Goal: Transaction & Acquisition: Purchase product/service

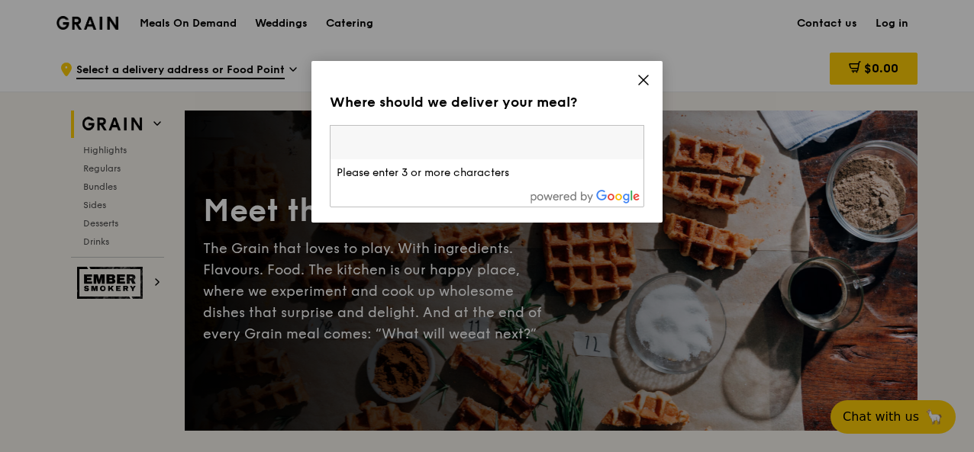
paste input "737860"
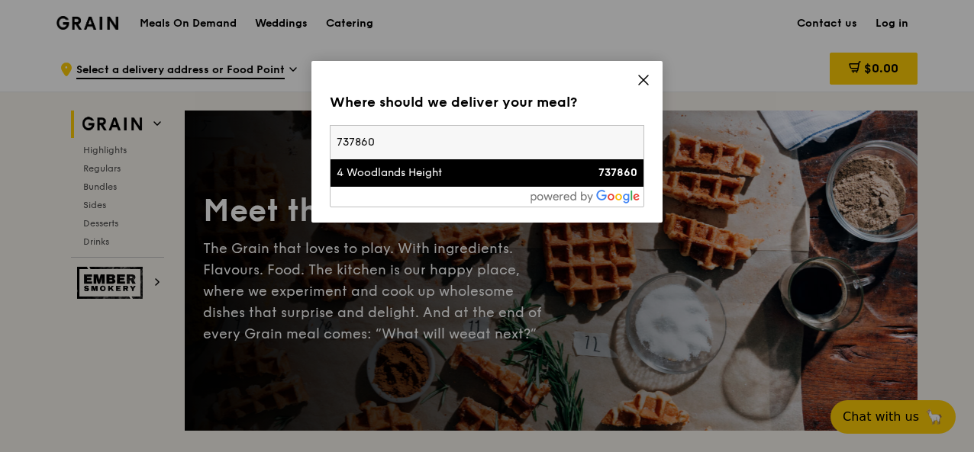
type input "737860"
click at [406, 173] on div "4 Woodlands Height" at bounding box center [449, 173] width 226 height 15
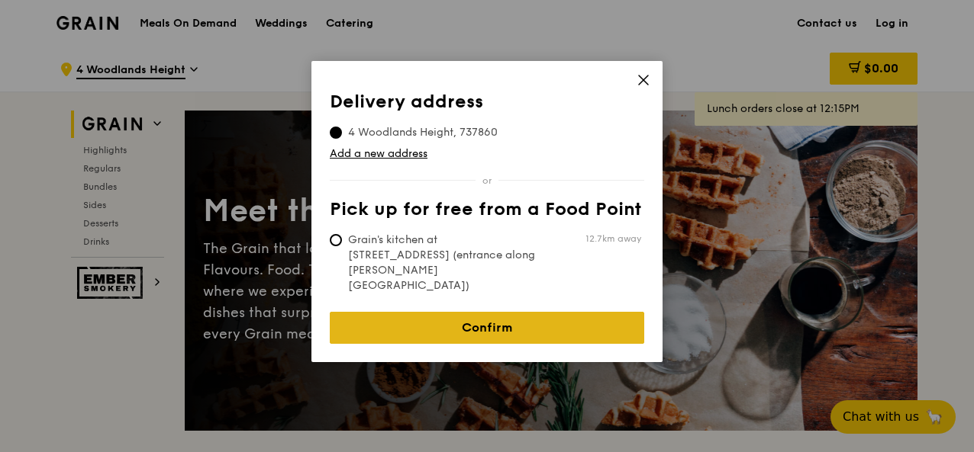
click at [496, 312] on link "Confirm" at bounding box center [487, 328] width 314 height 32
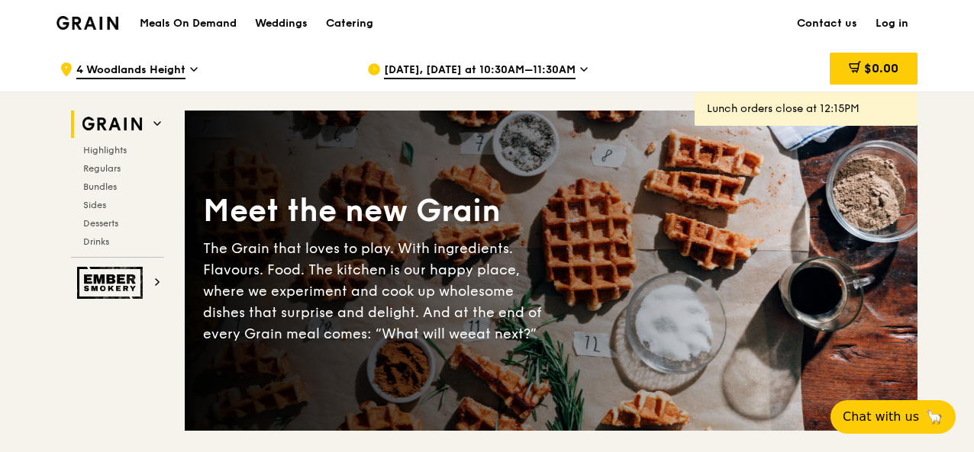
click at [568, 72] on span "[DATE], [DATE] at 10:30AM–11:30AM" at bounding box center [480, 71] width 192 height 17
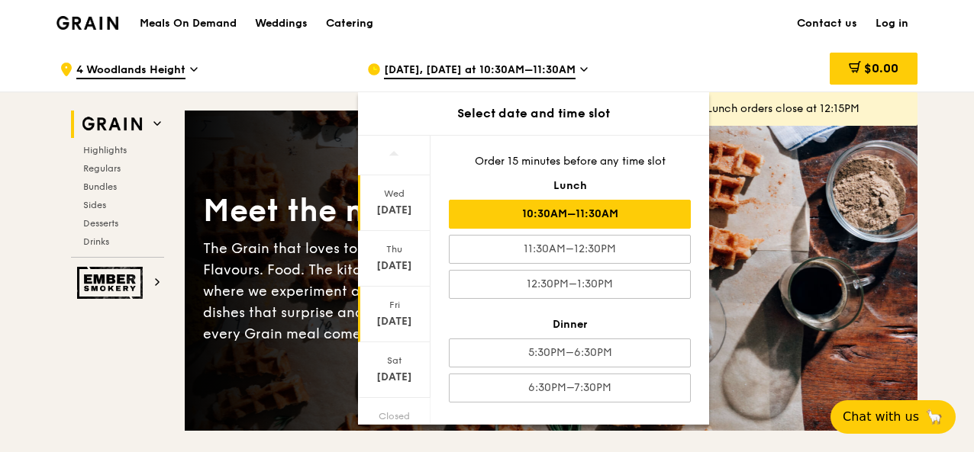
click at [398, 307] on div "Fri" at bounding box center [394, 305] width 68 height 12
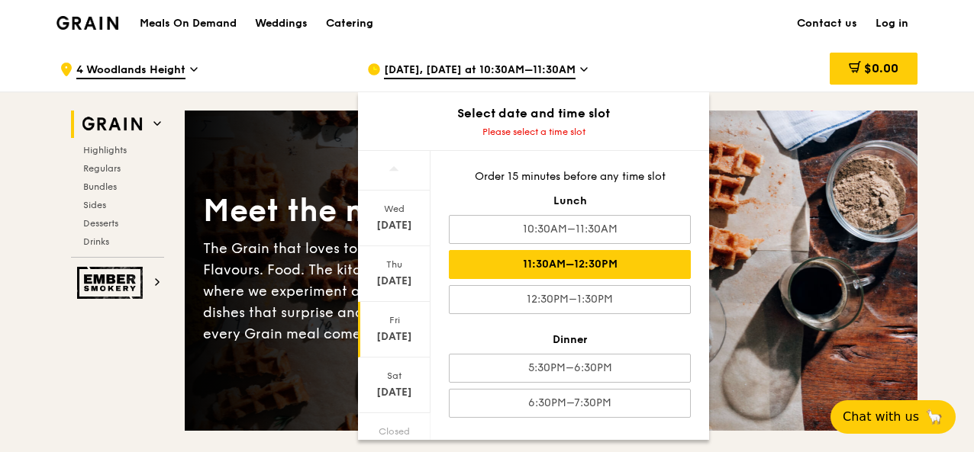
click at [581, 262] on div "11:30AM–12:30PM" at bounding box center [570, 264] width 242 height 29
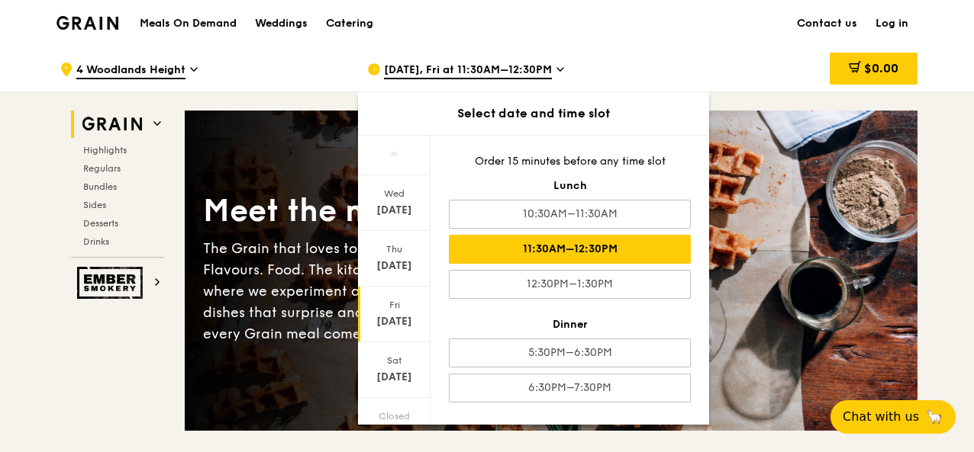
click at [686, 69] on div "$0.00" at bounding box center [794, 70] width 246 height 46
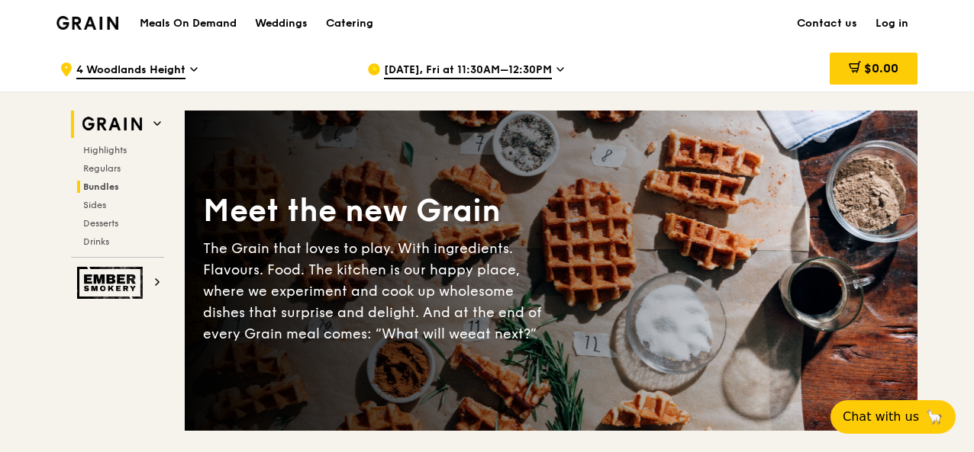
click at [107, 187] on span "Bundles" at bounding box center [101, 187] width 36 height 11
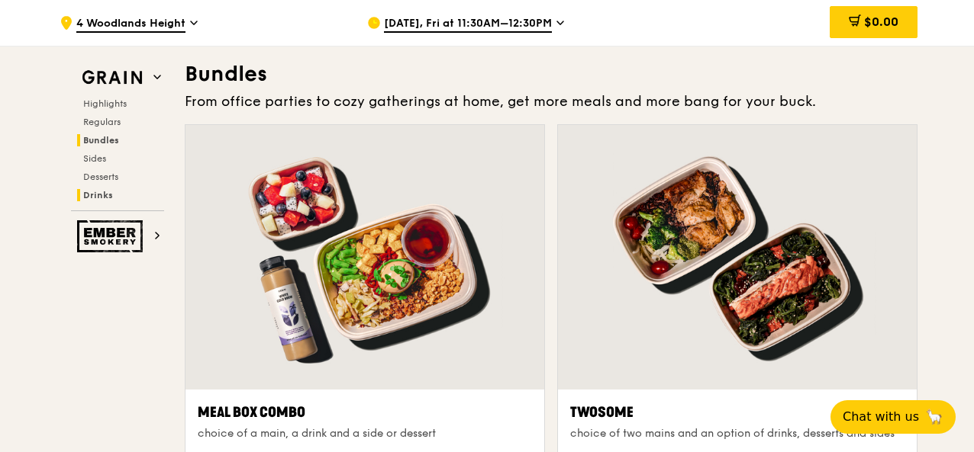
scroll to position [2179, 0]
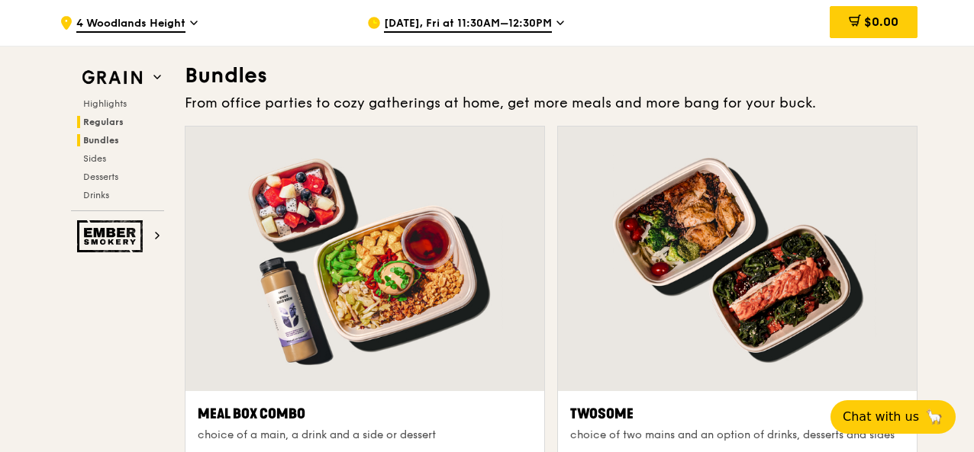
click at [107, 117] on span "Regulars" at bounding box center [103, 122] width 40 height 11
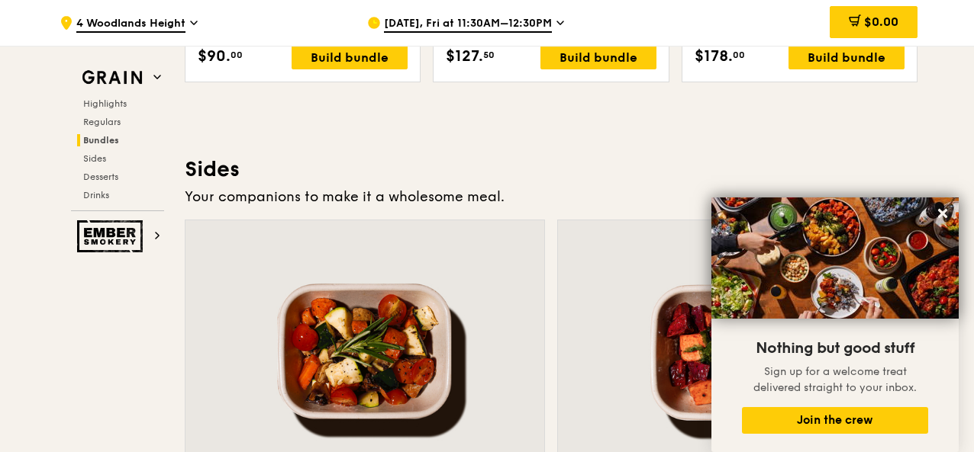
scroll to position [3211, 0]
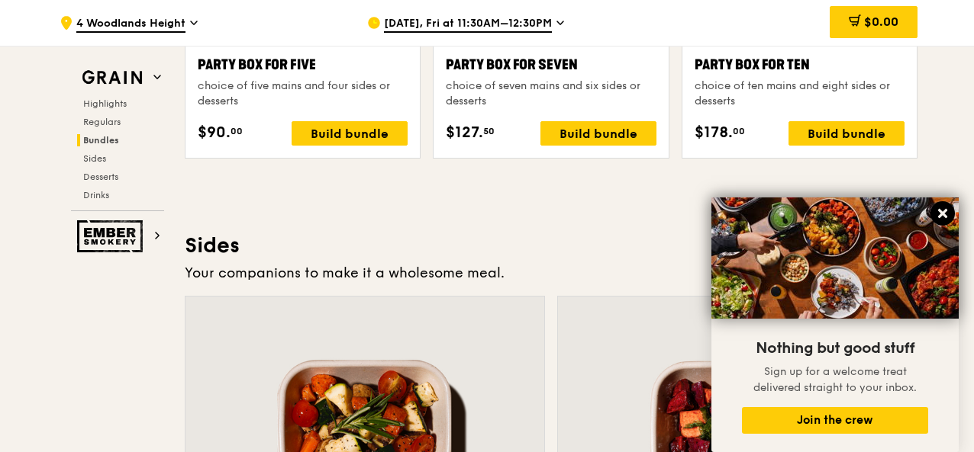
click at [943, 217] on icon at bounding box center [942, 213] width 9 height 9
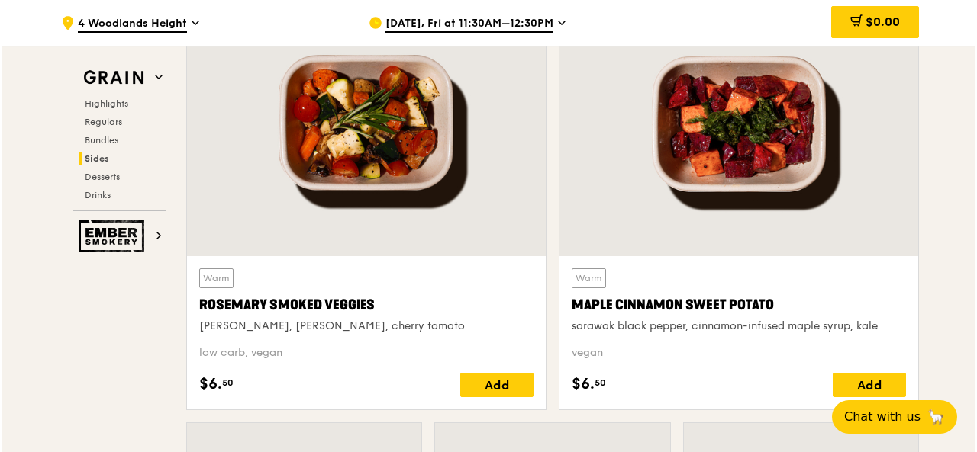
scroll to position [3134, 0]
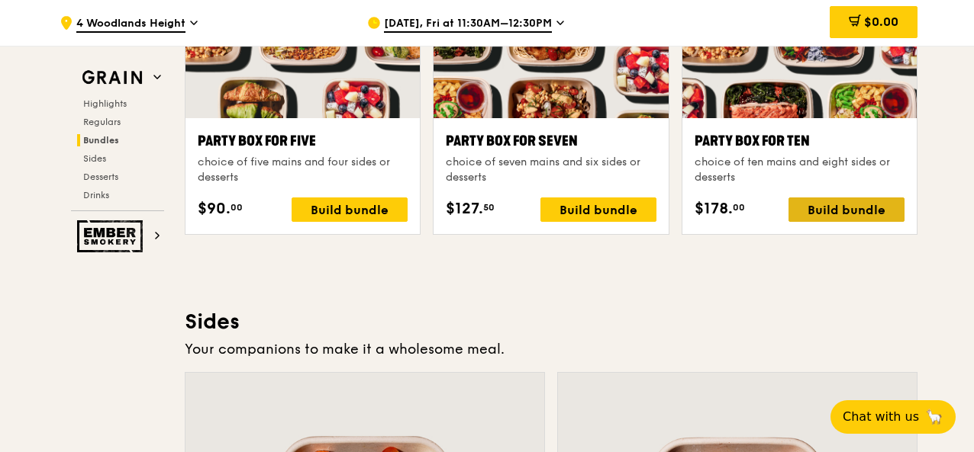
click at [885, 206] on div "Build bundle" at bounding box center [846, 210] width 116 height 24
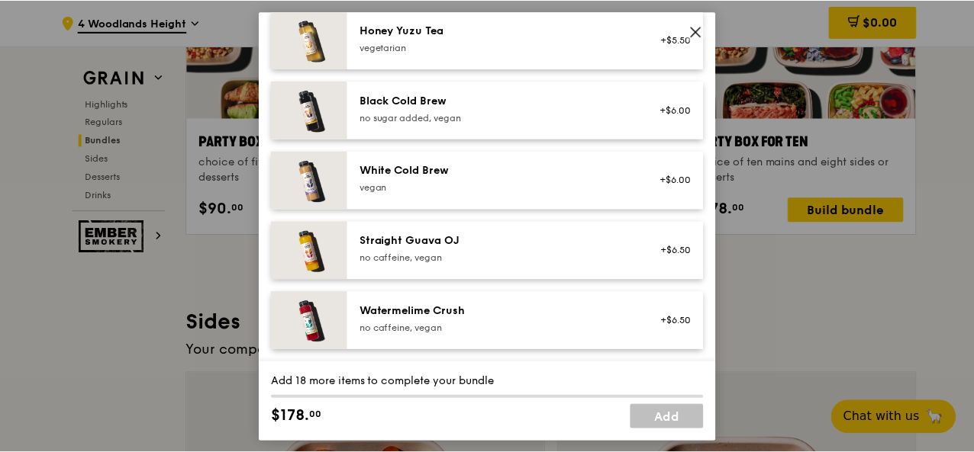
scroll to position [1926, 0]
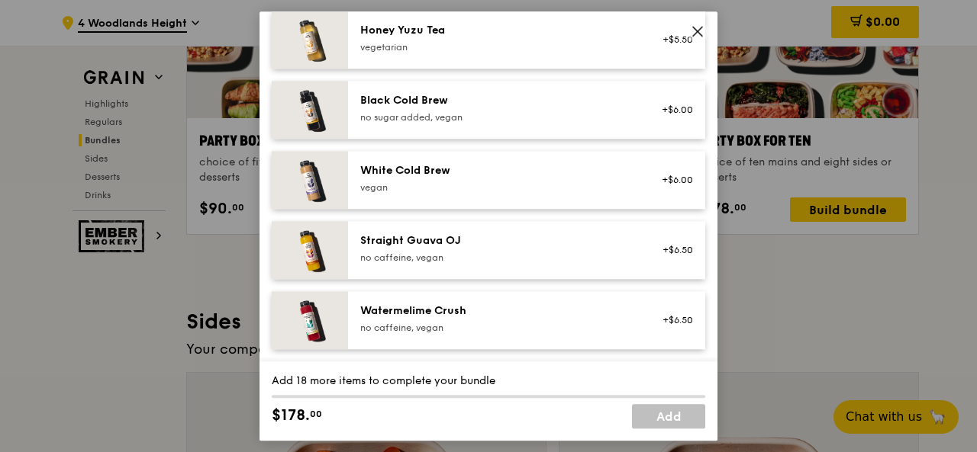
click at [703, 24] on icon at bounding box center [698, 31] width 14 height 14
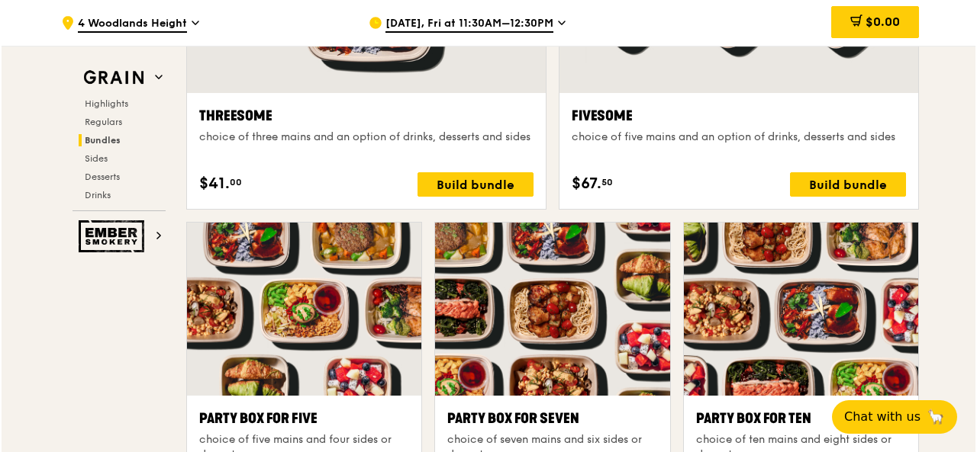
scroll to position [2753, 0]
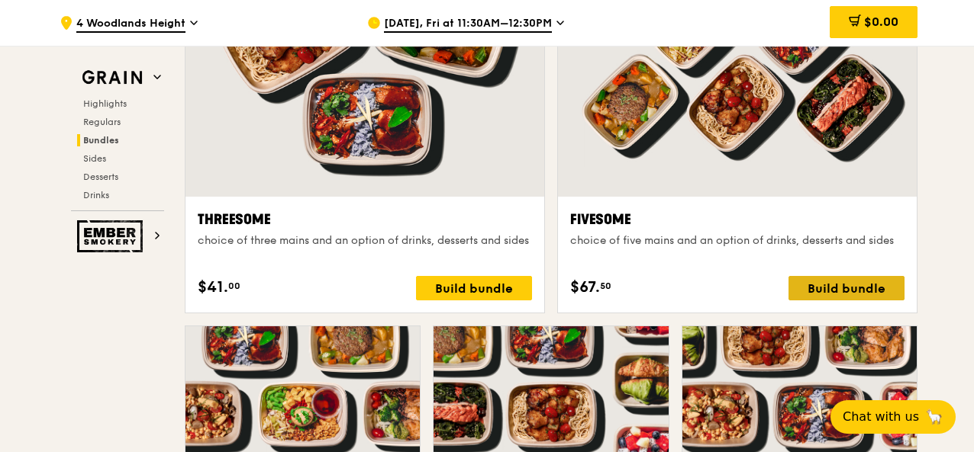
click at [858, 281] on div "Build bundle" at bounding box center [846, 288] width 116 height 24
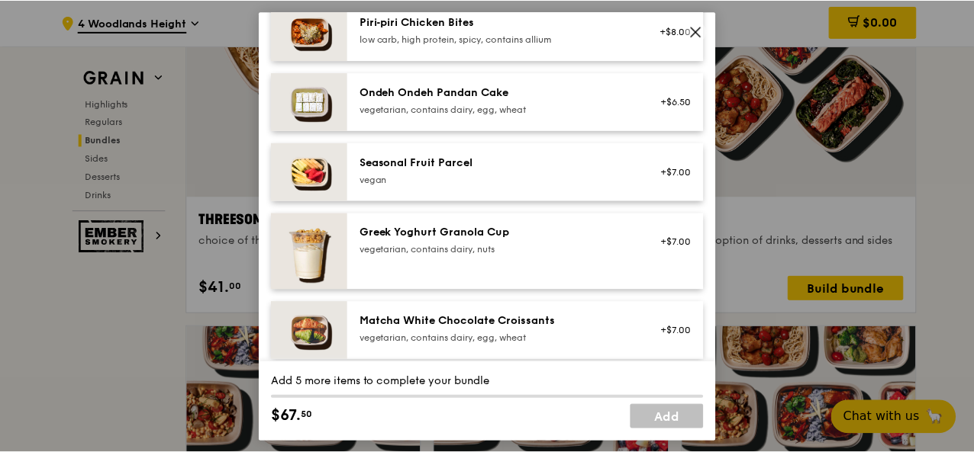
scroll to position [1450, 0]
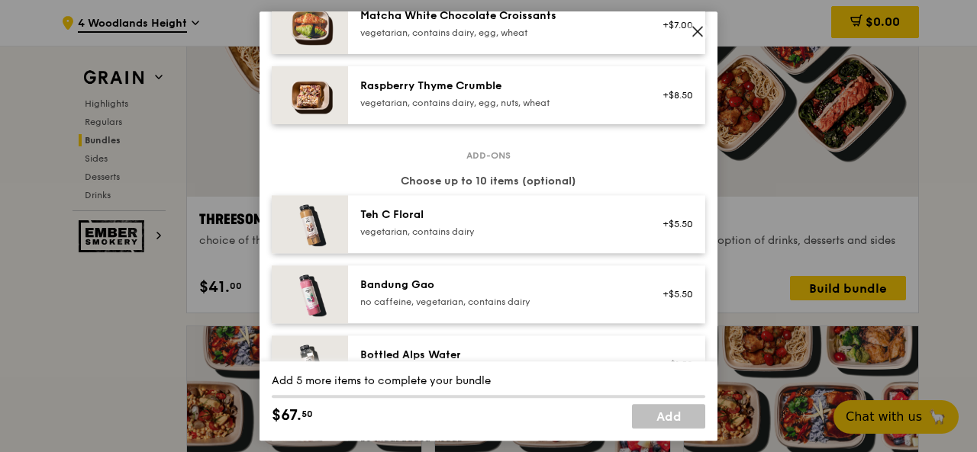
click at [699, 25] on icon at bounding box center [698, 31] width 14 height 14
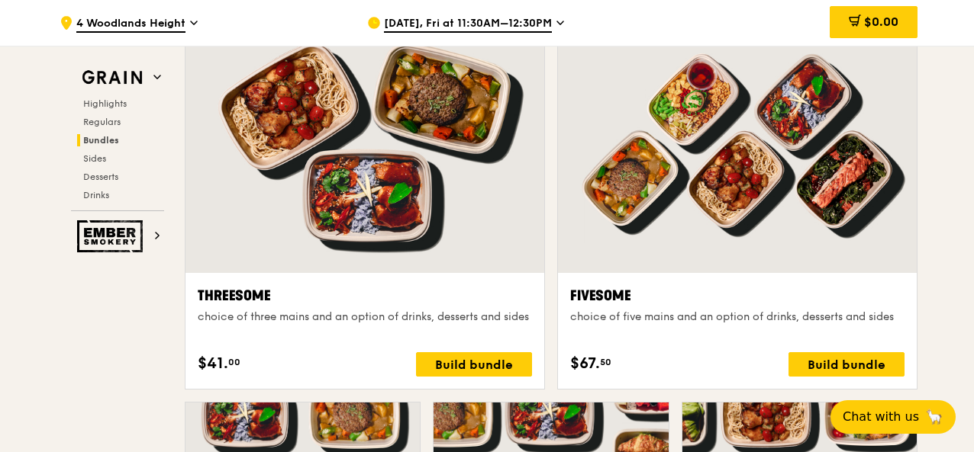
scroll to position [2677, 0]
click at [864, 365] on div "Build bundle" at bounding box center [846, 365] width 116 height 24
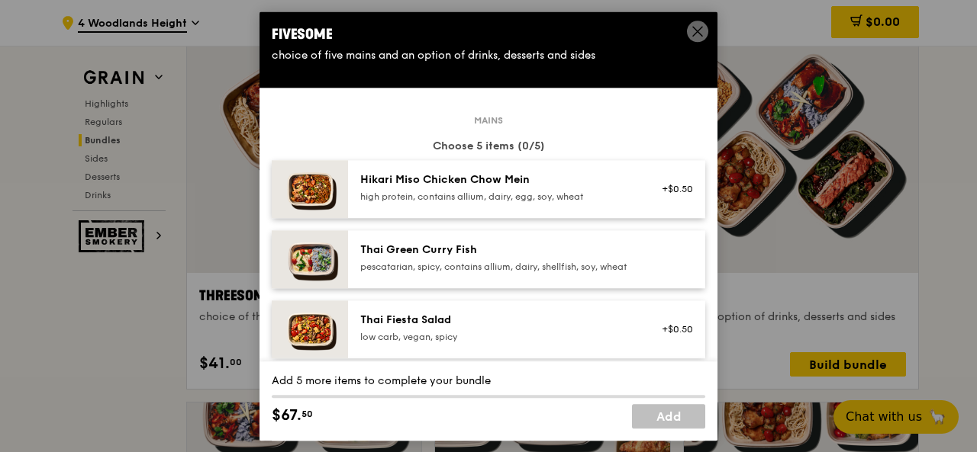
click at [697, 27] on icon at bounding box center [698, 31] width 14 height 14
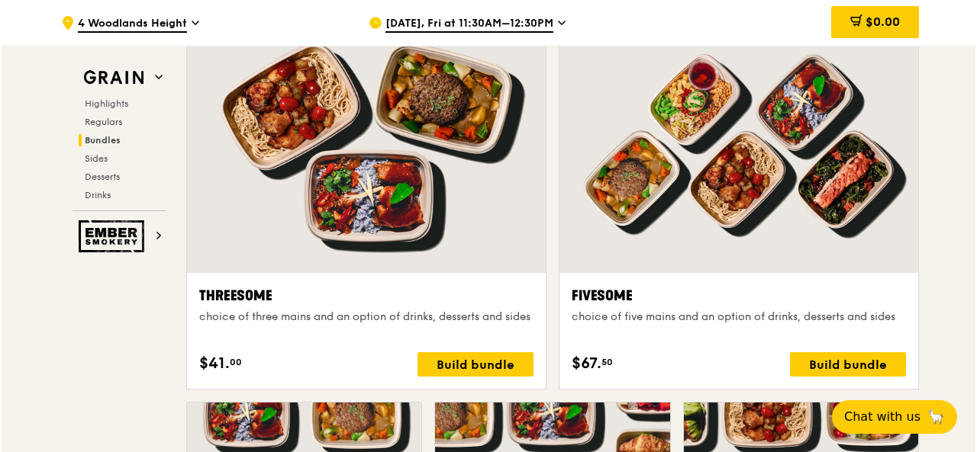
scroll to position [2906, 0]
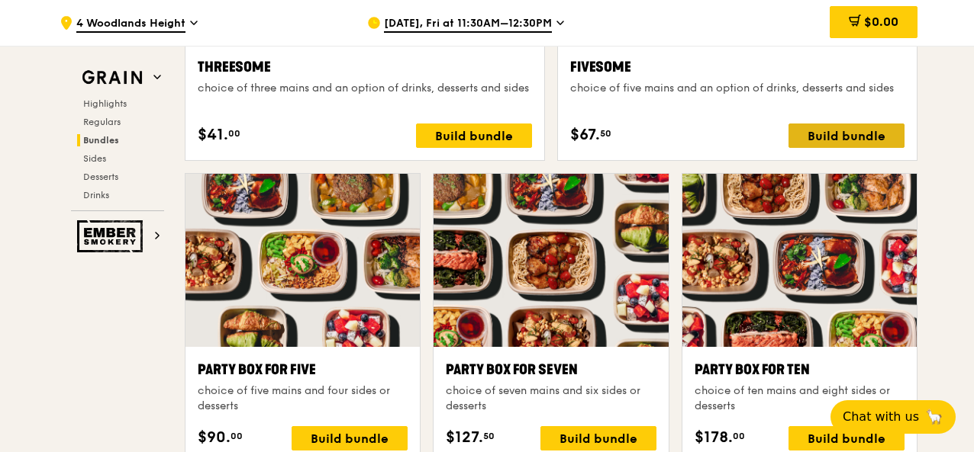
click at [858, 137] on div "Build bundle" at bounding box center [846, 136] width 116 height 24
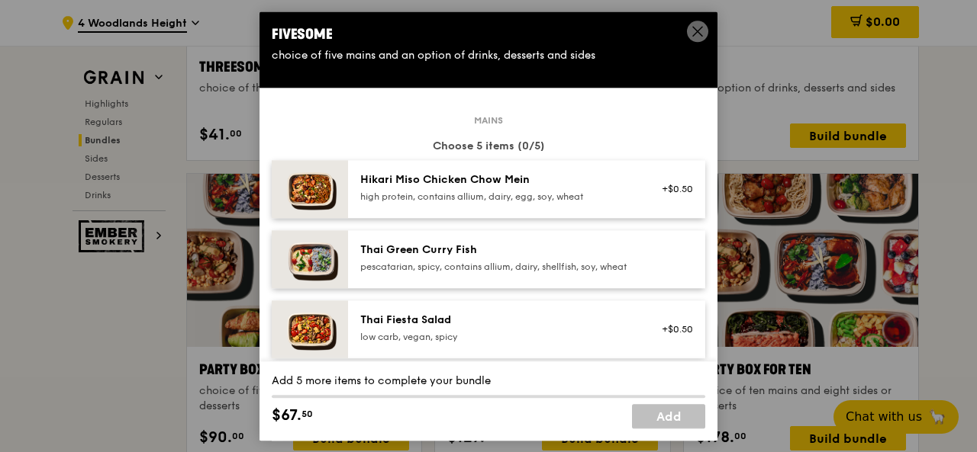
click at [504, 269] on div "pescatarian, spicy, contains allium, dairy, shellfish, soy, wheat" at bounding box center [497, 267] width 274 height 12
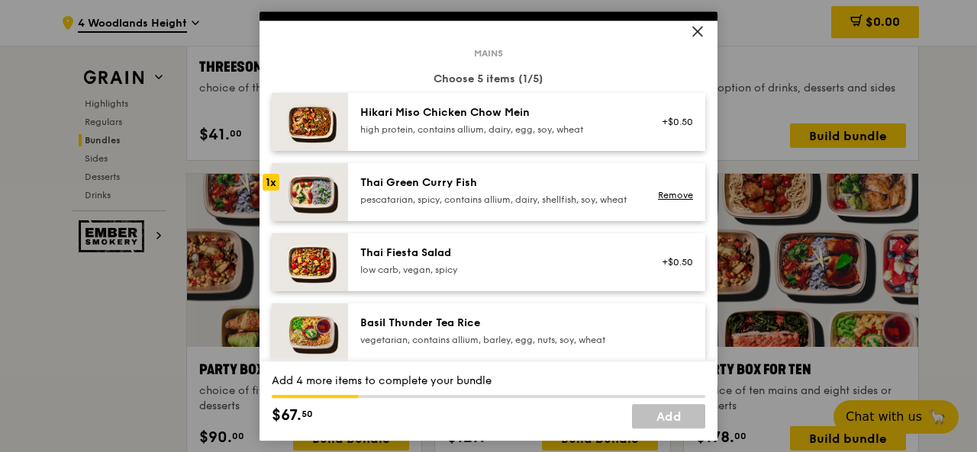
scroll to position [229, 0]
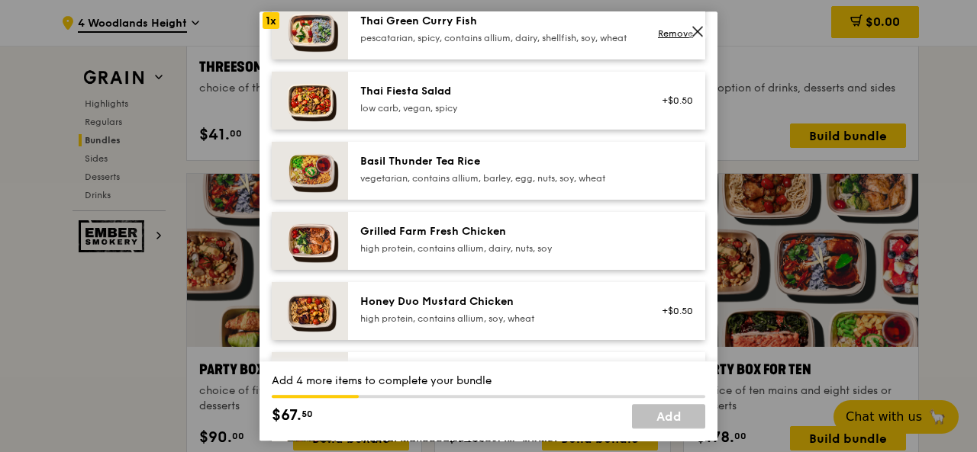
click at [499, 185] on div "vegetarian, contains allium, barley, egg, nuts, soy, wheat" at bounding box center [497, 178] width 274 height 12
click at [491, 240] on div "Grilled Farm Fresh Chicken" at bounding box center [497, 231] width 274 height 15
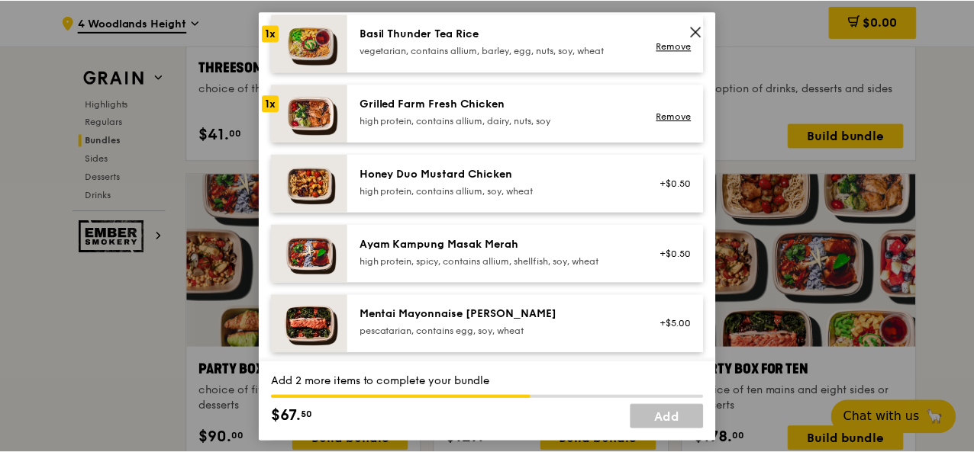
scroll to position [382, 0]
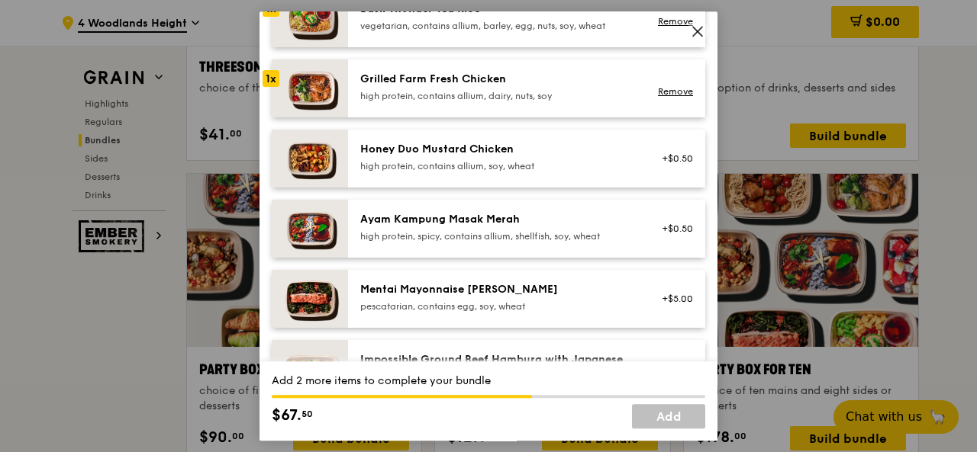
click at [494, 227] on div "Ayam Kampung Masak Merah" at bounding box center [497, 219] width 274 height 15
click at [511, 172] on div "high protein, contains allium, soy, wheat" at bounding box center [497, 166] width 274 height 12
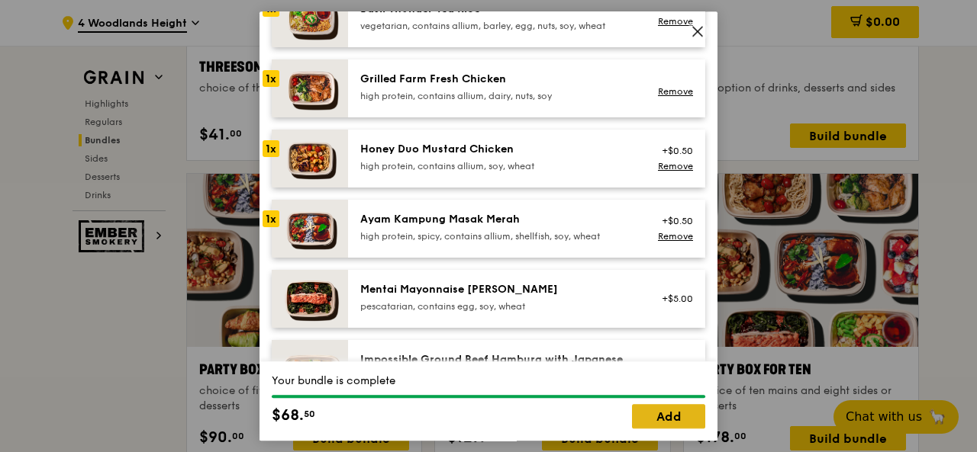
click at [671, 422] on link "Add" at bounding box center [668, 416] width 73 height 24
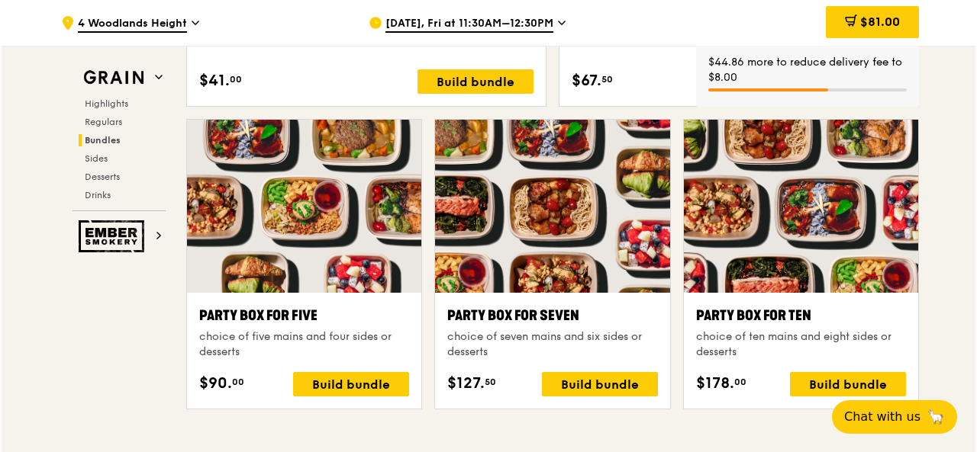
scroll to position [2982, 0]
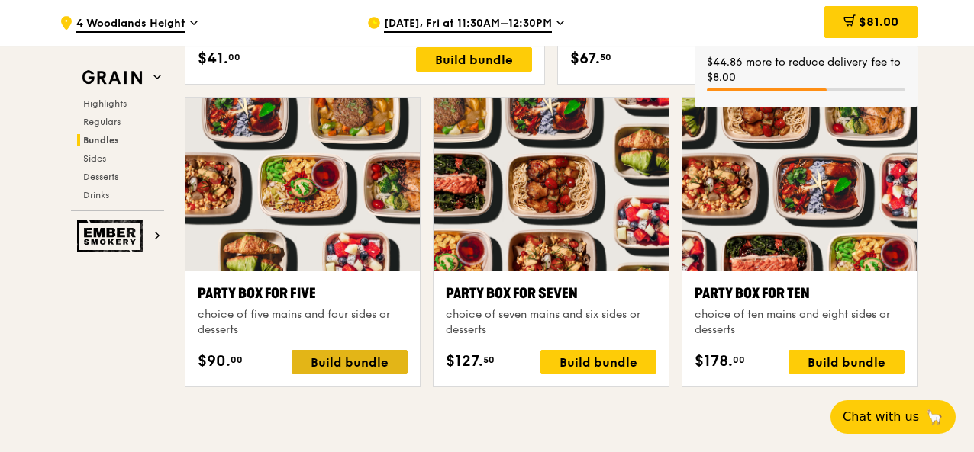
click at [314, 364] on div "Build bundle" at bounding box center [349, 362] width 116 height 24
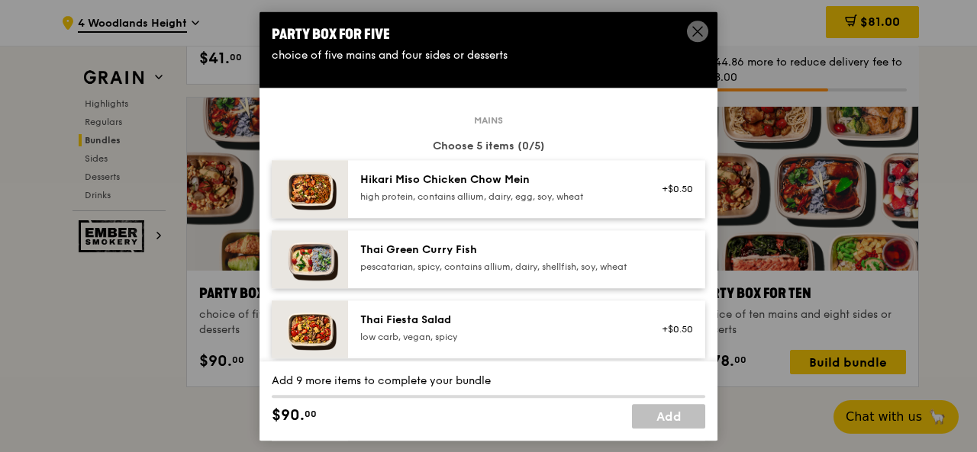
scroll to position [76, 0]
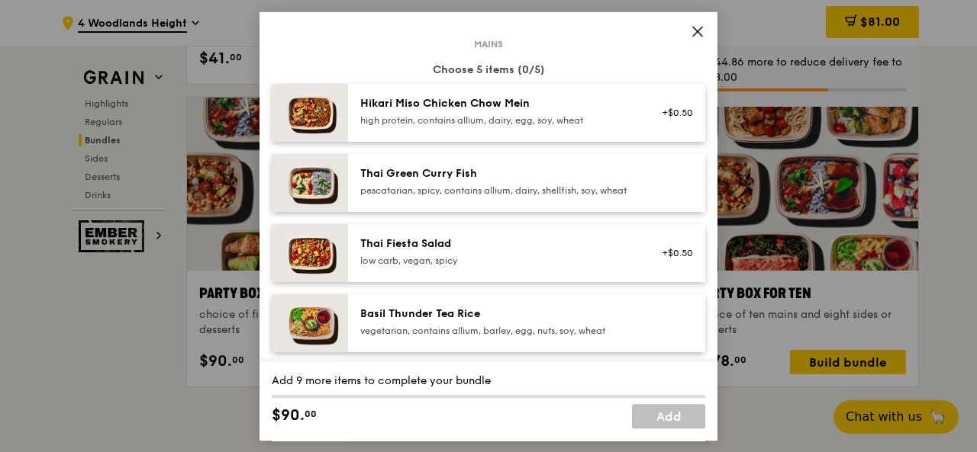
click at [521, 177] on div "Thai Green Curry Fish" at bounding box center [497, 173] width 274 height 15
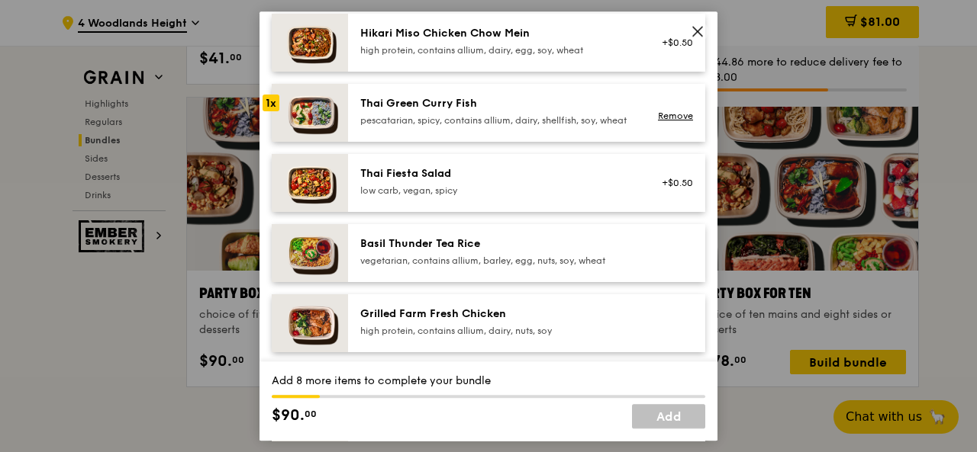
scroll to position [229, 0]
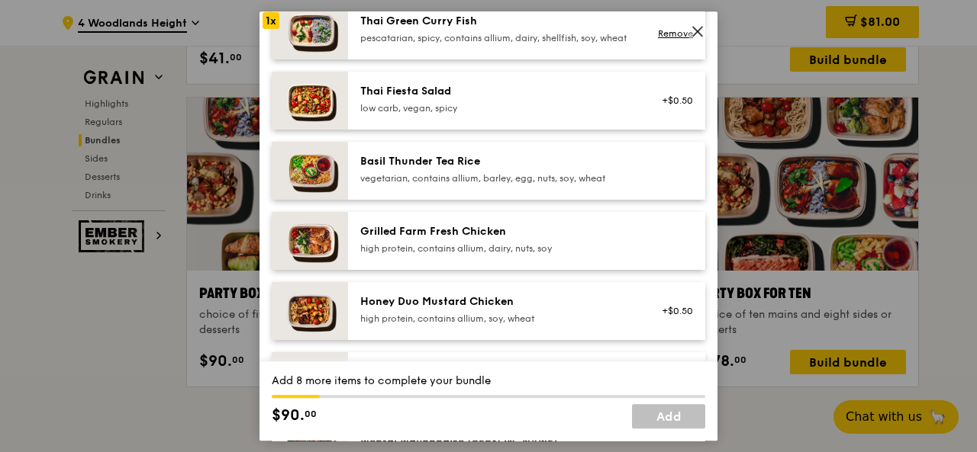
drag, startPoint x: 574, startPoint y: 108, endPoint x: 562, endPoint y: 130, distance: 25.6
click at [575, 99] on div "Thai Fiesta Salad" at bounding box center [497, 91] width 274 height 15
click at [539, 185] on div "vegetarian, contains allium, barley, egg, nuts, soy, wheat" at bounding box center [497, 178] width 274 height 12
click at [526, 251] on div "Grilled Farm Fresh Chicken high protein, contains allium, dairy, nuts, soy" at bounding box center [497, 239] width 274 height 31
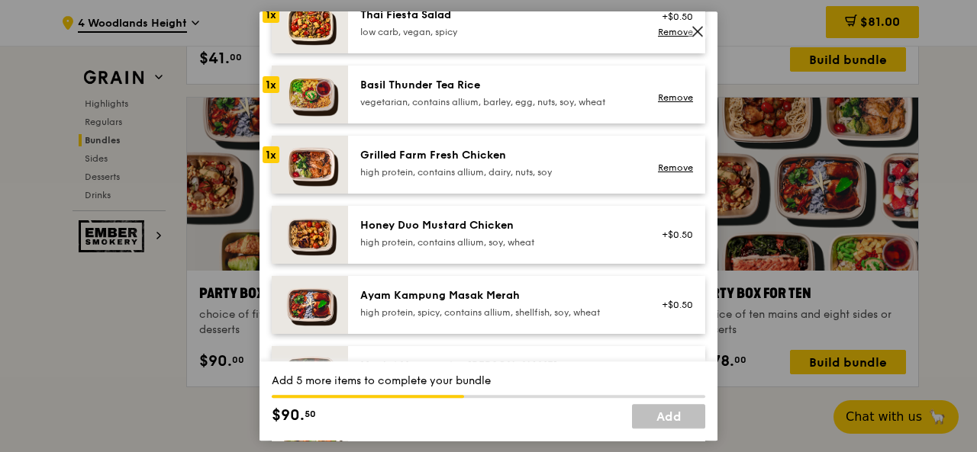
click at [526, 249] on div "high protein, contains allium, soy, wheat" at bounding box center [497, 243] width 274 height 12
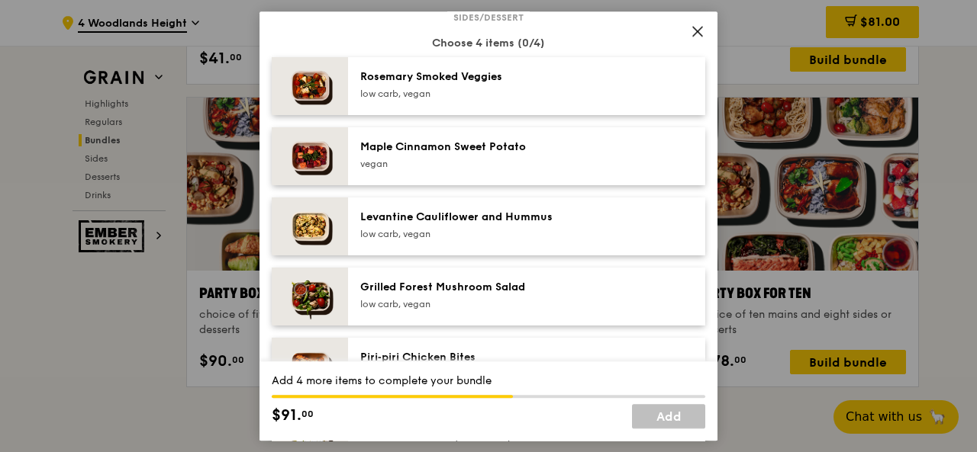
scroll to position [839, 0]
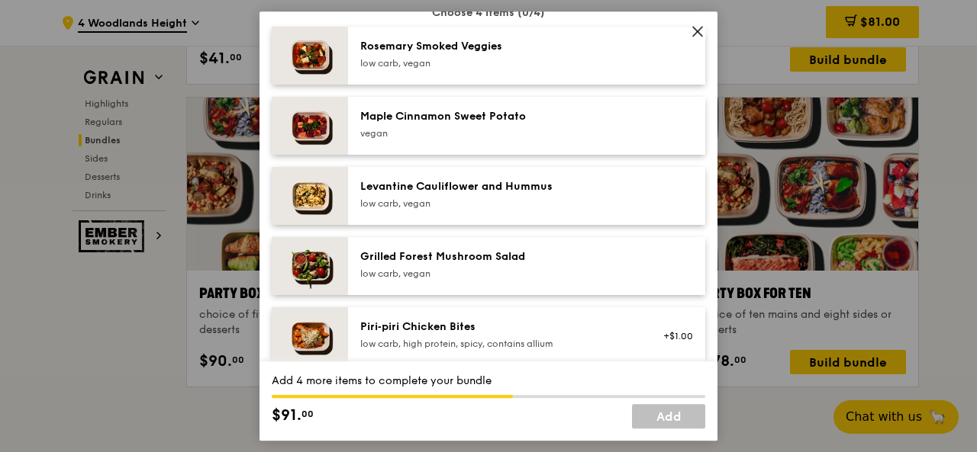
click at [455, 54] on div "Rosemary Smoked Veggies" at bounding box center [497, 46] width 274 height 15
click at [455, 118] on div "Maple Cinnamon Sweet Potato [GEOGRAPHIC_DATA]" at bounding box center [526, 126] width 357 height 58
click at [456, 195] on div "Levantine Cauliflower and Hummus" at bounding box center [497, 186] width 274 height 15
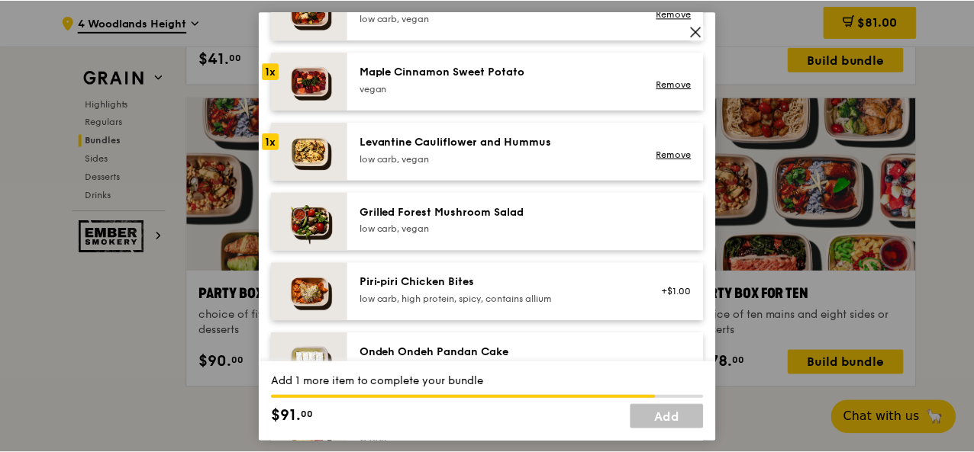
scroll to position [916, 0]
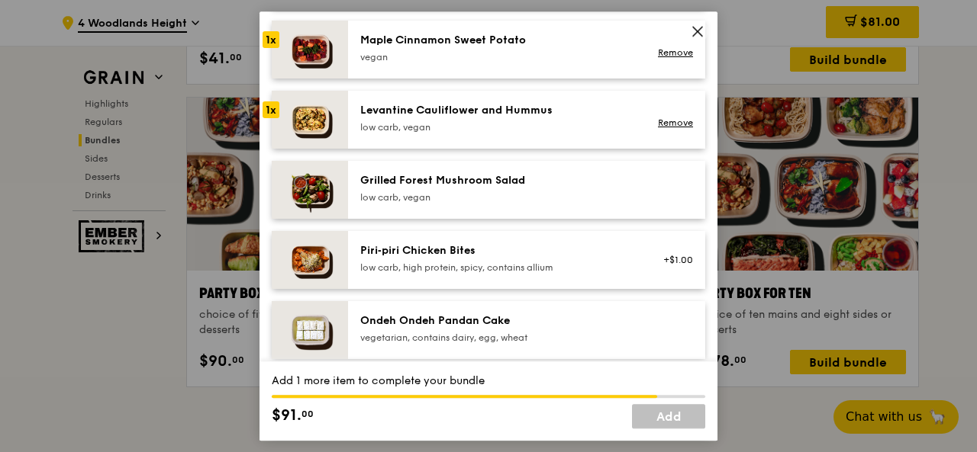
click at [481, 188] on div "Grilled Forest Mushroom Salad" at bounding box center [497, 180] width 274 height 15
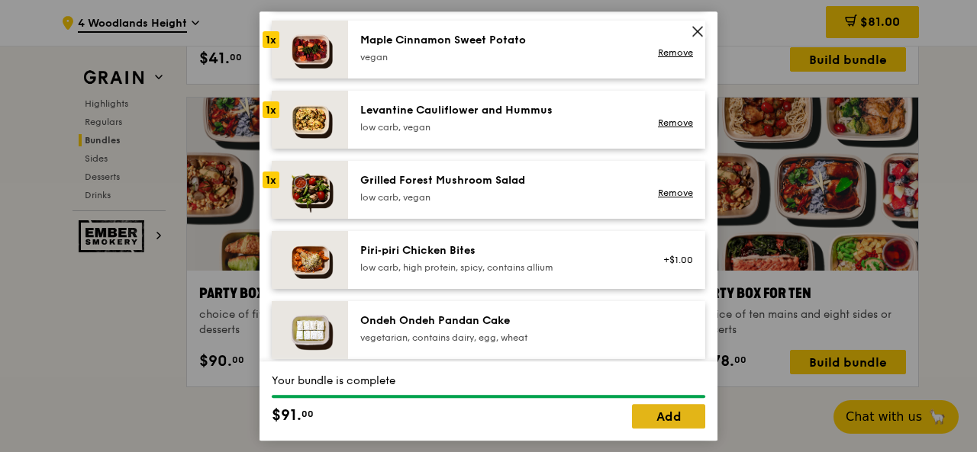
click at [653, 414] on link "Add" at bounding box center [668, 416] width 73 height 24
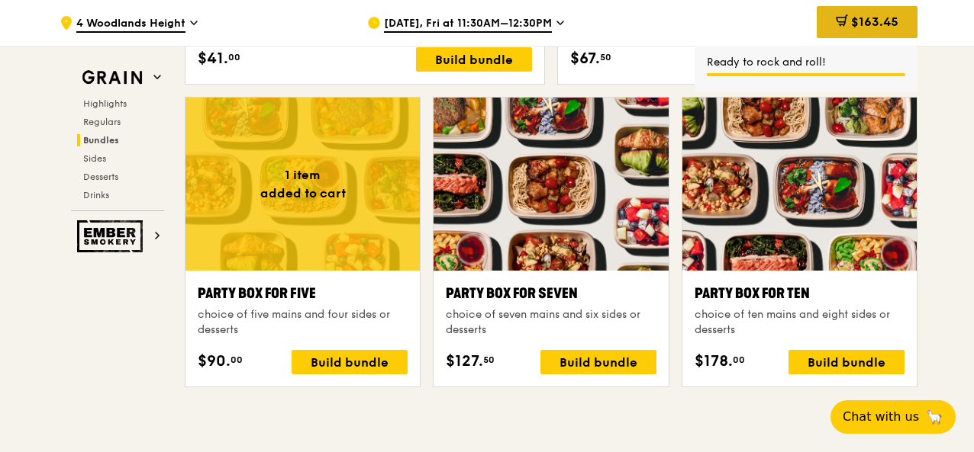
click at [851, 14] on span "$163.45" at bounding box center [874, 21] width 47 height 14
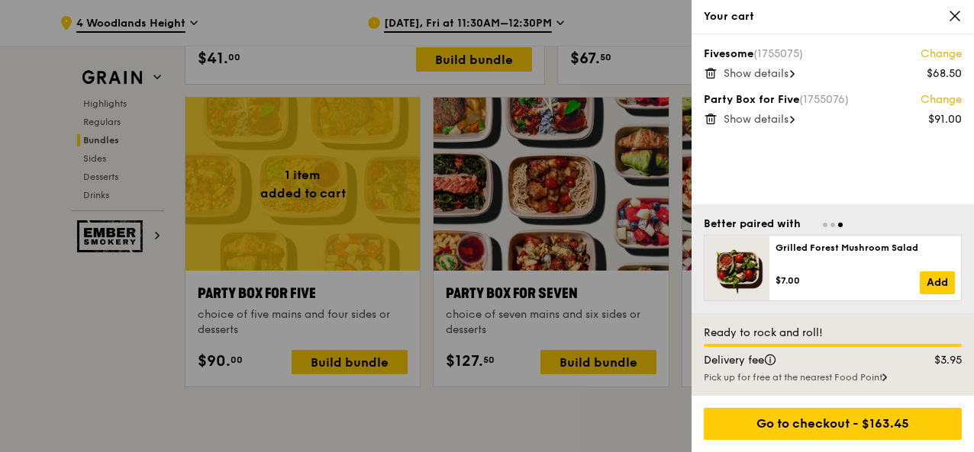
click at [159, 320] on div at bounding box center [487, 226] width 974 height 452
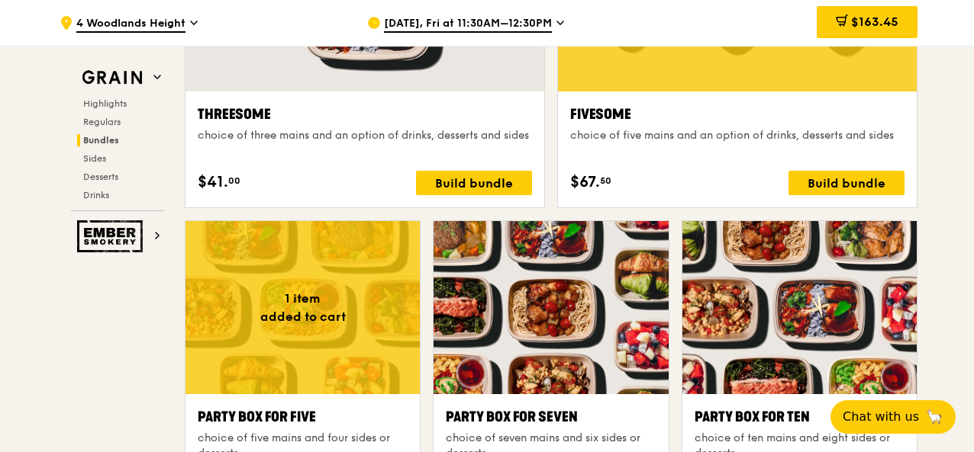
scroll to position [2982, 0]
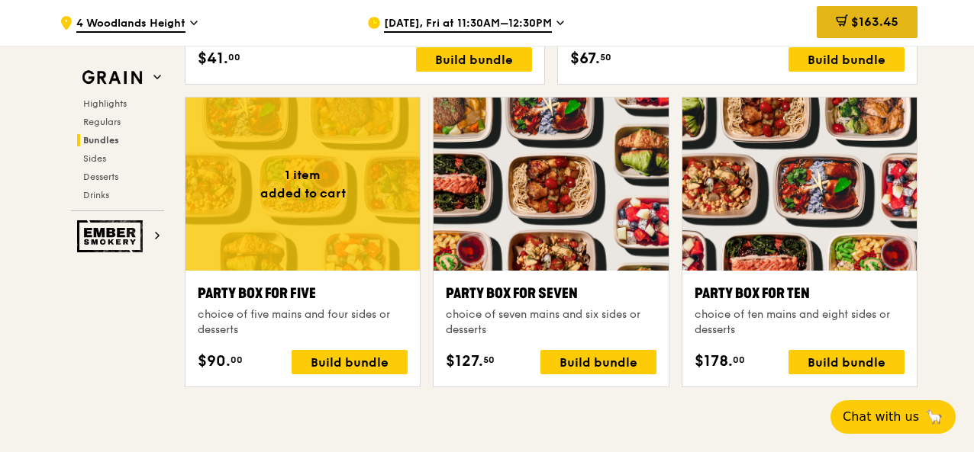
click at [870, 21] on span "$163.45" at bounding box center [874, 21] width 47 height 14
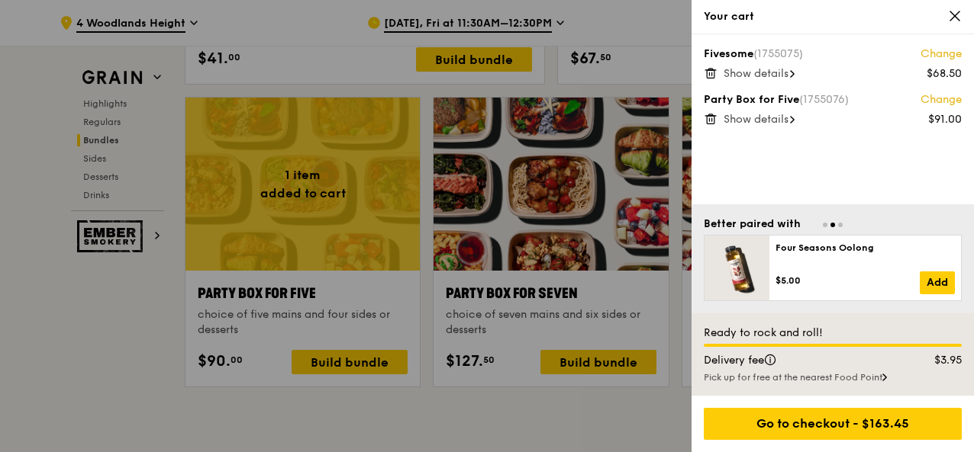
drag, startPoint x: 932, startPoint y: 358, endPoint x: 966, endPoint y: 356, distance: 33.7
click at [966, 356] on div "$3.95" at bounding box center [936, 360] width 69 height 15
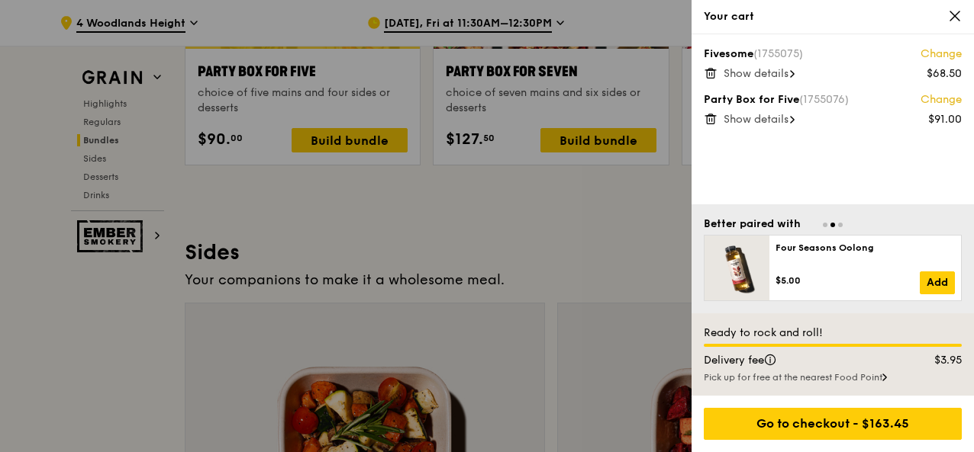
scroll to position [3211, 0]
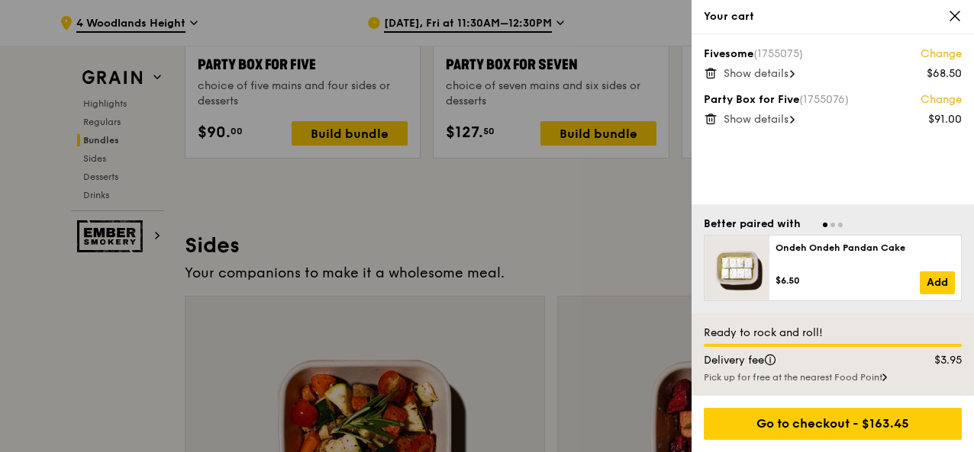
click at [555, 205] on div at bounding box center [487, 226] width 974 height 452
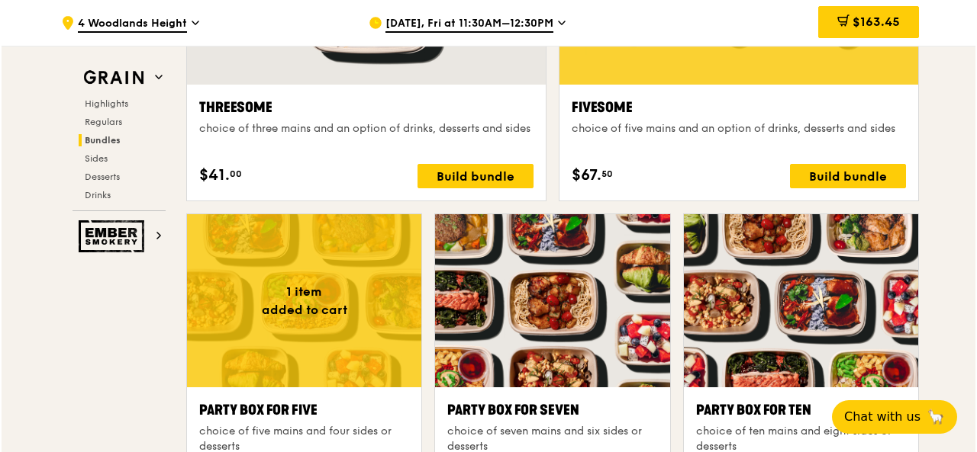
scroll to position [2982, 0]
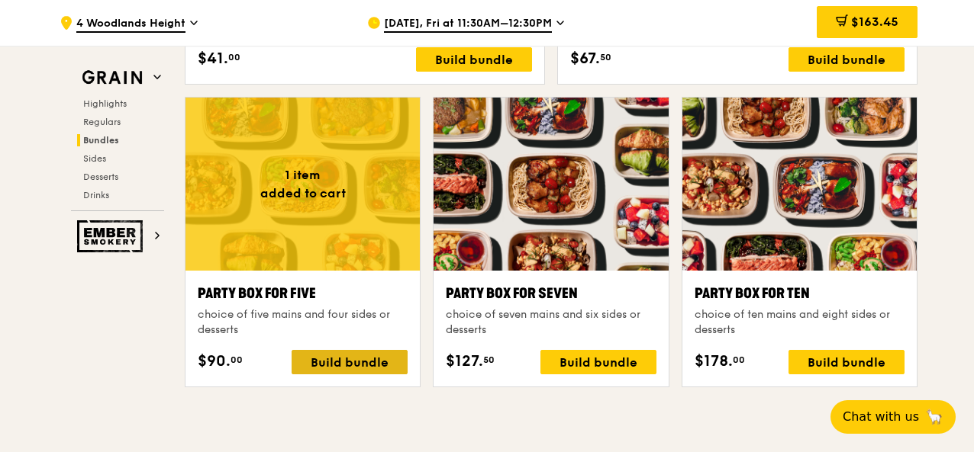
click at [328, 355] on div "Build bundle" at bounding box center [349, 362] width 116 height 24
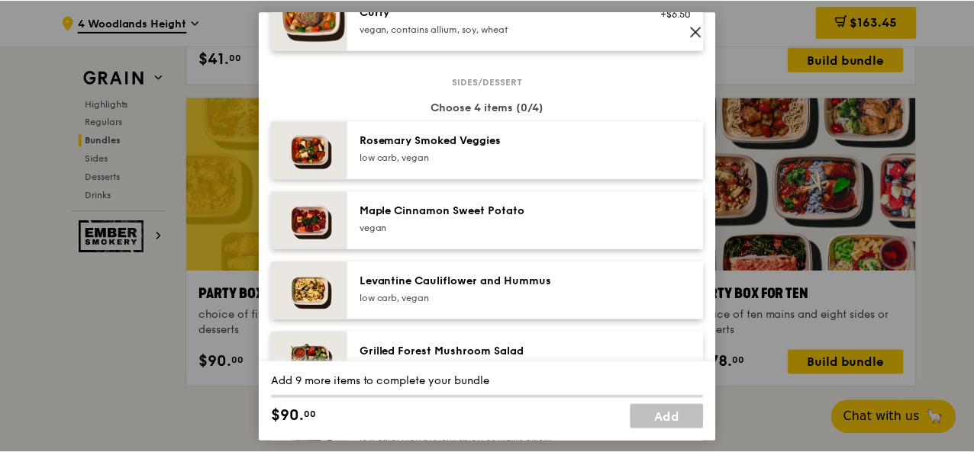
scroll to position [763, 0]
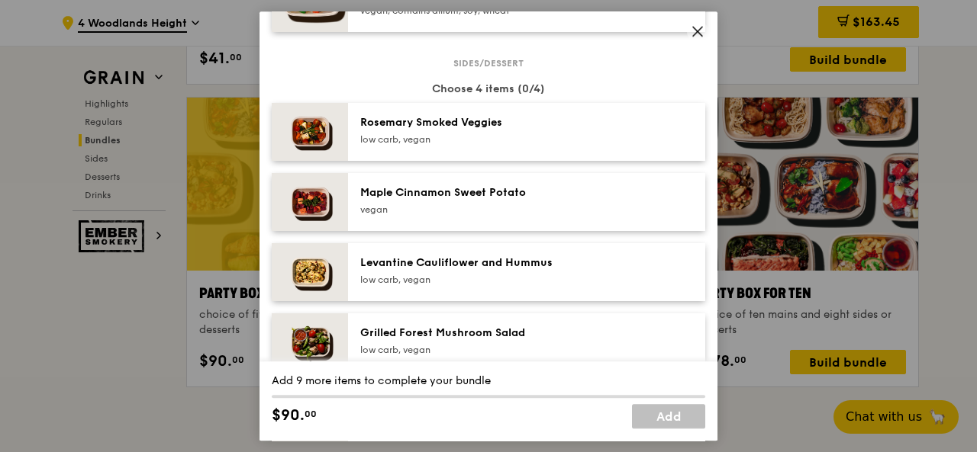
click at [700, 36] on icon at bounding box center [698, 31] width 14 height 14
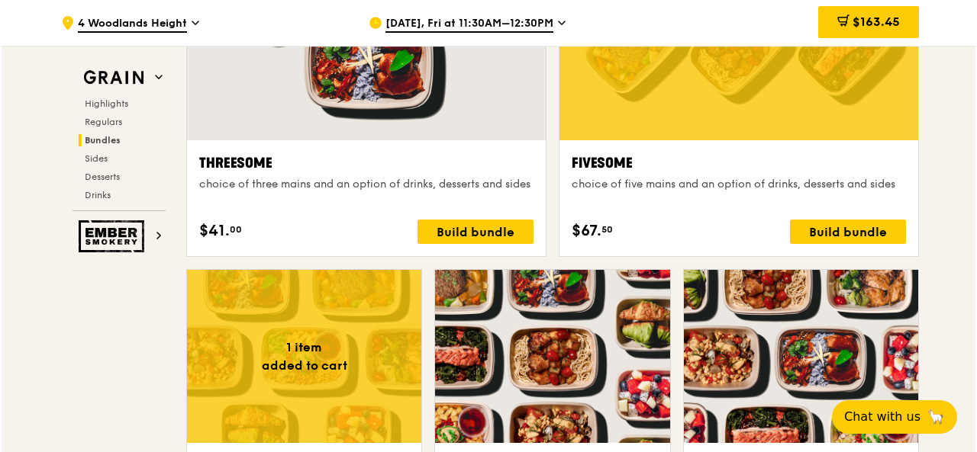
scroll to position [2982, 0]
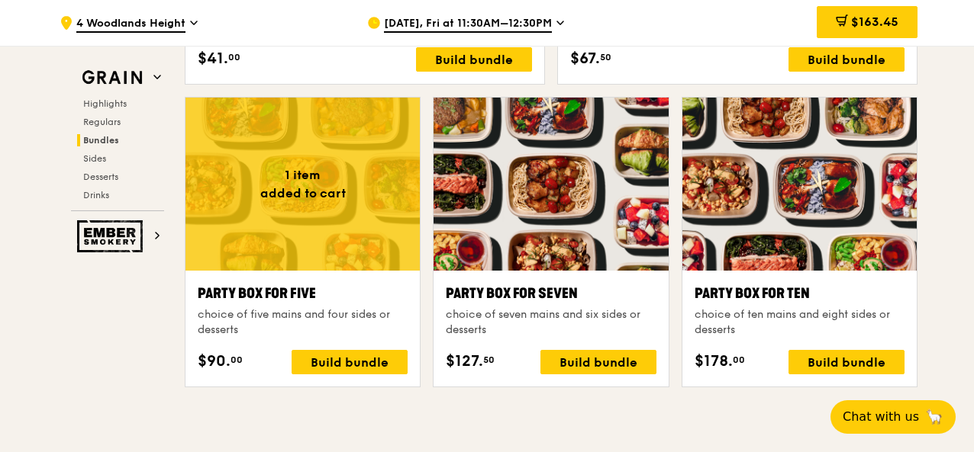
click at [303, 200] on div at bounding box center [302, 184] width 234 height 173
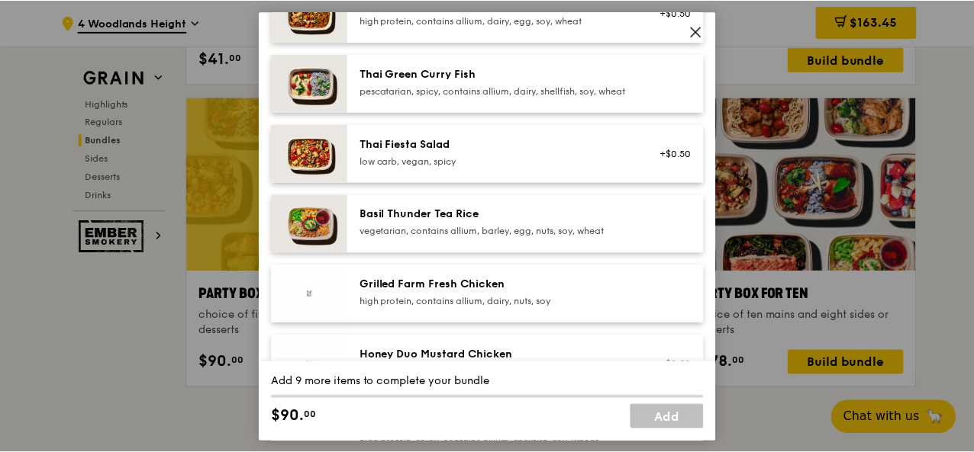
scroll to position [305, 0]
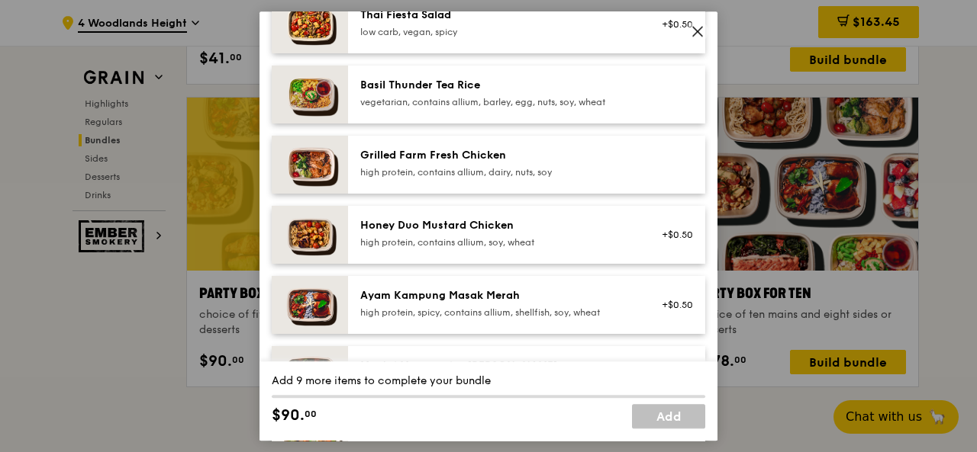
click at [702, 30] on icon at bounding box center [698, 31] width 14 height 14
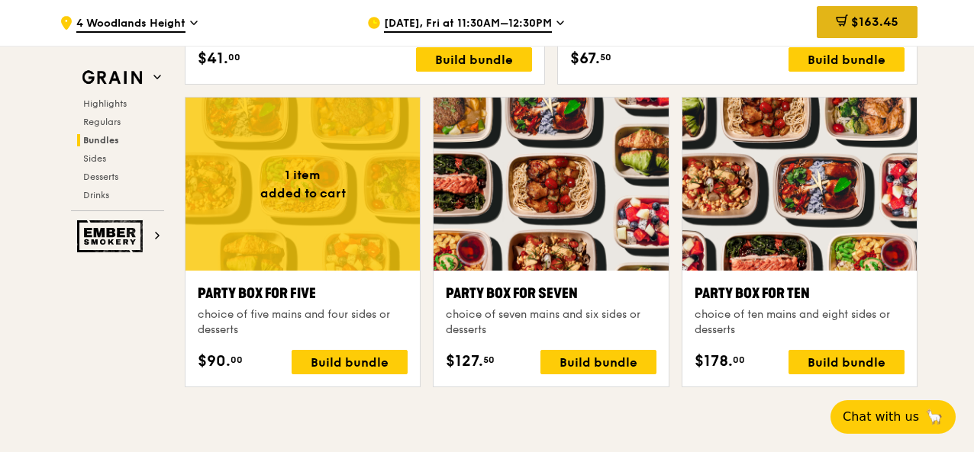
click at [851, 18] on span "$163.45" at bounding box center [874, 21] width 47 height 14
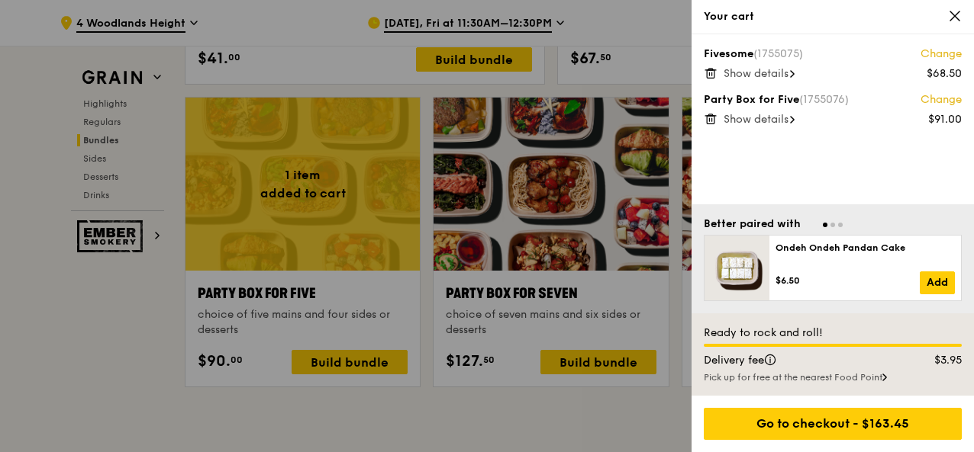
click at [945, 100] on link "Change" at bounding box center [940, 99] width 41 height 15
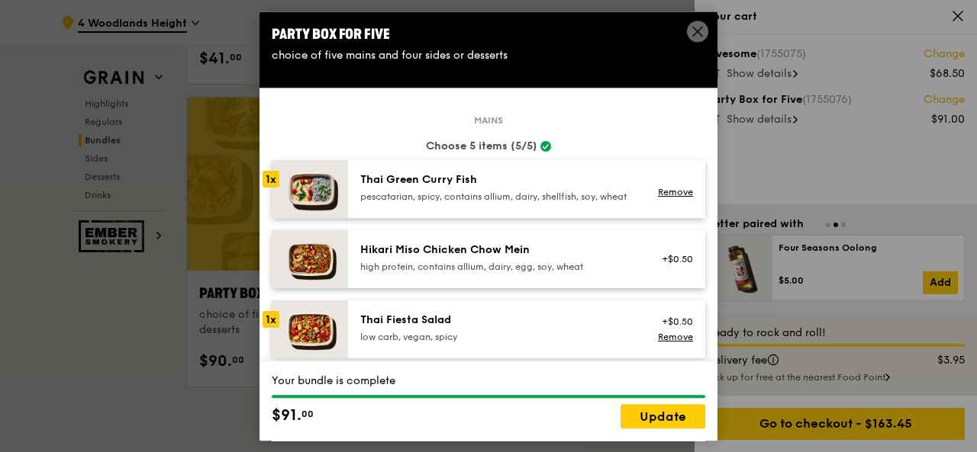
click at [695, 25] on icon at bounding box center [698, 31] width 14 height 14
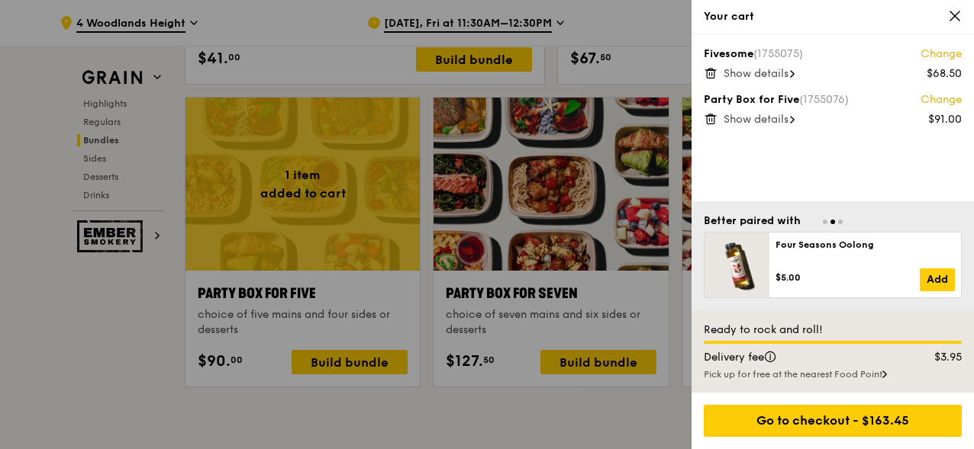
click at [709, 117] on icon at bounding box center [710, 119] width 14 height 14
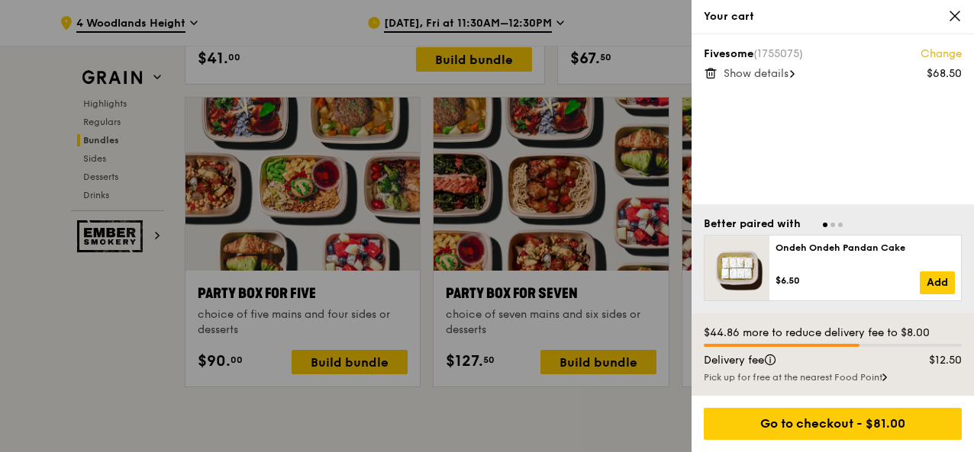
click at [952, 11] on icon at bounding box center [955, 16] width 14 height 14
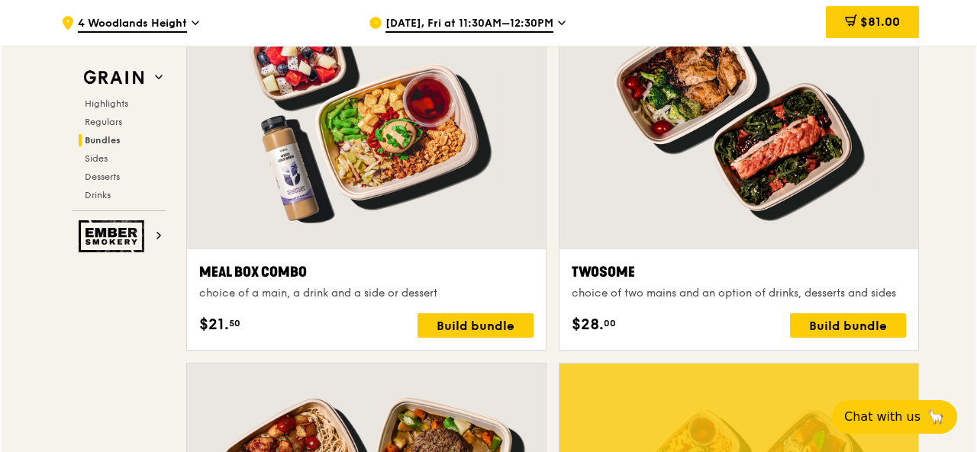
scroll to position [2753, 0]
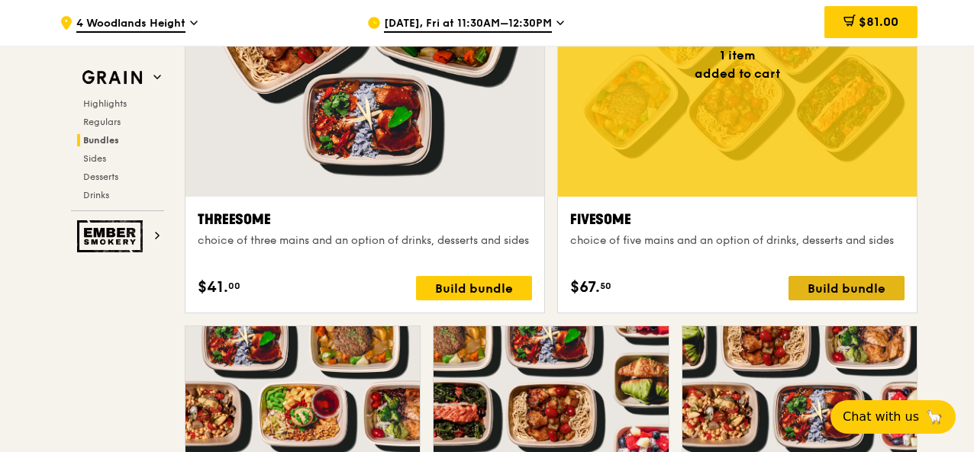
click at [841, 291] on div "Build bundle" at bounding box center [846, 288] width 116 height 24
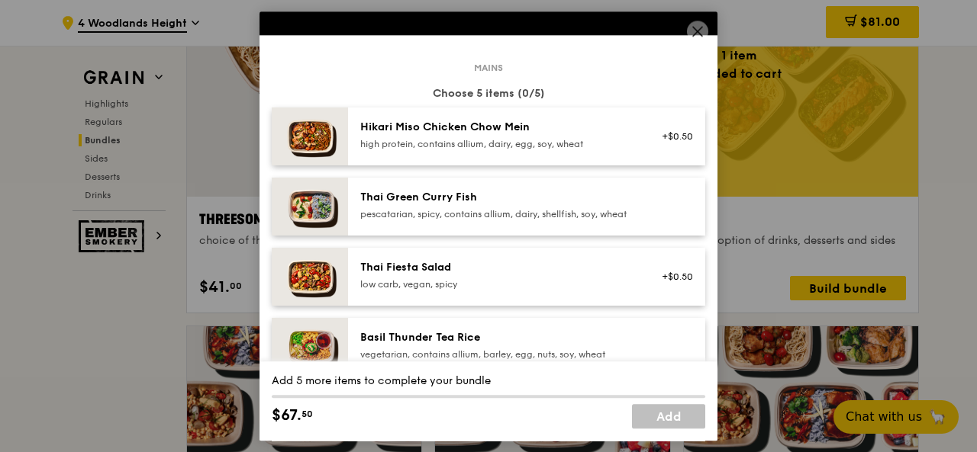
scroll to position [76, 0]
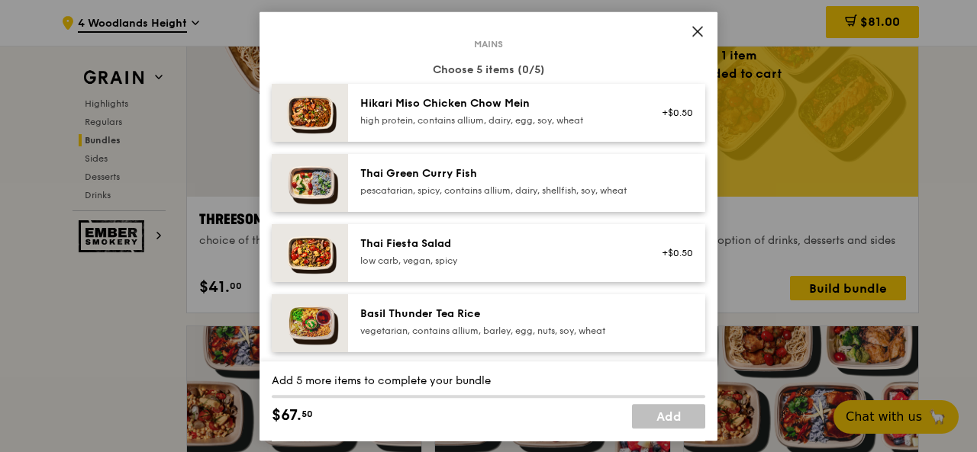
click at [562, 188] on div "pescatarian, spicy, contains allium, dairy, shellfish, soy, wheat" at bounding box center [497, 191] width 274 height 12
click at [574, 267] on div "low carb, vegan, spicy" at bounding box center [497, 261] width 274 height 12
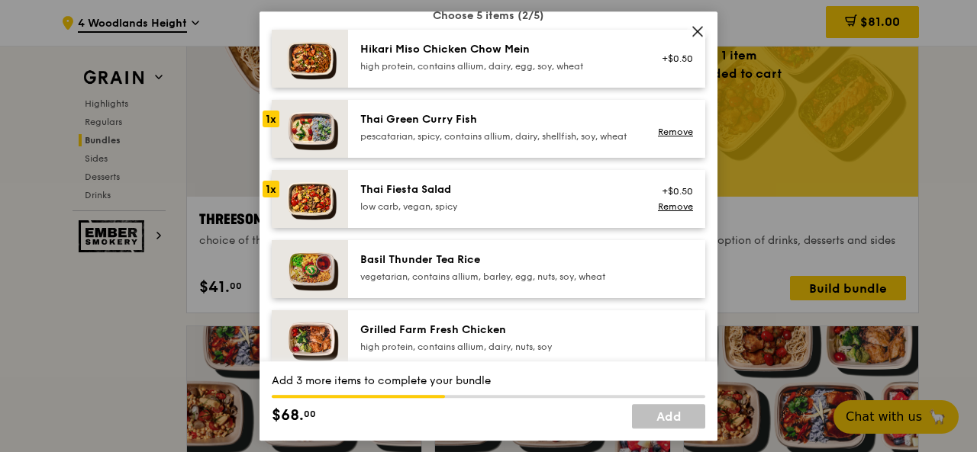
scroll to position [153, 0]
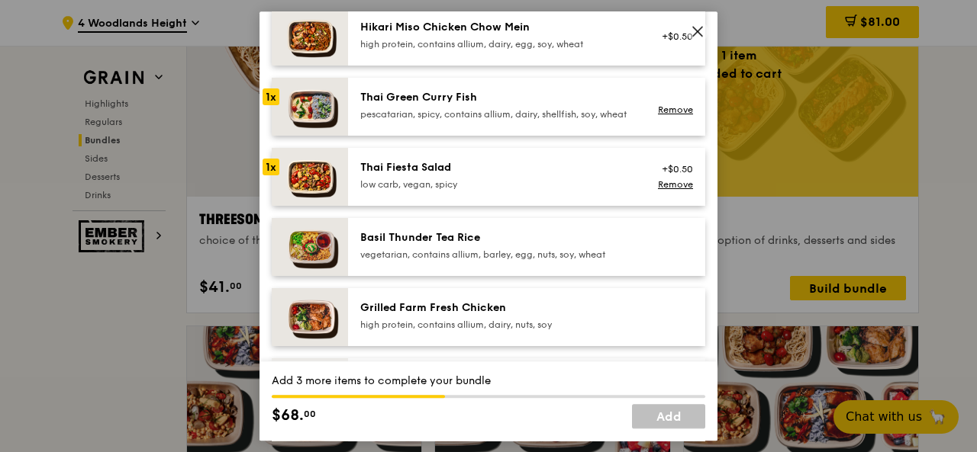
click at [534, 246] on div "Basil Thunder Tea Rice" at bounding box center [497, 237] width 274 height 15
click at [524, 316] on div "Grilled Farm Fresh Chicken" at bounding box center [497, 308] width 274 height 15
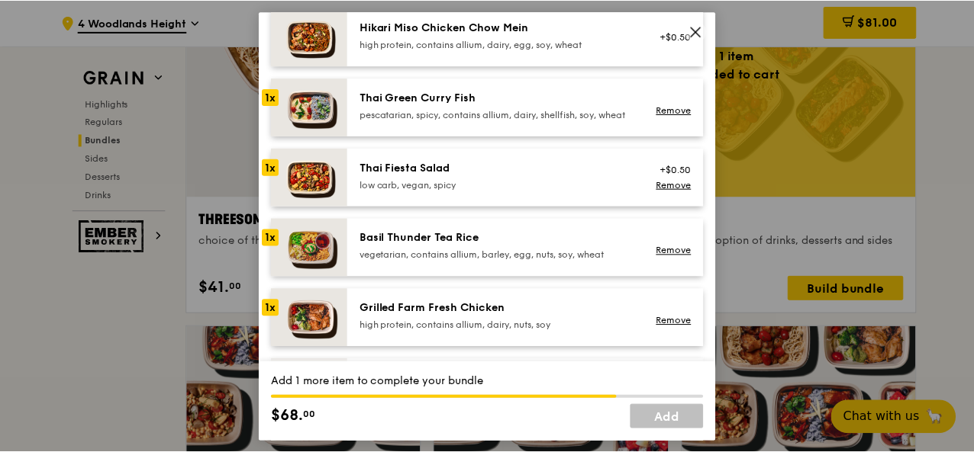
scroll to position [305, 0]
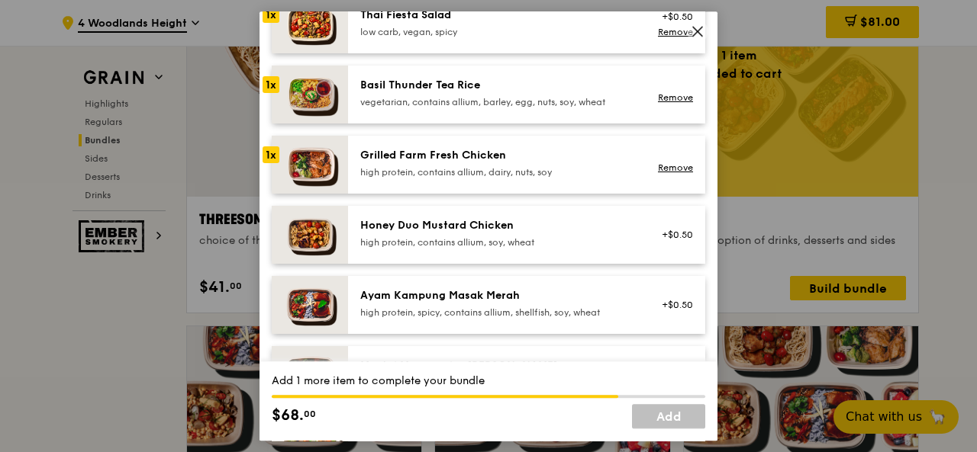
click at [535, 249] on div "high protein, contains allium, soy, wheat" at bounding box center [497, 243] width 274 height 12
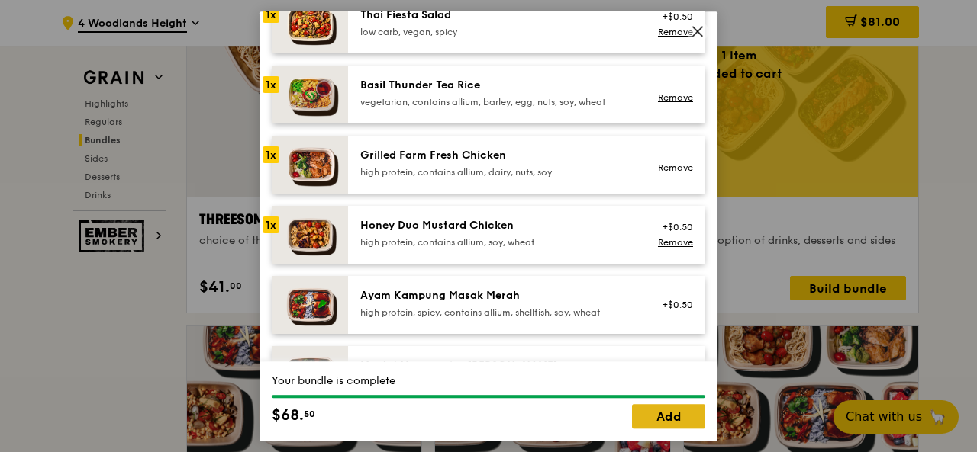
click at [682, 416] on link "Add" at bounding box center [668, 416] width 73 height 24
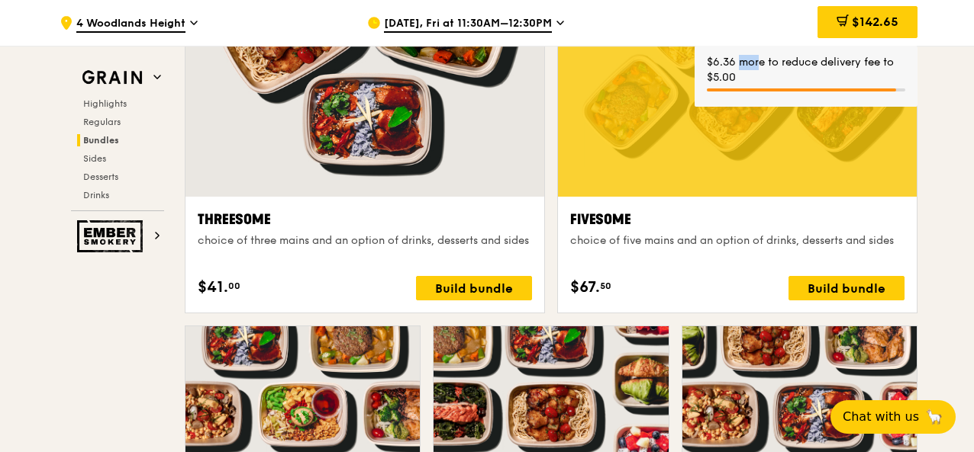
drag, startPoint x: 730, startPoint y: 63, endPoint x: 715, endPoint y: 63, distance: 15.3
click at [715, 63] on div "$6.36 more to reduce delivery fee to $5.00" at bounding box center [806, 70] width 198 height 31
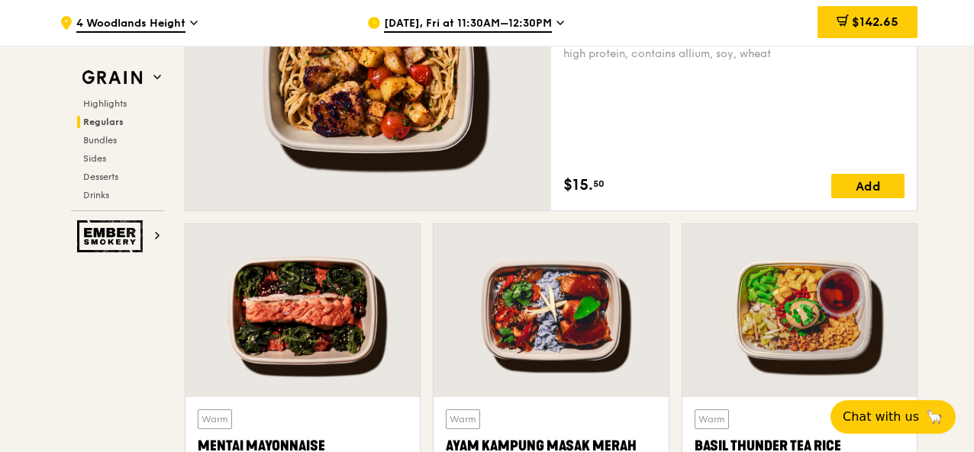
scroll to position [1074, 0]
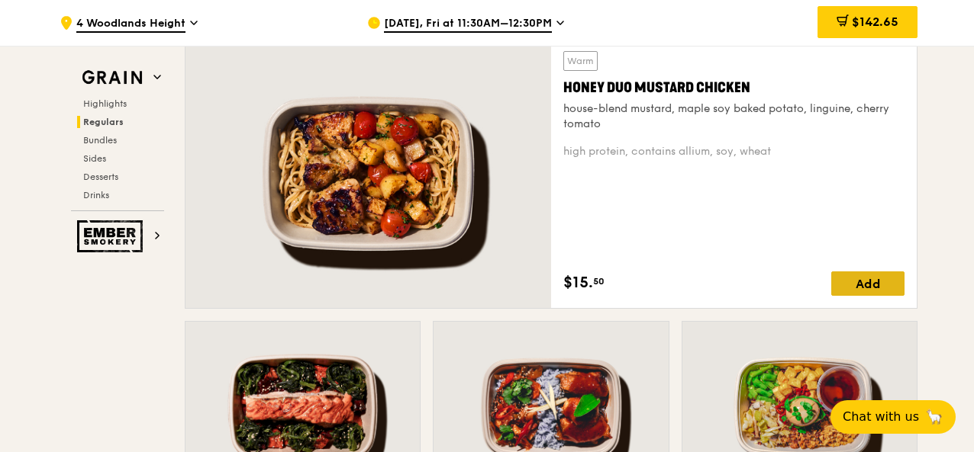
click at [868, 289] on div "Add" at bounding box center [867, 284] width 73 height 24
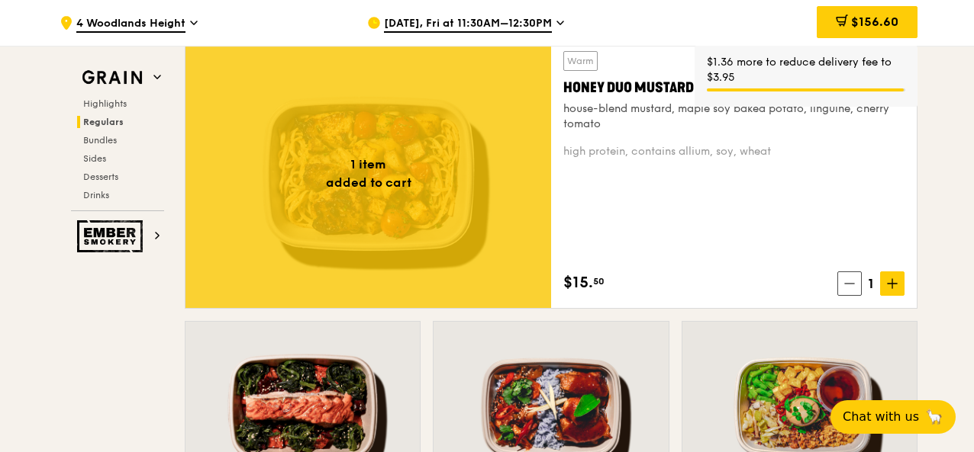
click at [792, 192] on div "Warm Honey Duo Mustard Chicken house-blend mustard, maple soy baked potato, lin…" at bounding box center [733, 173] width 341 height 245
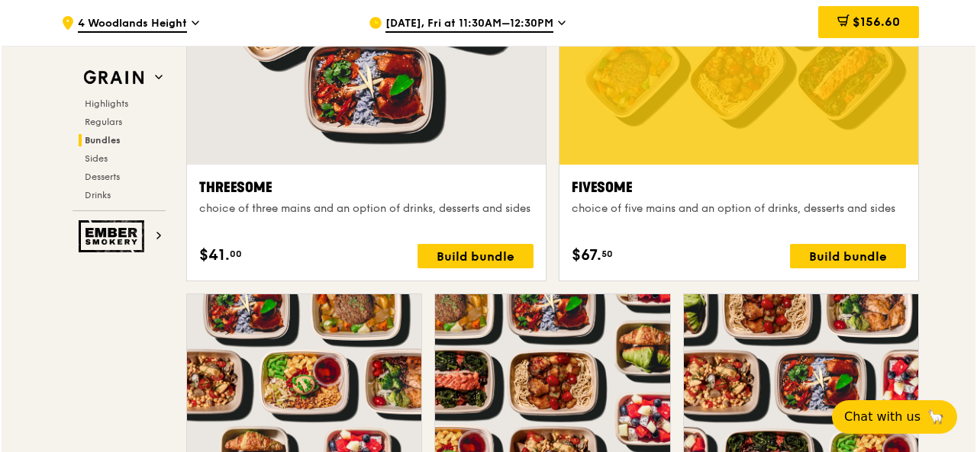
scroll to position [2753, 0]
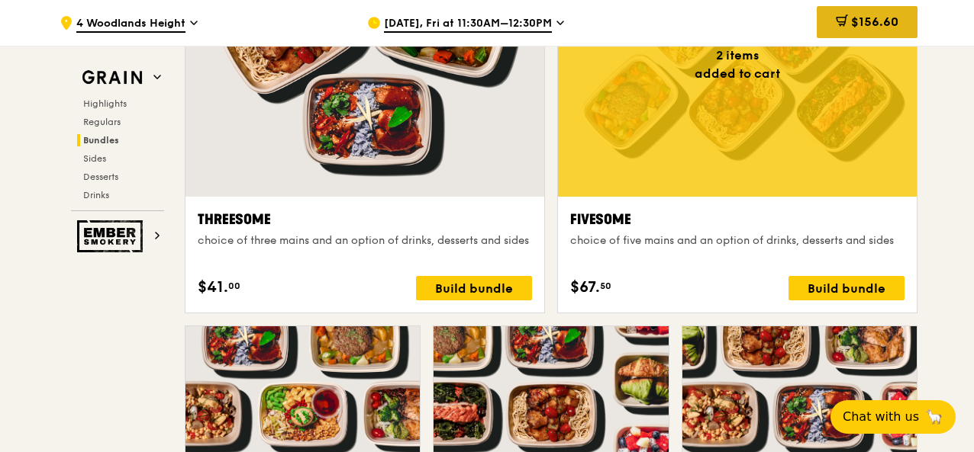
click at [861, 13] on div "$156.60" at bounding box center [866, 22] width 101 height 32
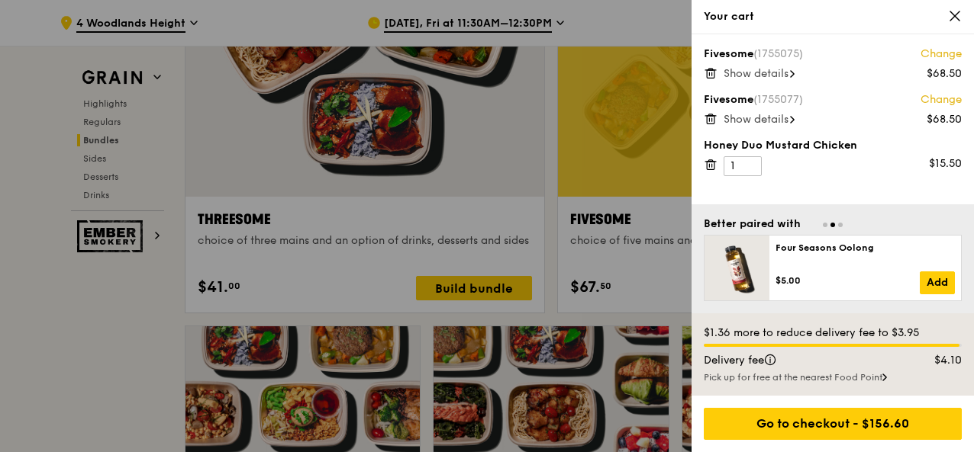
click at [713, 118] on icon at bounding box center [710, 119] width 14 height 14
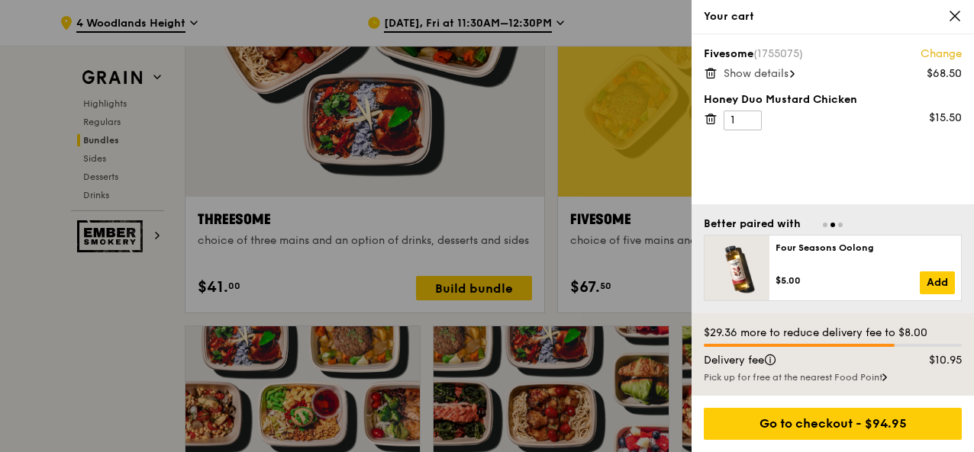
click at [713, 124] on icon at bounding box center [710, 119] width 14 height 14
click at [959, 19] on icon at bounding box center [955, 16] width 14 height 14
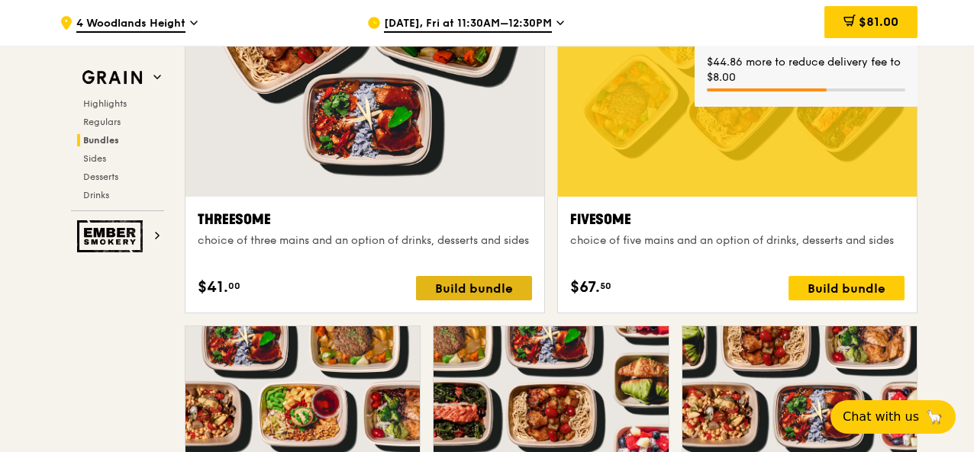
click at [472, 295] on div "Build bundle" at bounding box center [474, 288] width 116 height 24
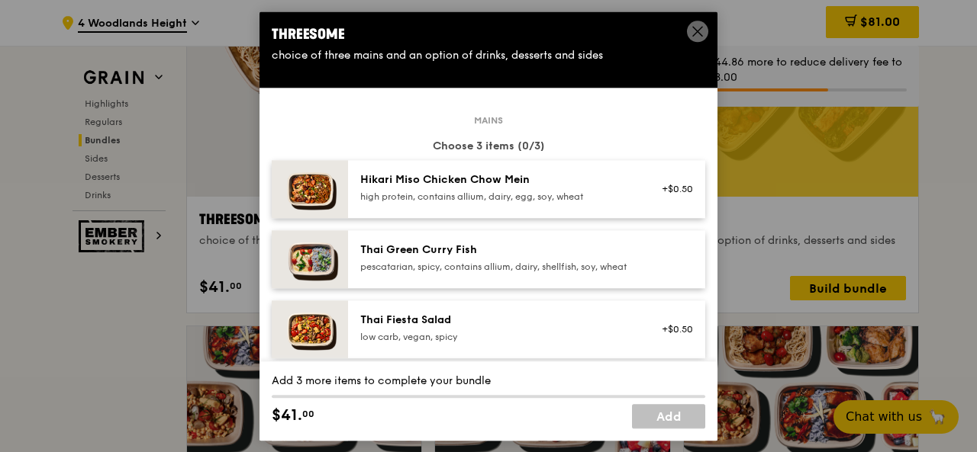
click at [507, 273] on div "pescatarian, spicy, contains allium, dairy, shellfish, soy, wheat" at bounding box center [497, 267] width 274 height 12
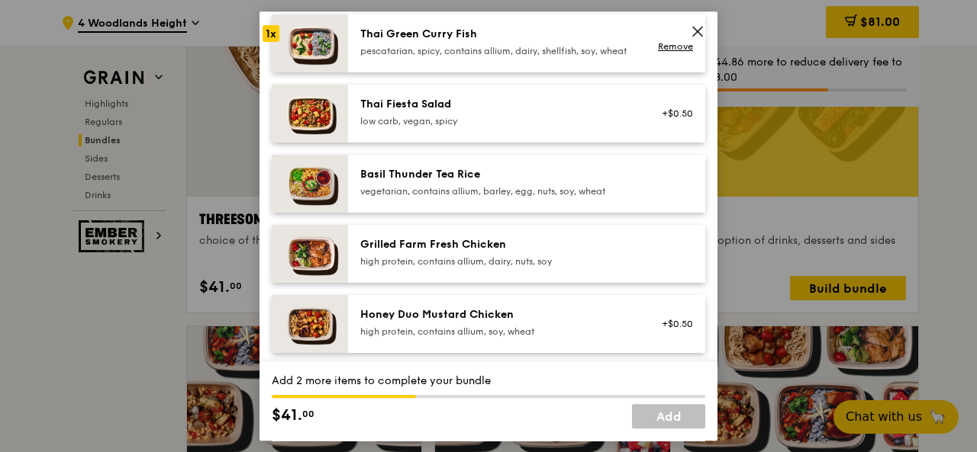
scroll to position [229, 0]
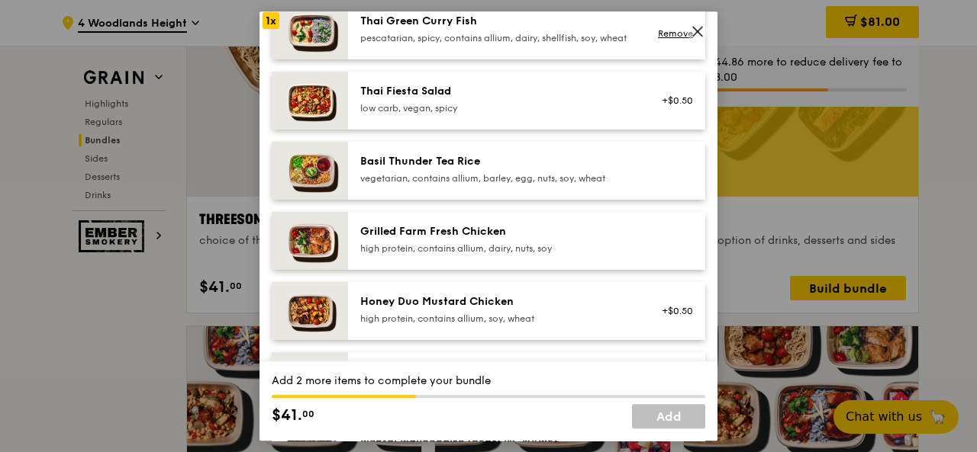
click at [467, 184] on div "vegetarian, contains allium, barley, egg, nuts, soy, wheat" at bounding box center [497, 178] width 274 height 12
click at [462, 255] on div "high protein, contains allium, dairy, nuts, soy" at bounding box center [497, 249] width 274 height 12
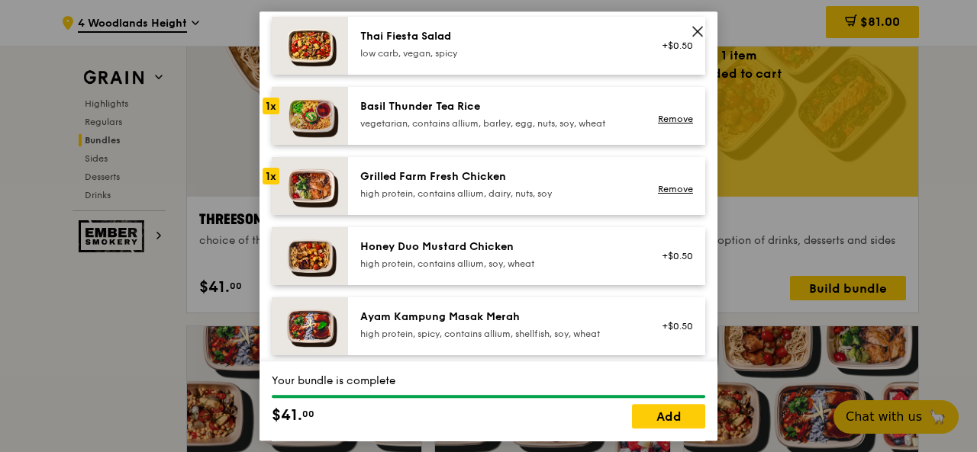
scroll to position [382, 0]
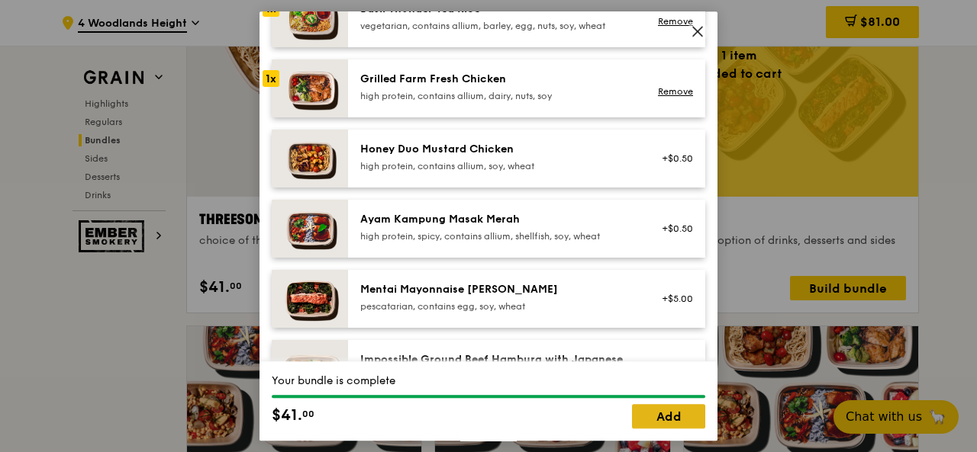
click at [639, 411] on link "Add" at bounding box center [668, 416] width 73 height 24
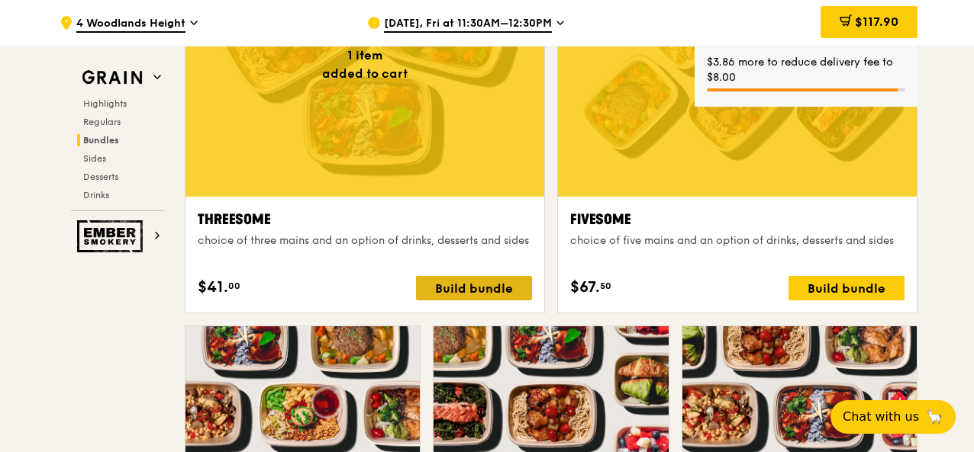
click at [449, 282] on div "Build bundle" at bounding box center [474, 288] width 116 height 24
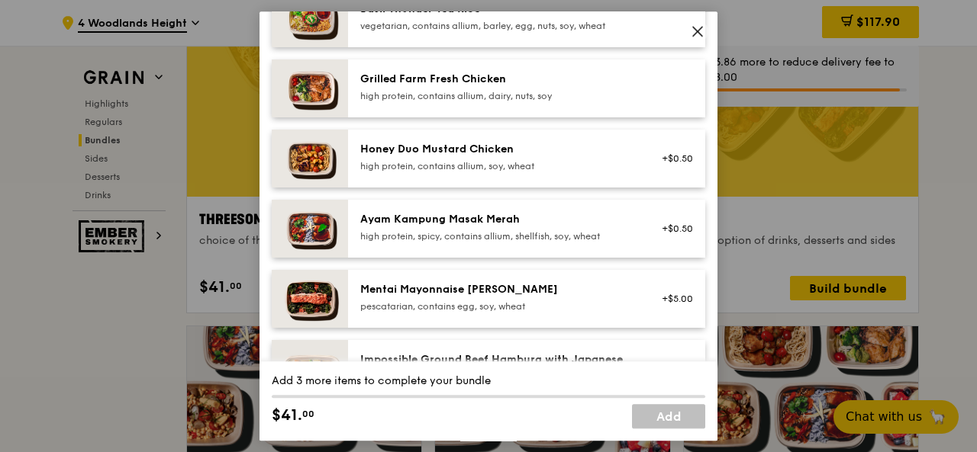
click at [513, 169] on div "Honey Duo Mustard Chicken high protein, contains allium, soy, wheat" at bounding box center [497, 157] width 274 height 31
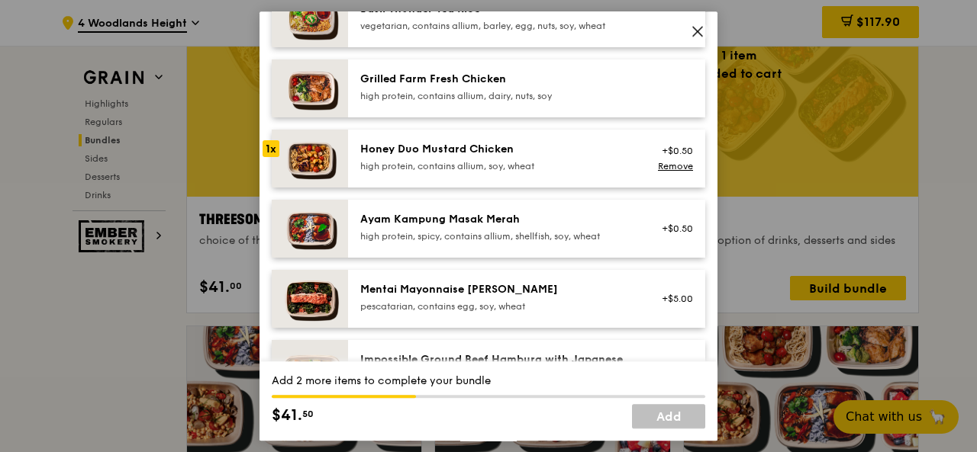
click at [495, 217] on div "Ayam Kampung Masak Merah high protein, spicy, contains allium, shellfish, soy, …" at bounding box center [526, 229] width 357 height 58
click at [504, 87] on div "Grilled Farm Fresh Chicken" at bounding box center [497, 79] width 274 height 15
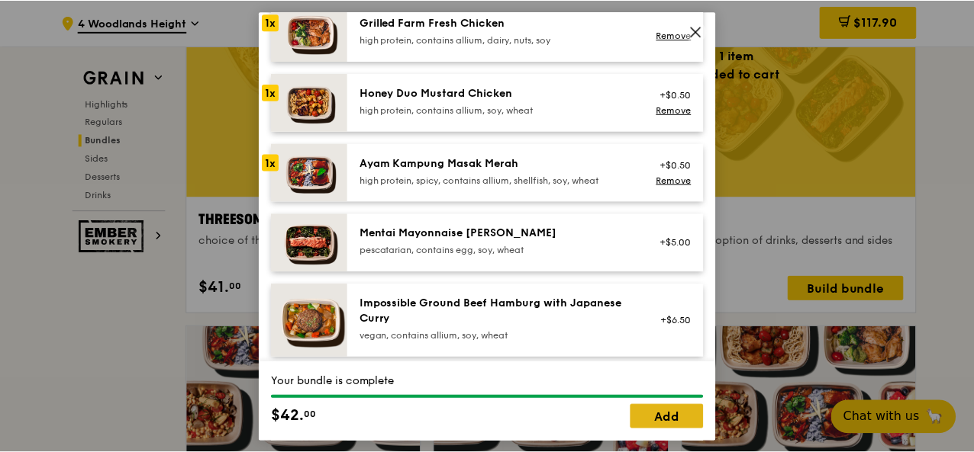
scroll to position [458, 0]
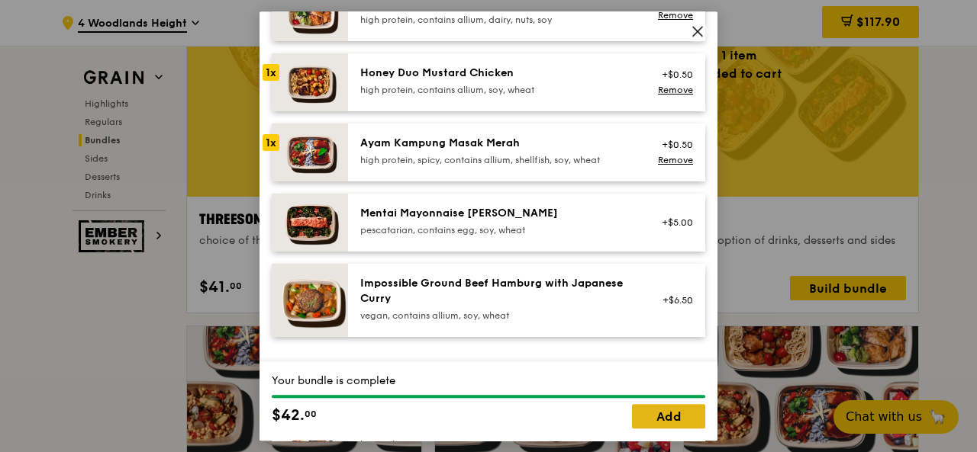
click at [682, 410] on link "Add" at bounding box center [668, 416] width 73 height 24
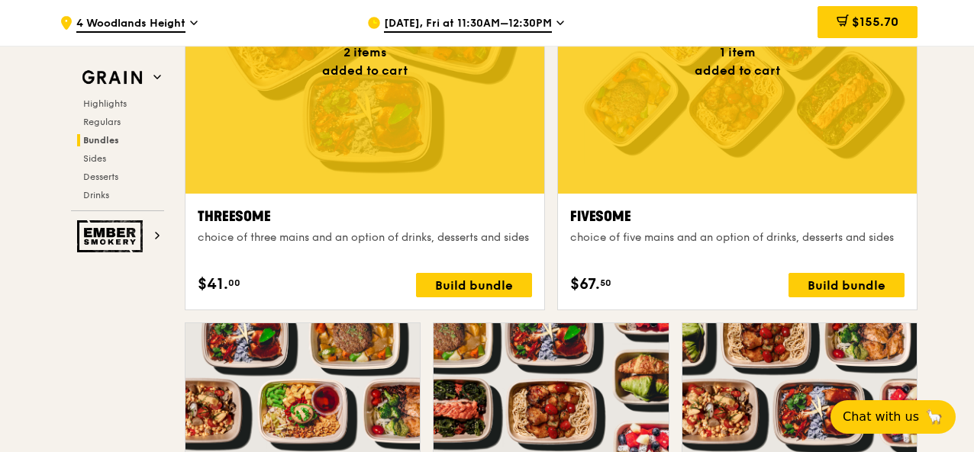
scroll to position [2600, 0]
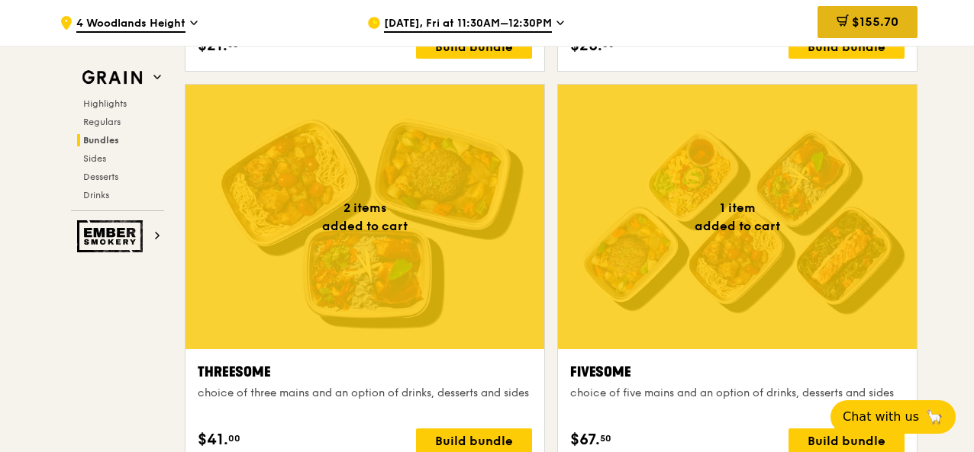
click at [841, 25] on icon at bounding box center [841, 25] width 0 height 0
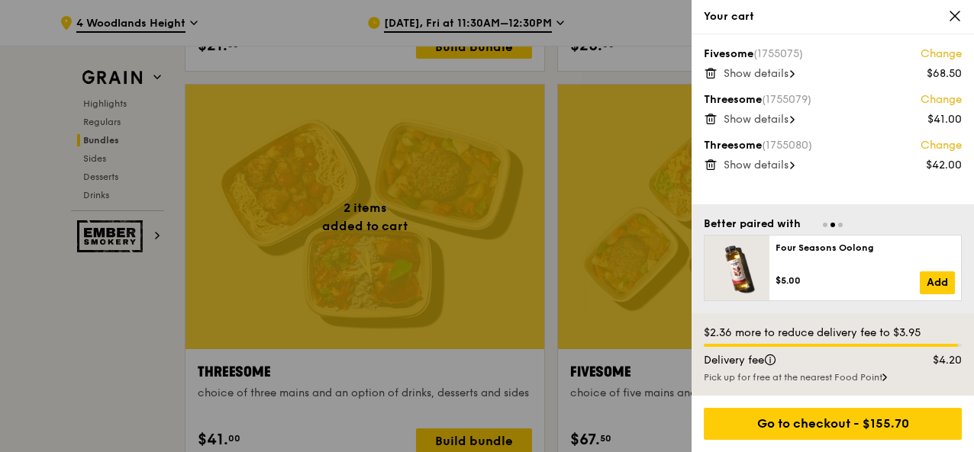
click at [128, 365] on div at bounding box center [487, 226] width 974 height 452
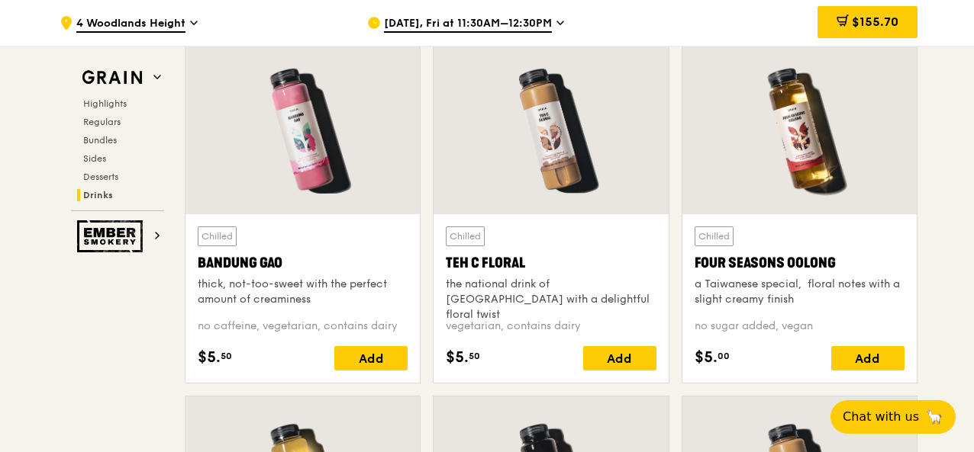
scroll to position [5347, 0]
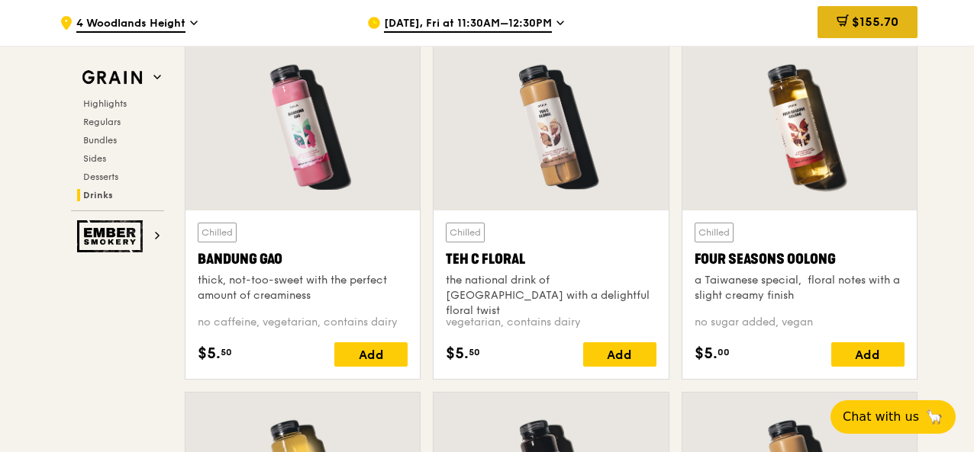
click at [848, 30] on div "$155.70" at bounding box center [867, 22] width 100 height 32
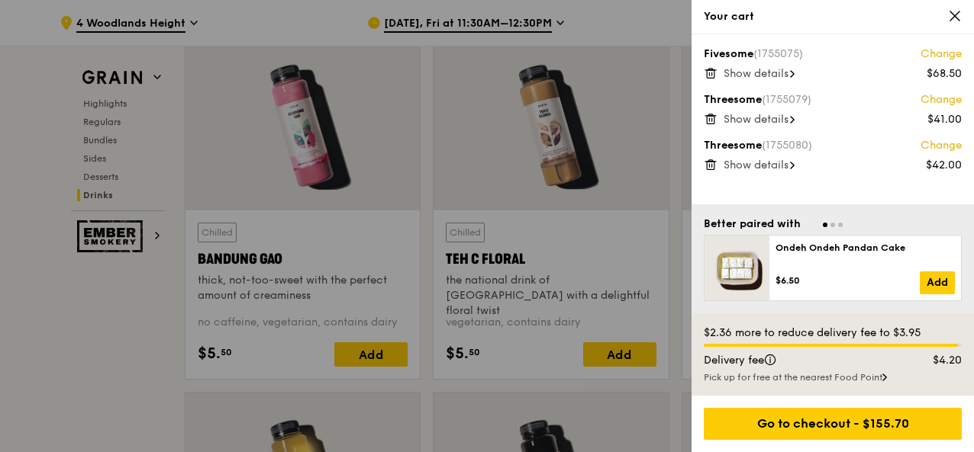
scroll to position [5424, 0]
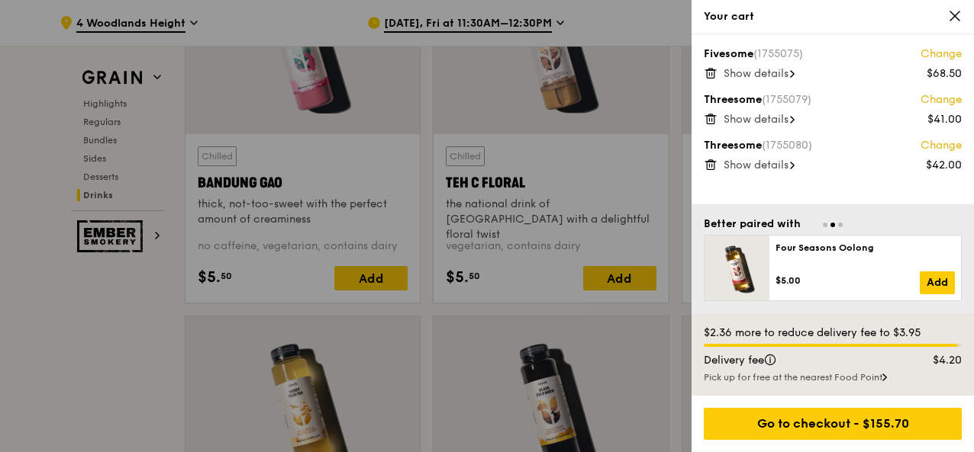
click at [735, 116] on span "Show details" at bounding box center [755, 119] width 65 height 13
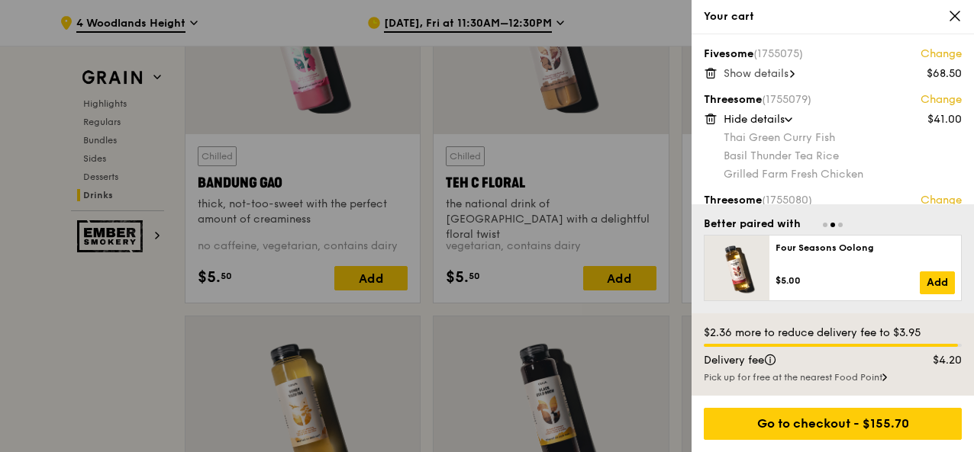
click at [101, 340] on div at bounding box center [487, 226] width 974 height 452
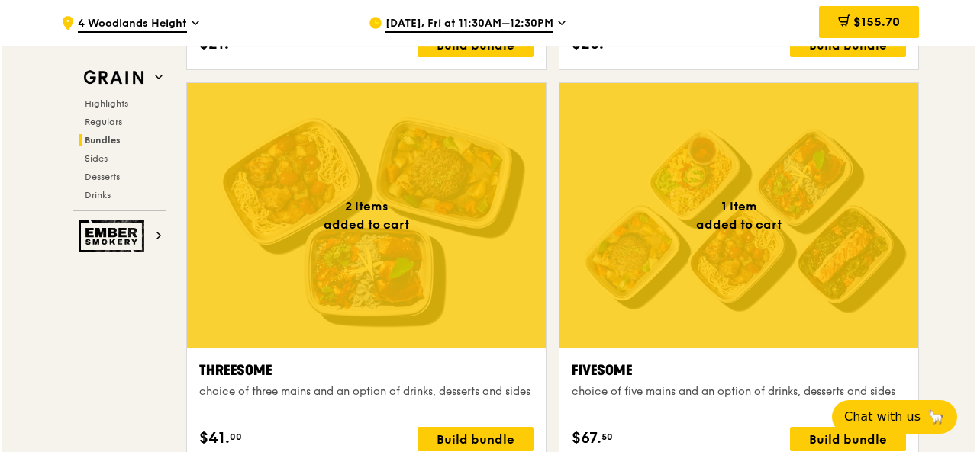
scroll to position [2600, 0]
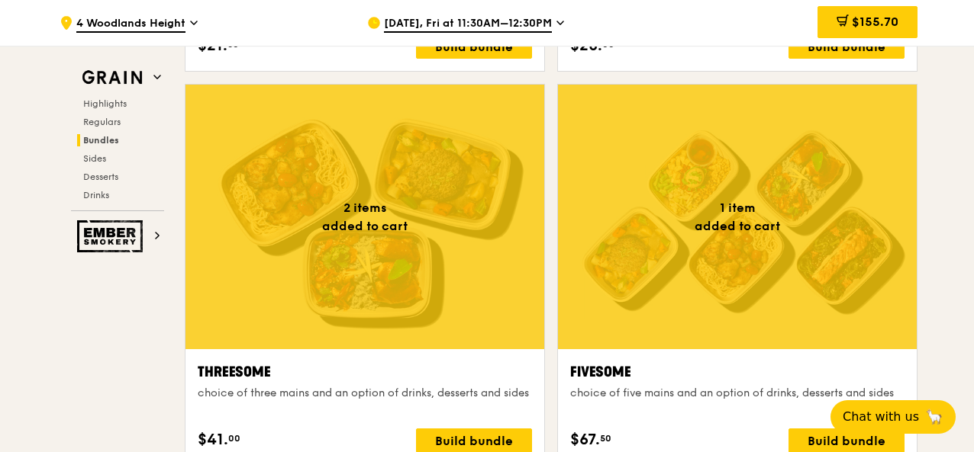
click at [401, 240] on div at bounding box center [364, 217] width 359 height 265
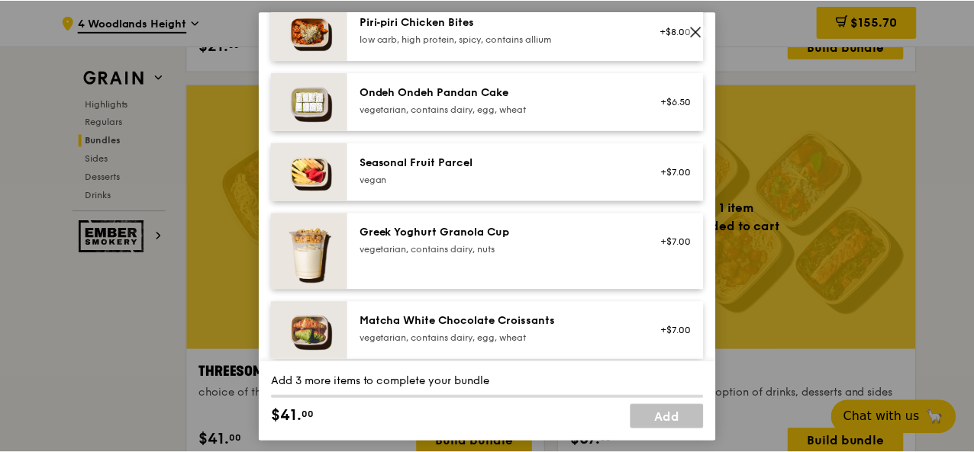
scroll to position [1526, 0]
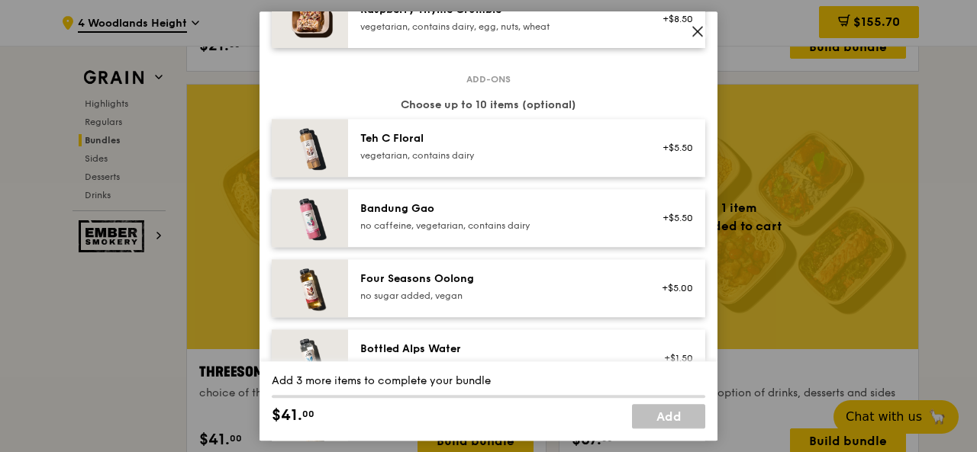
click at [701, 27] on icon at bounding box center [698, 31] width 14 height 14
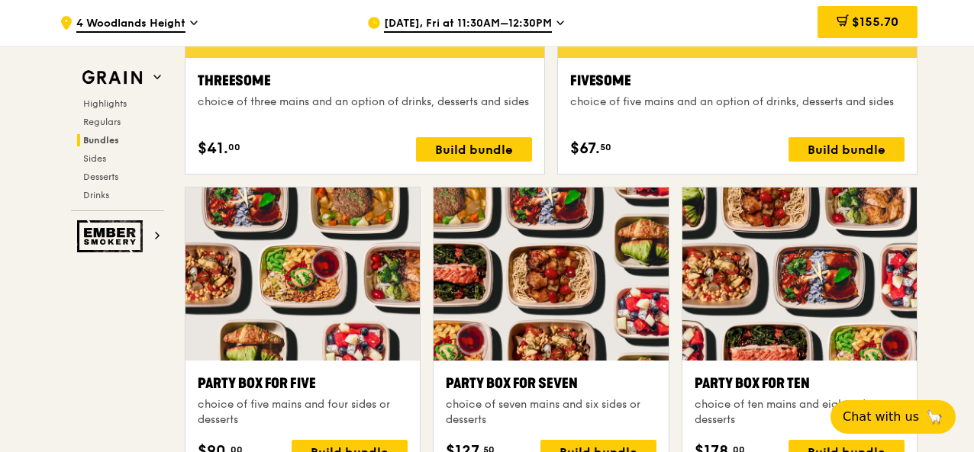
scroll to position [2753, 0]
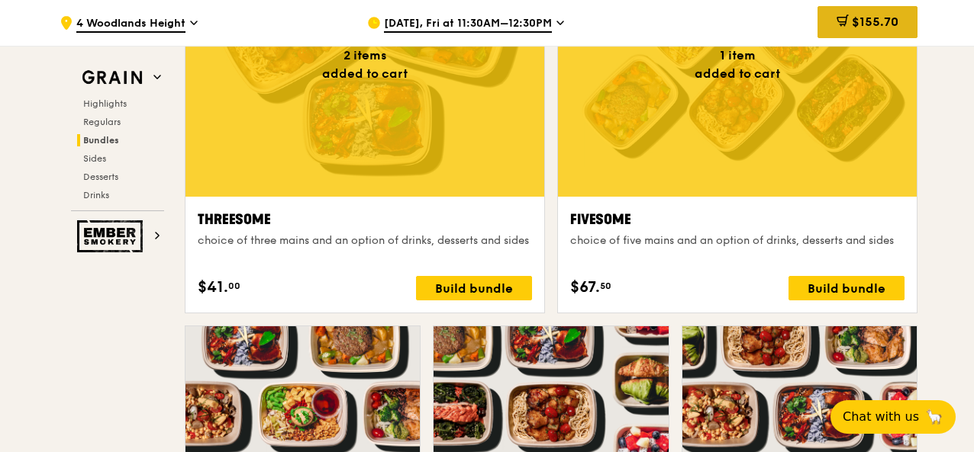
click at [841, 24] on icon at bounding box center [843, 19] width 8 height 9
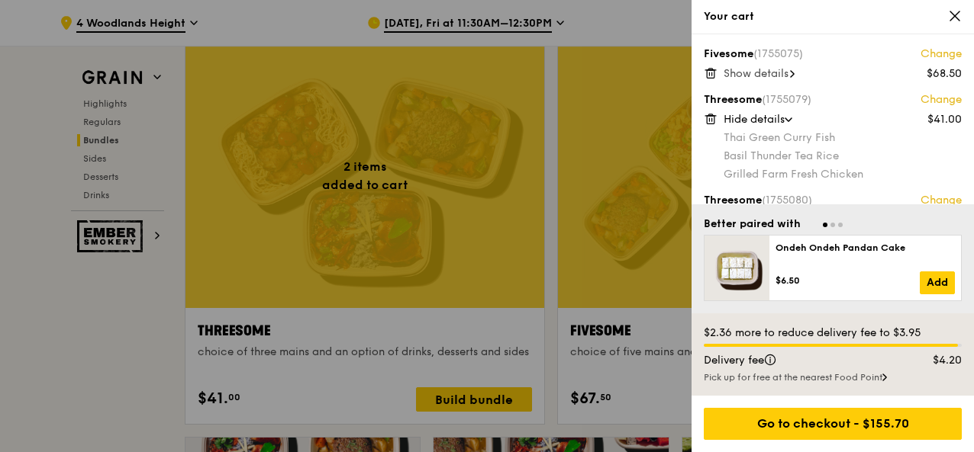
scroll to position [2600, 0]
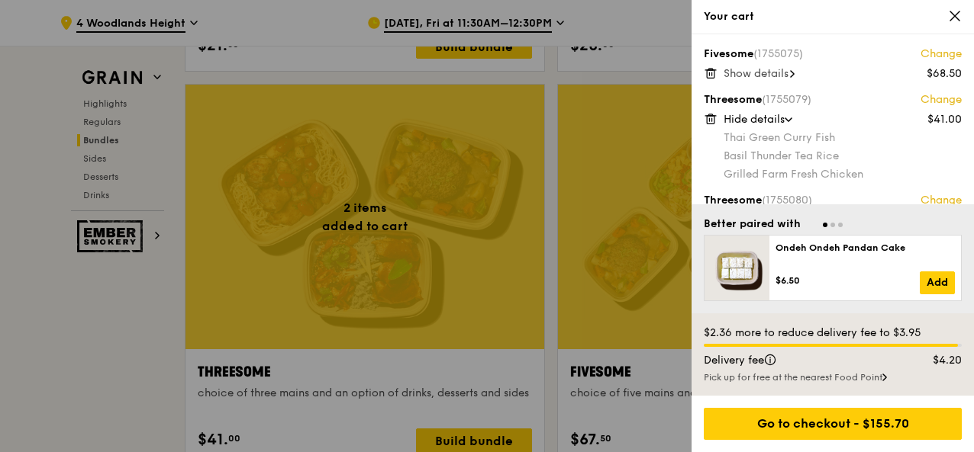
click at [781, 66] on div "Show details" at bounding box center [842, 73] width 238 height 15
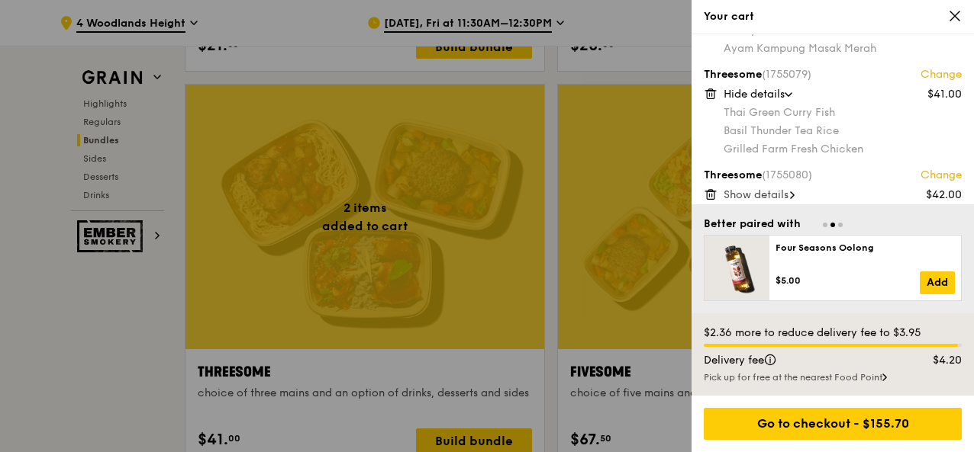
scroll to position [124, 0]
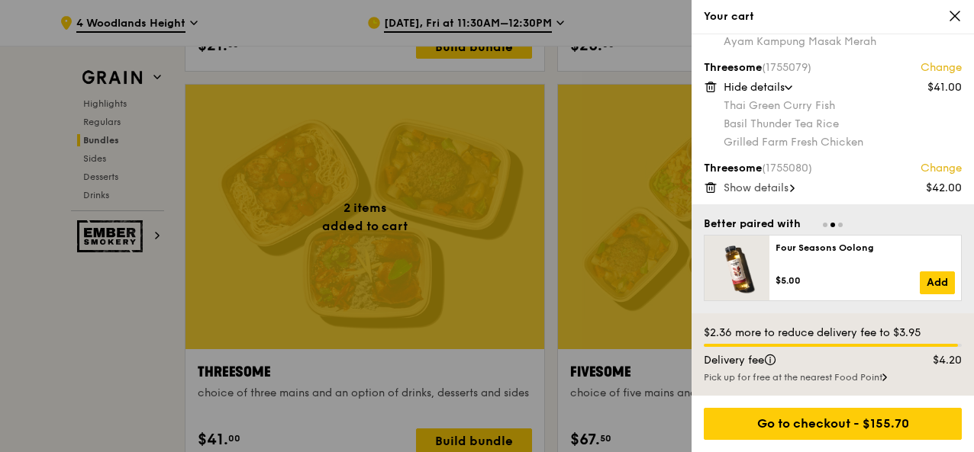
click at [774, 185] on span "Show details" at bounding box center [755, 188] width 65 height 13
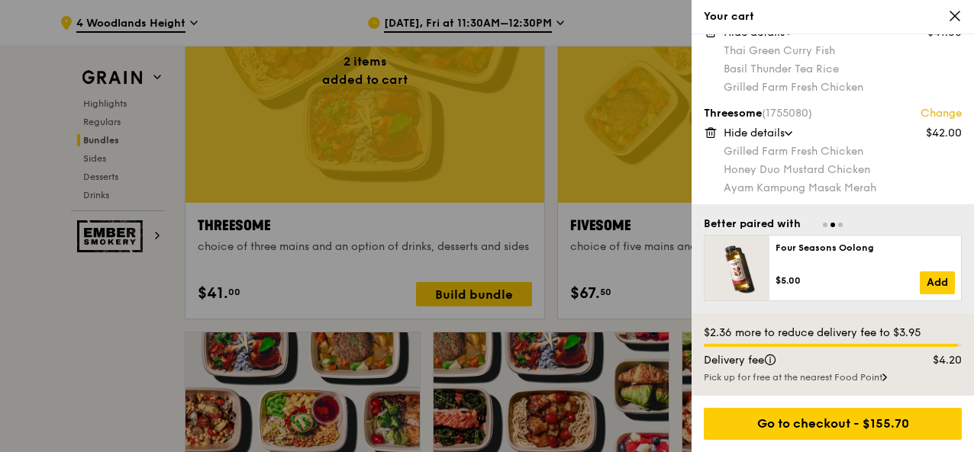
scroll to position [2753, 0]
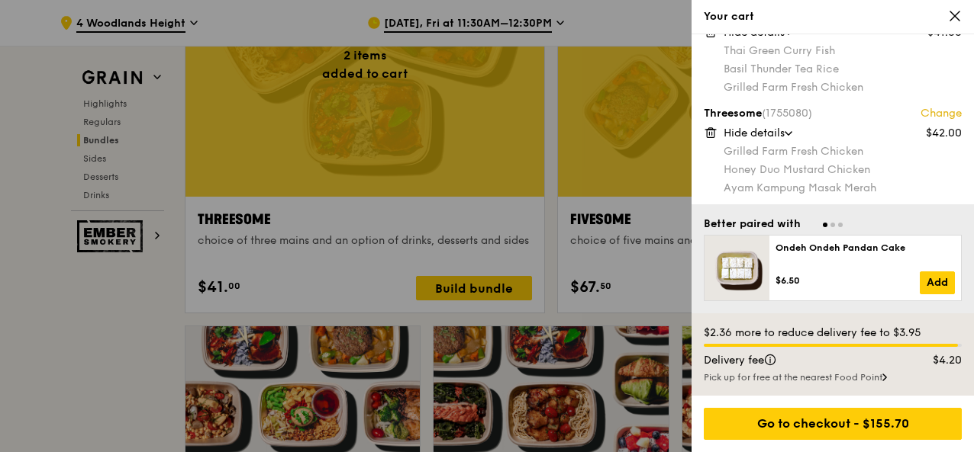
click at [63, 320] on div at bounding box center [487, 226] width 974 height 452
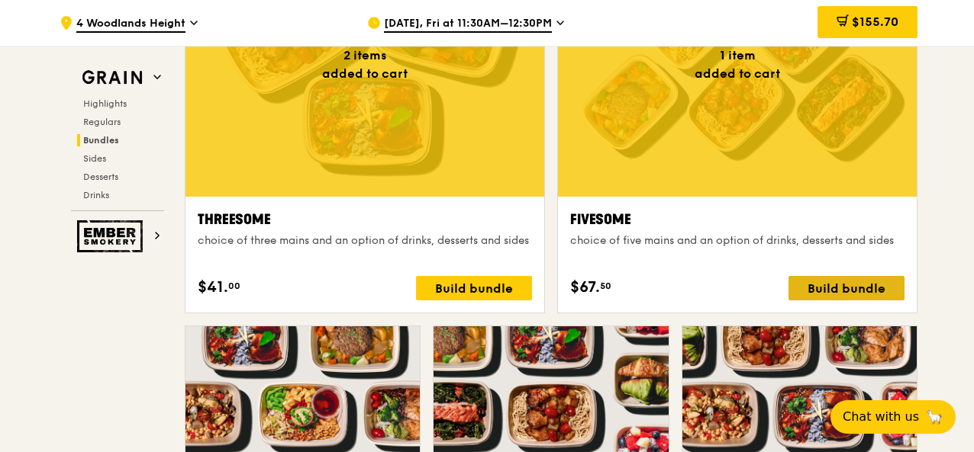
click at [841, 288] on div "Build bundle" at bounding box center [846, 288] width 116 height 24
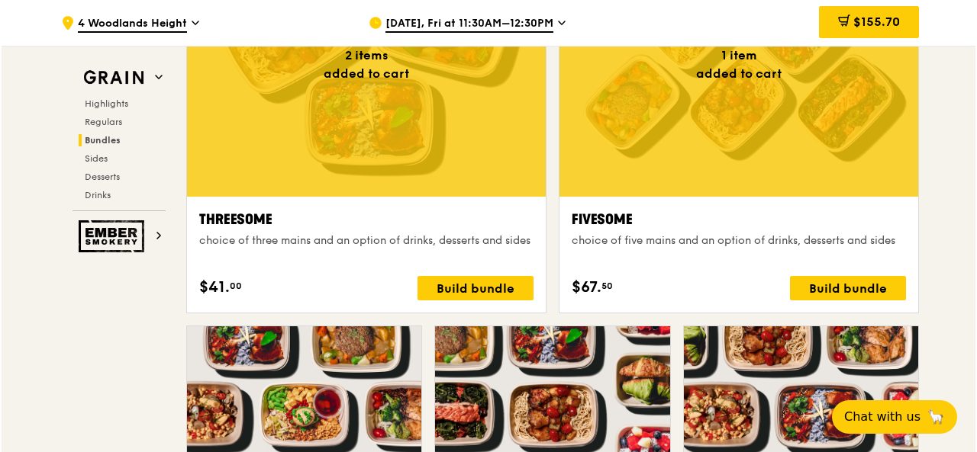
scroll to position [2677, 0]
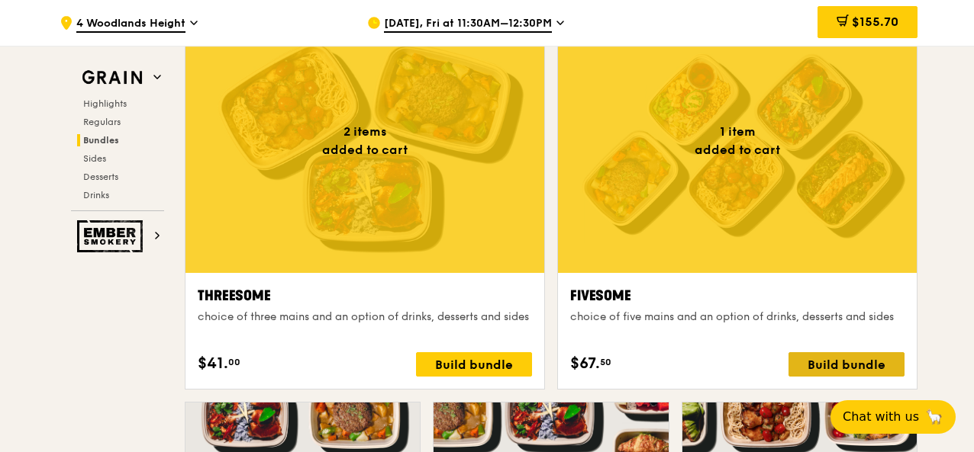
click at [829, 353] on div "Build bundle" at bounding box center [846, 365] width 116 height 24
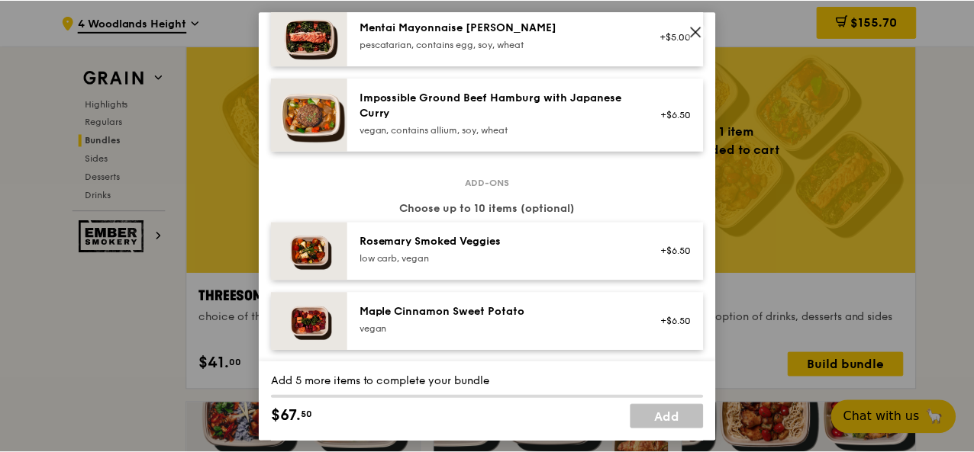
scroll to position [687, 0]
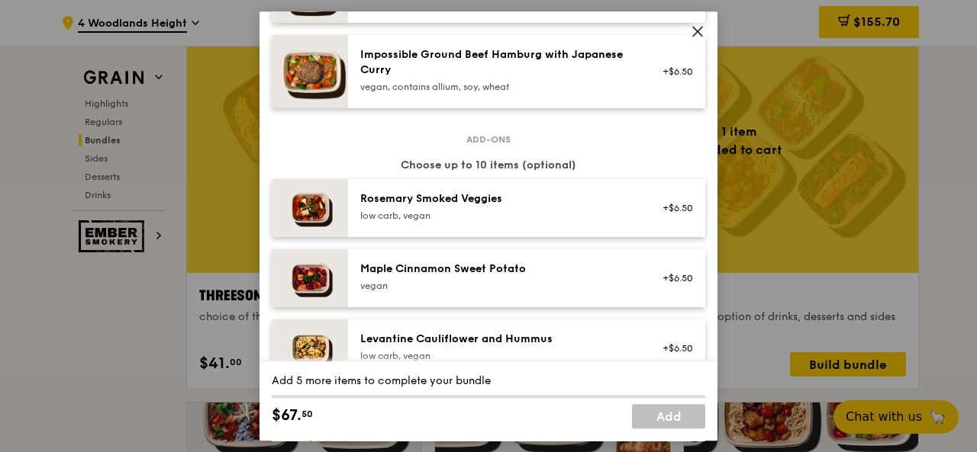
click at [700, 27] on icon at bounding box center [698, 31] width 14 height 14
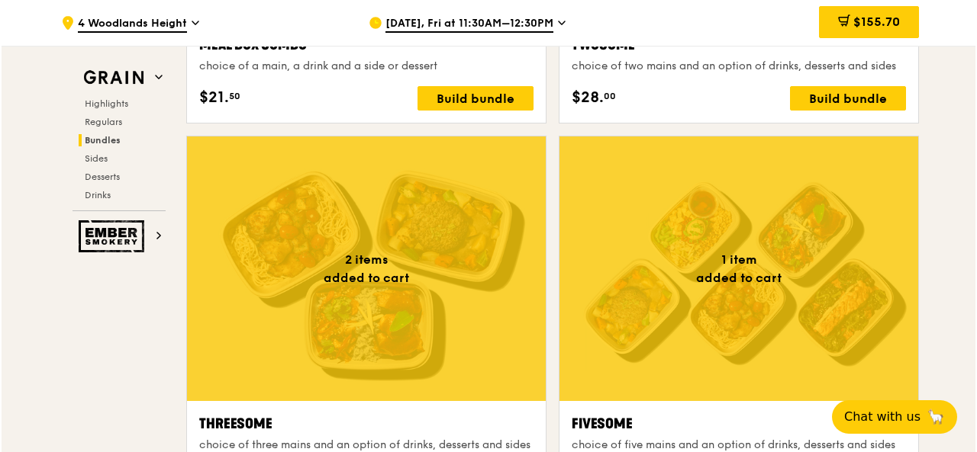
scroll to position [2677, 0]
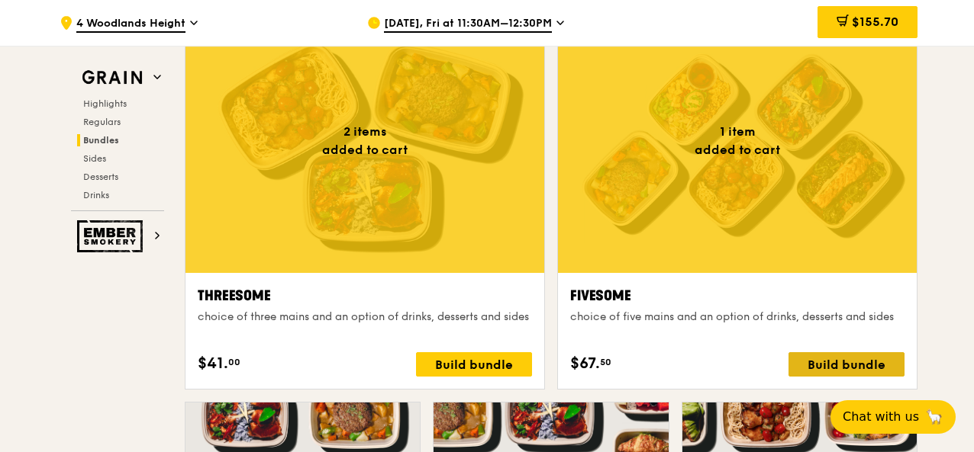
click at [829, 359] on div "Build bundle" at bounding box center [846, 365] width 116 height 24
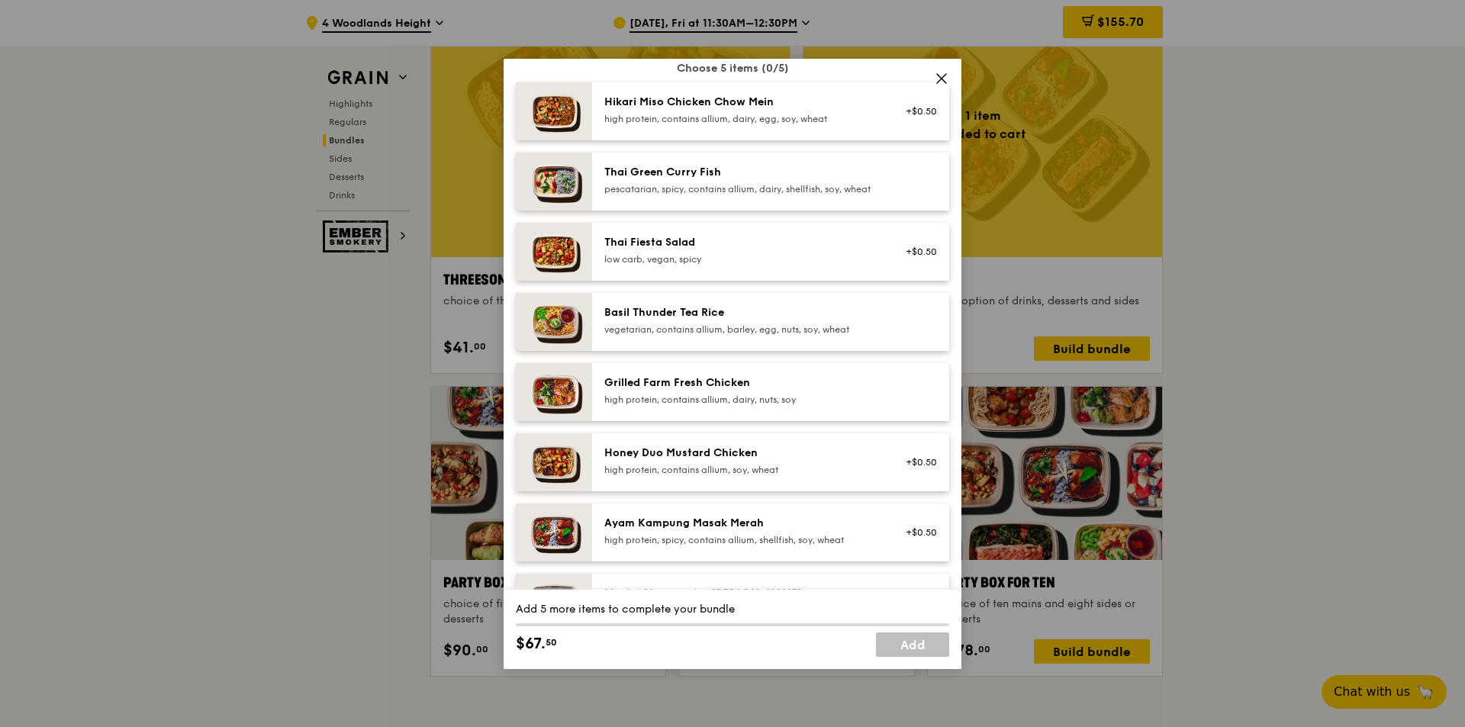
scroll to position [119, 0]
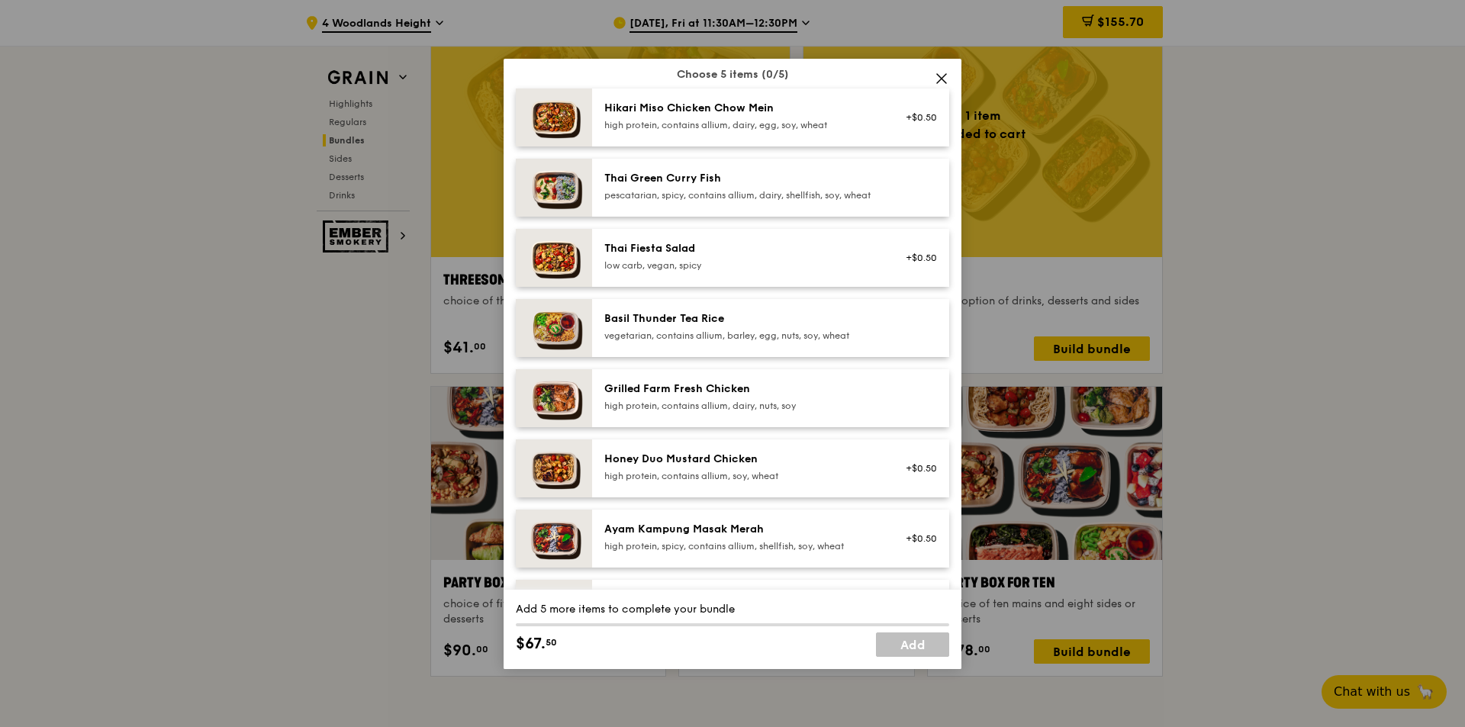
click at [99, 452] on div "Fivesome choice of five mains and an option of drinks, desserts and sides Mains…" at bounding box center [732, 363] width 1465 height 727
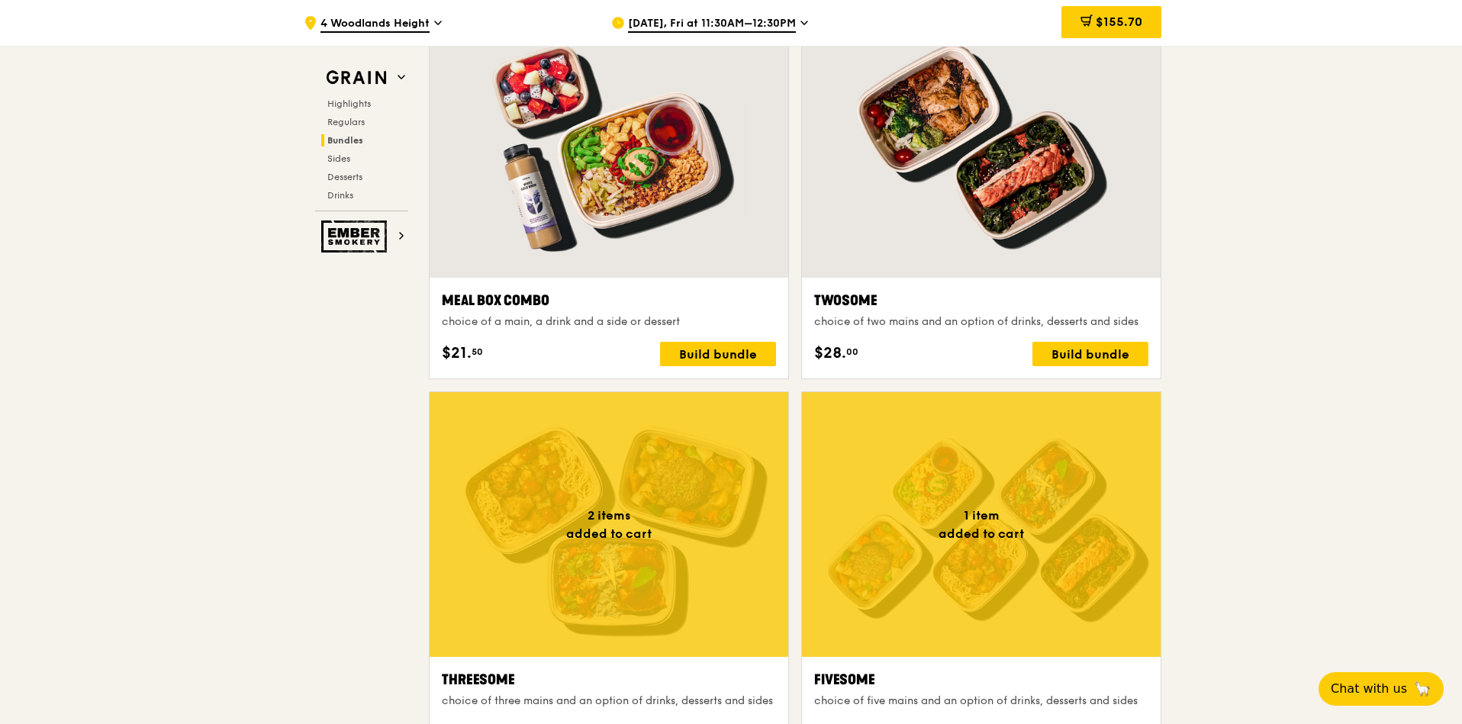
scroll to position [1990, 0]
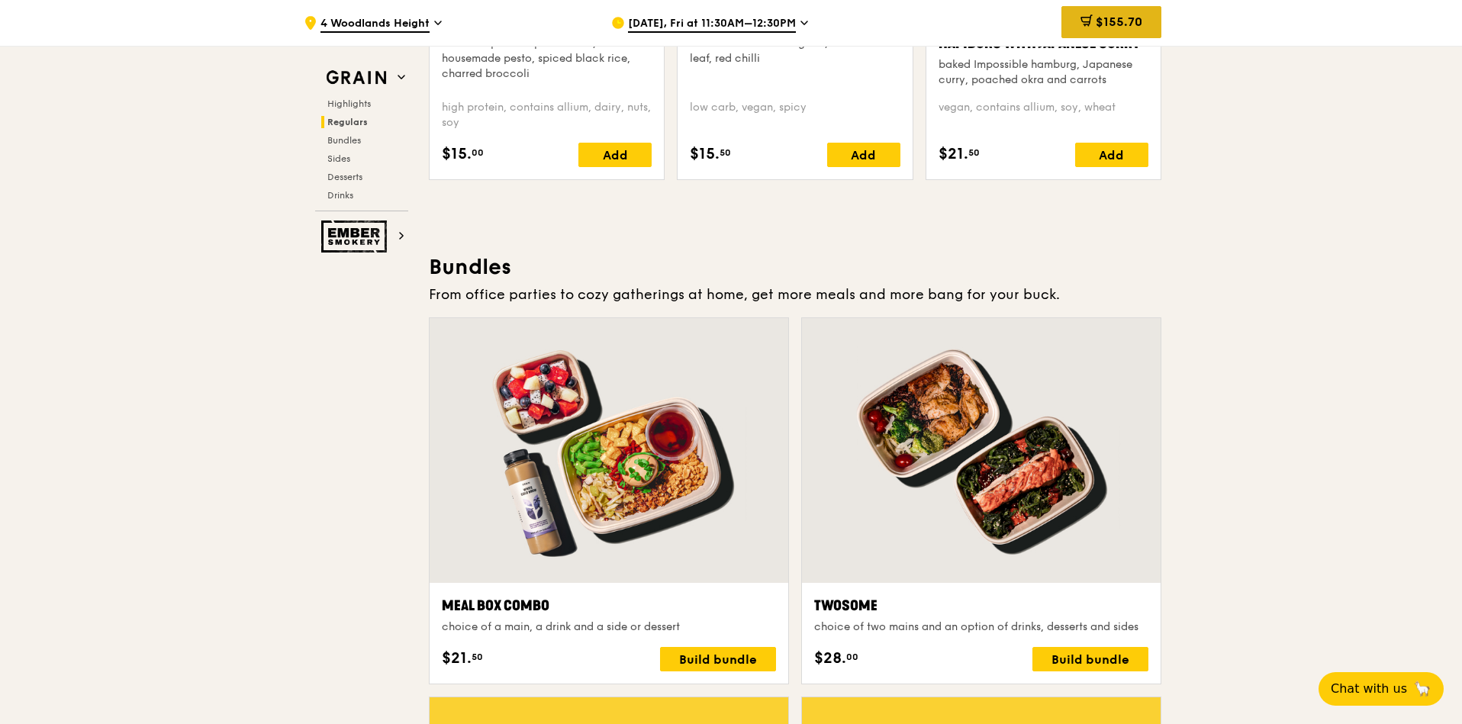
click at [973, 26] on span "$155.70" at bounding box center [1119, 21] width 47 height 14
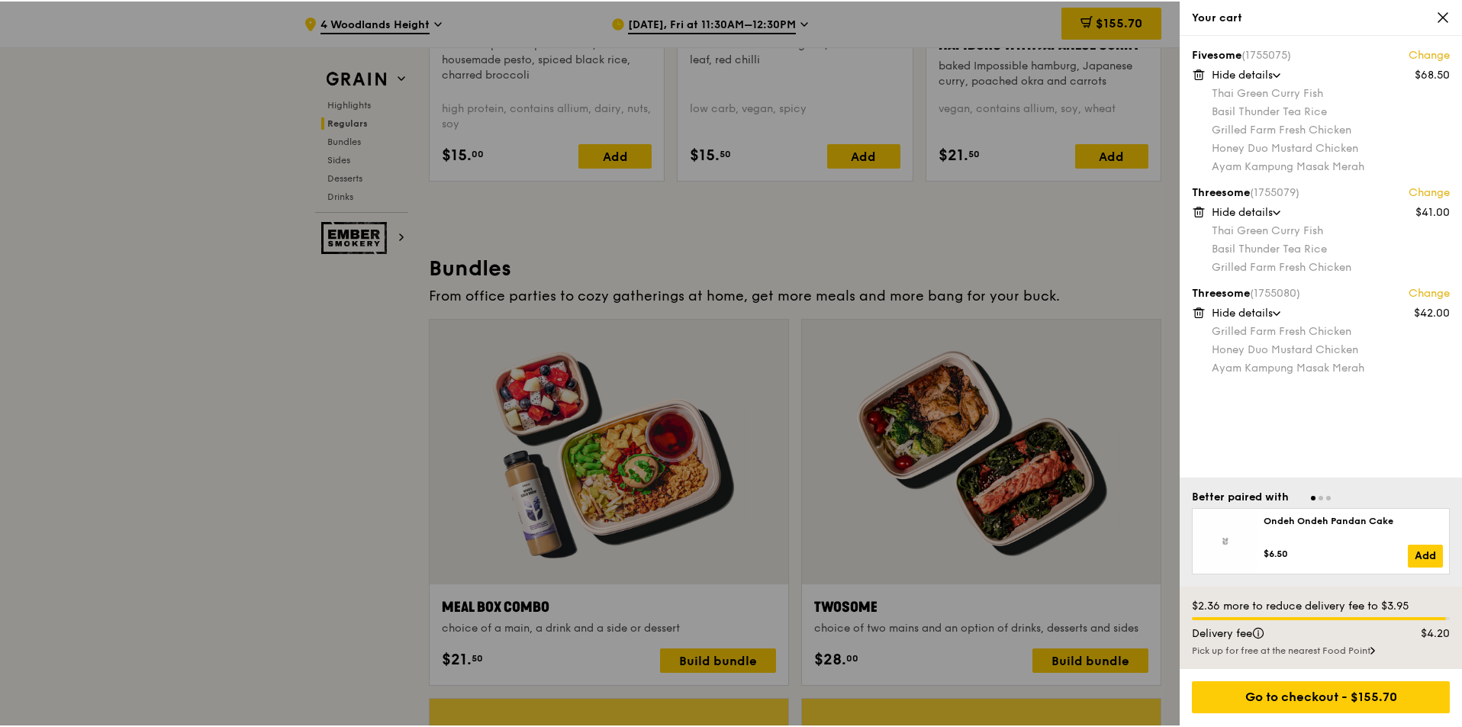
scroll to position [0, 0]
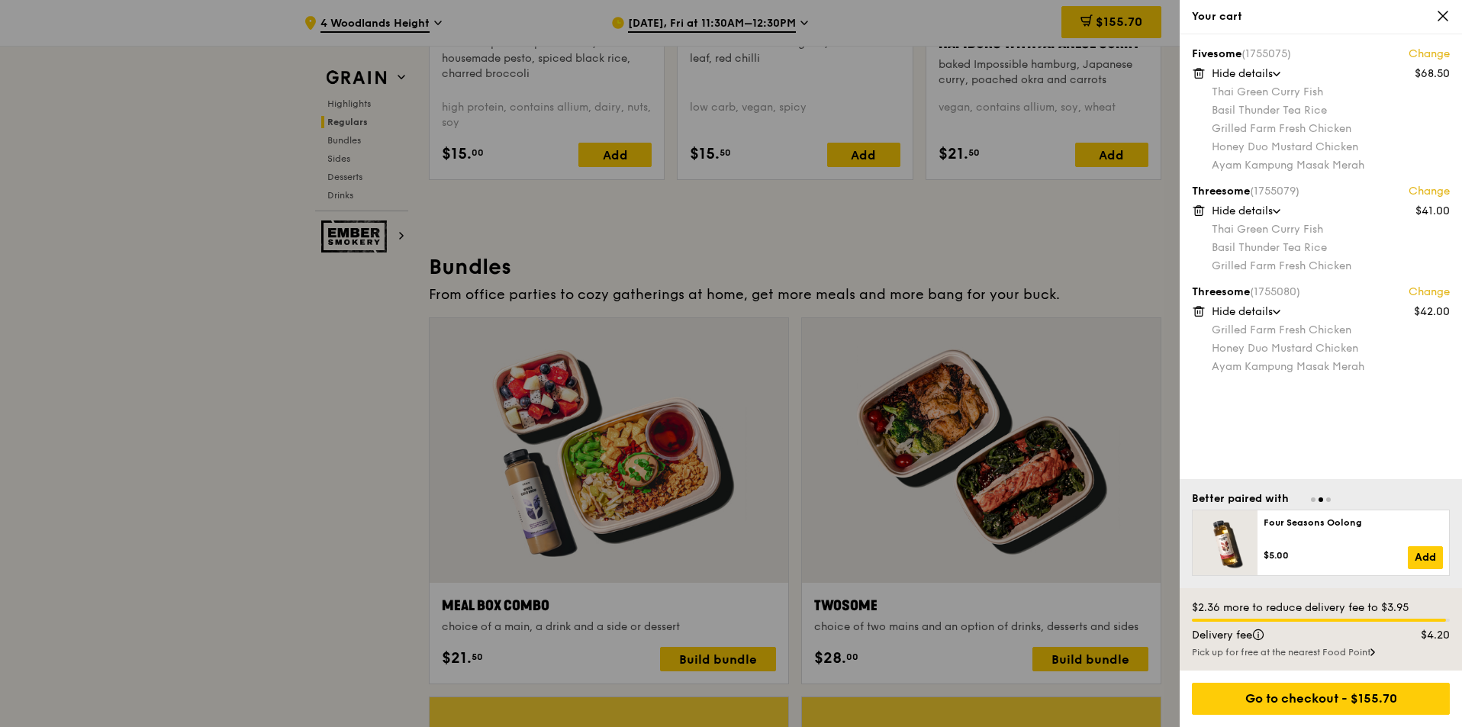
drag, startPoint x: 1444, startPoint y: 8, endPoint x: 1444, endPoint y: 18, distance: 9.9
click at [973, 8] on div "Your cart" at bounding box center [1321, 17] width 282 height 34
click at [973, 20] on icon at bounding box center [1443, 16] width 14 height 14
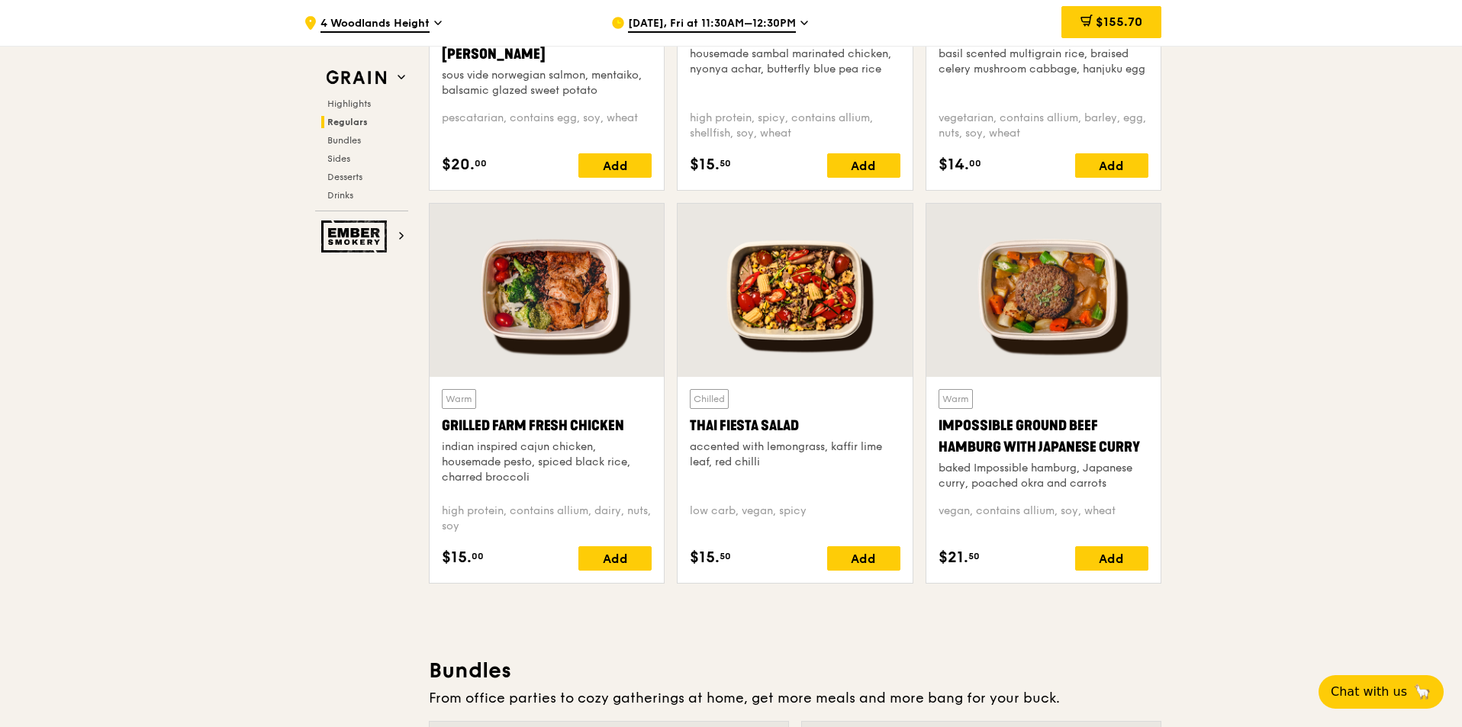
scroll to position [1532, 0]
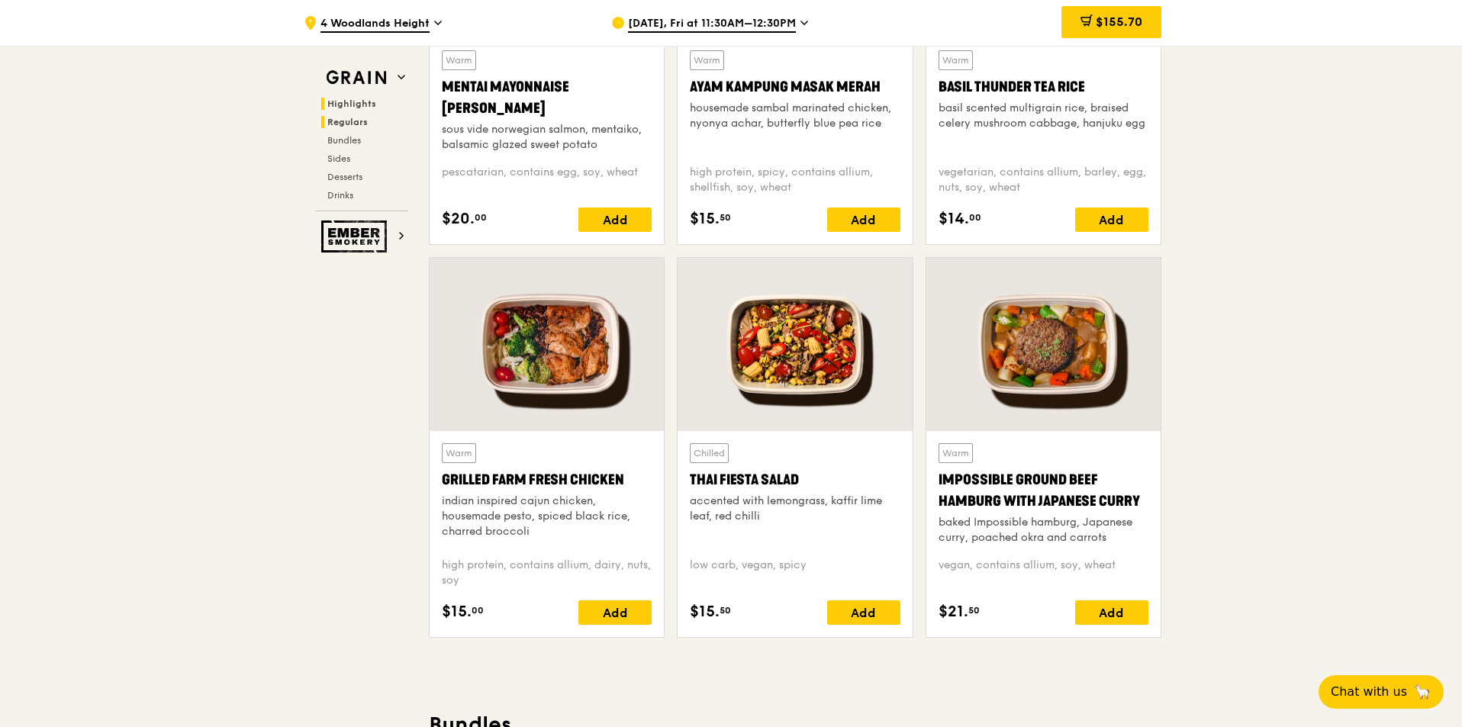
click at [353, 106] on span "Highlights" at bounding box center [351, 103] width 49 height 11
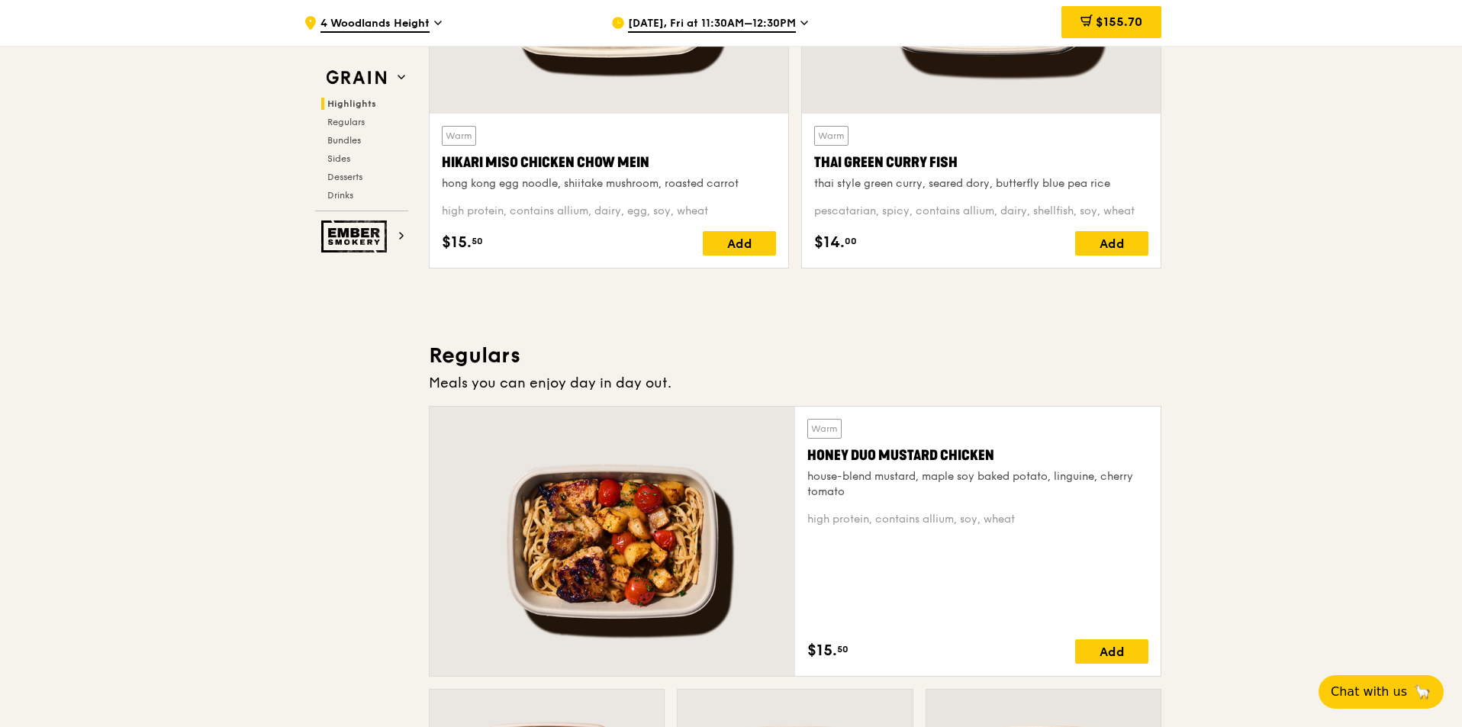
scroll to position [888, 0]
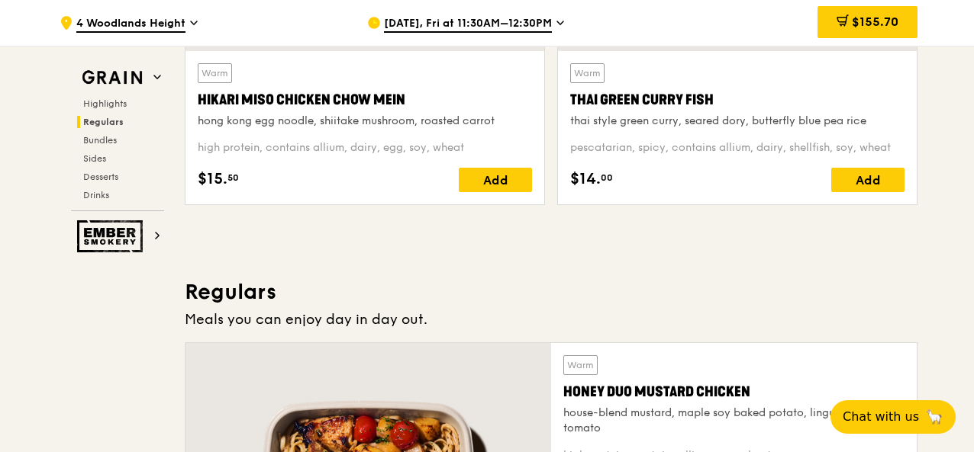
scroll to position [763, 0]
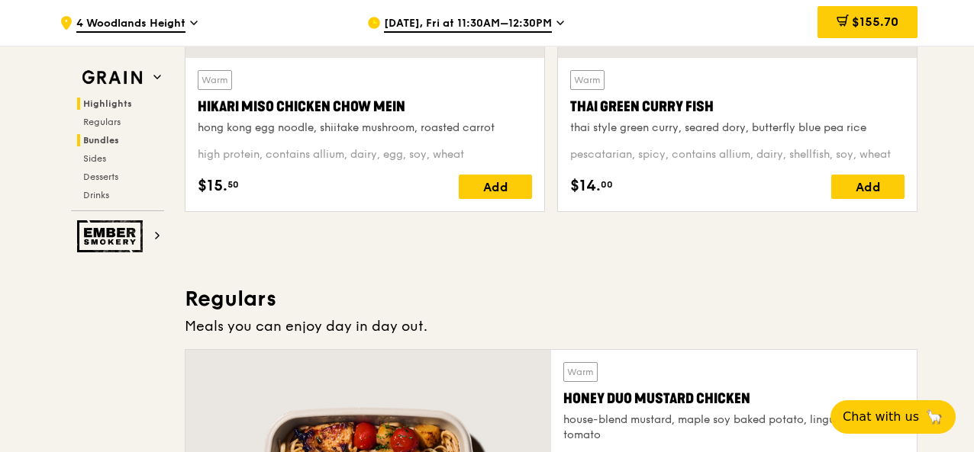
click at [101, 139] on span "Bundles" at bounding box center [101, 140] width 36 height 11
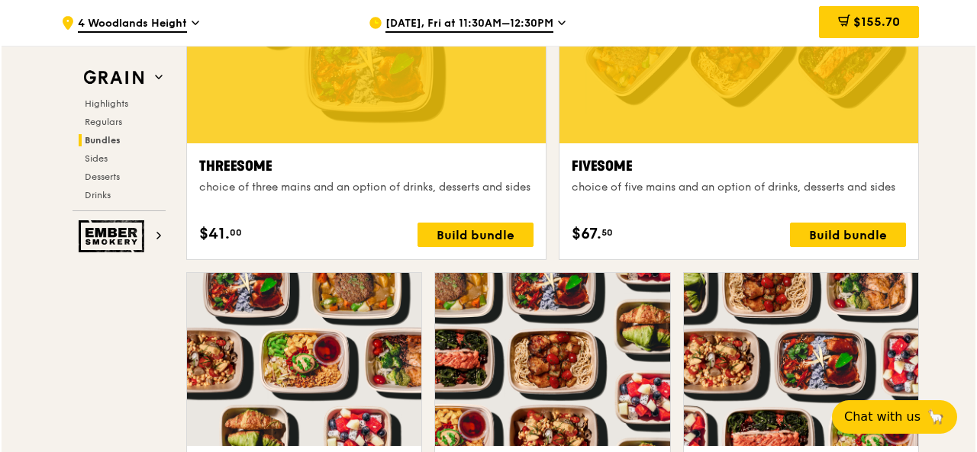
scroll to position [2789, 0]
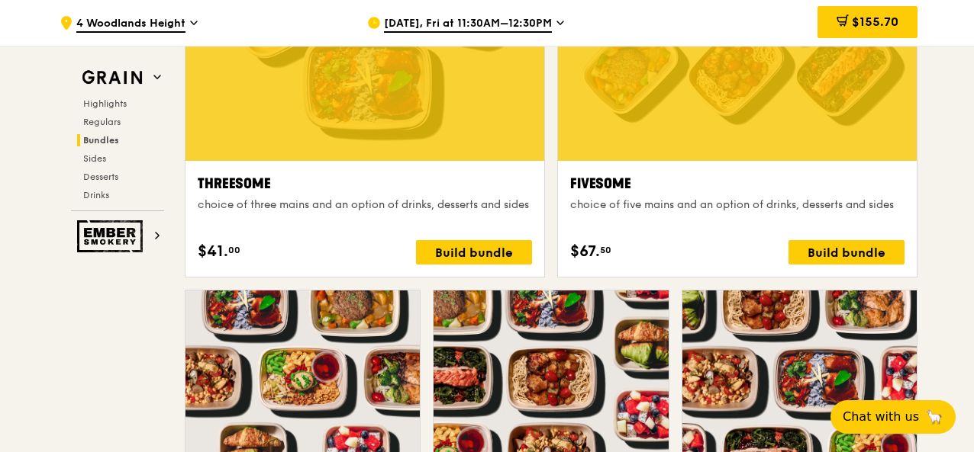
click at [839, 236] on div "Fivesome choice of five mains and an option of drinks, desserts and sides $67. …" at bounding box center [737, 219] width 334 height 92
click at [837, 242] on div "Build bundle" at bounding box center [846, 252] width 116 height 24
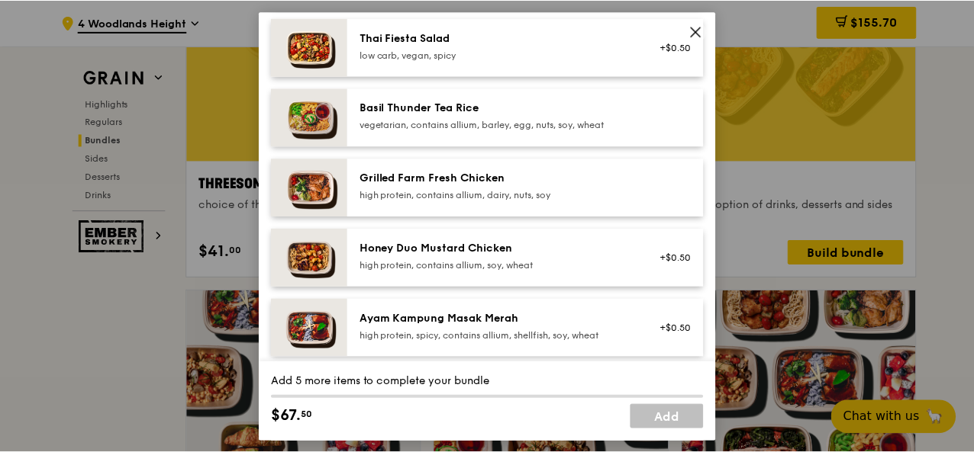
scroll to position [305, 0]
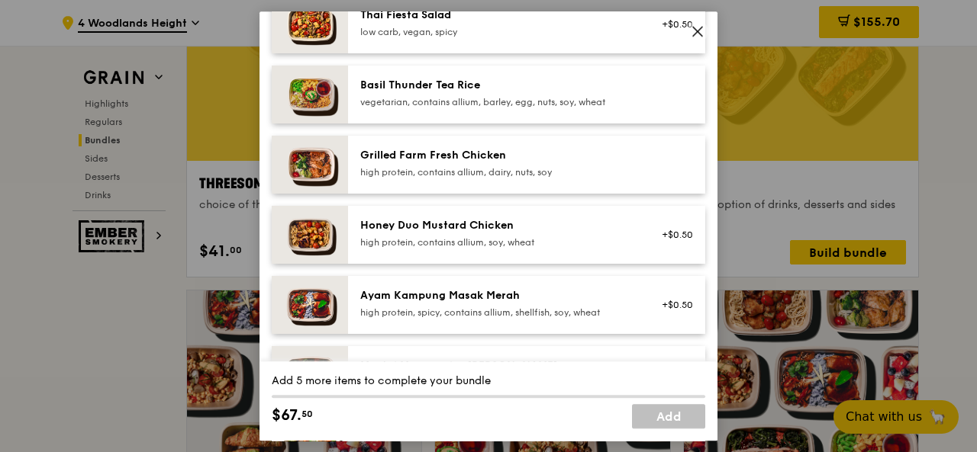
click at [694, 27] on icon at bounding box center [698, 31] width 14 height 14
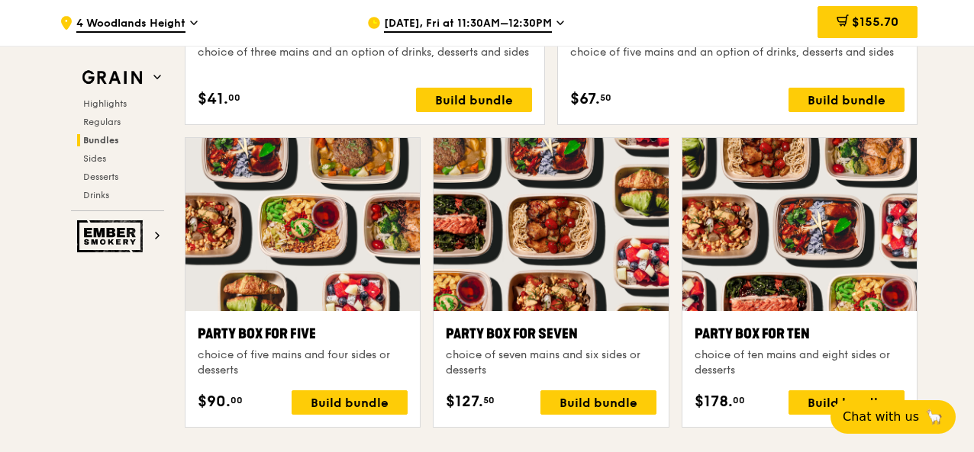
scroll to position [2789, 0]
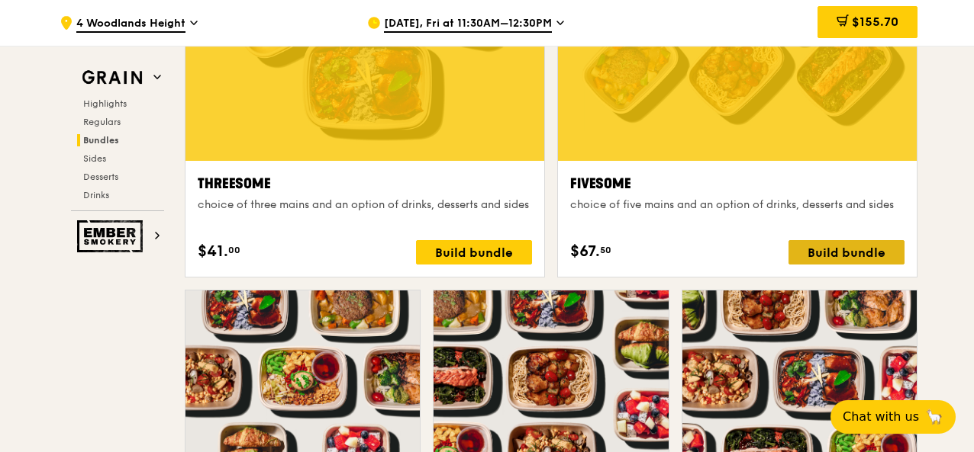
click at [855, 255] on div "Build bundle" at bounding box center [846, 252] width 116 height 24
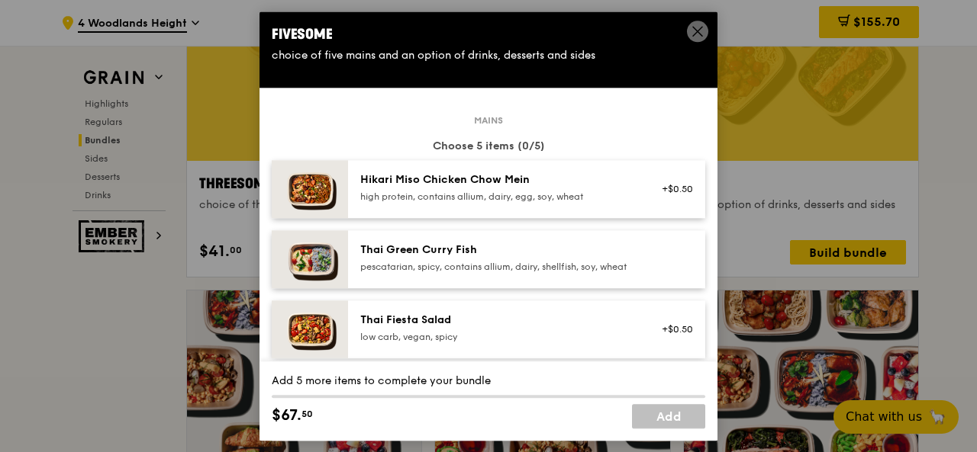
click at [666, 184] on div "+$0.50" at bounding box center [672, 189] width 40 height 12
click at [643, 182] on div "+$0.50 Remove" at bounding box center [672, 189] width 59 height 34
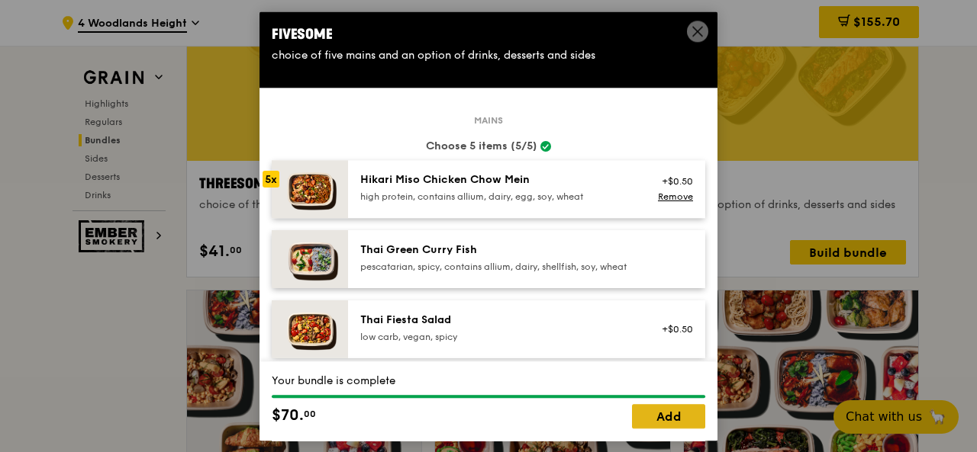
click at [671, 409] on link "Add" at bounding box center [668, 416] width 73 height 24
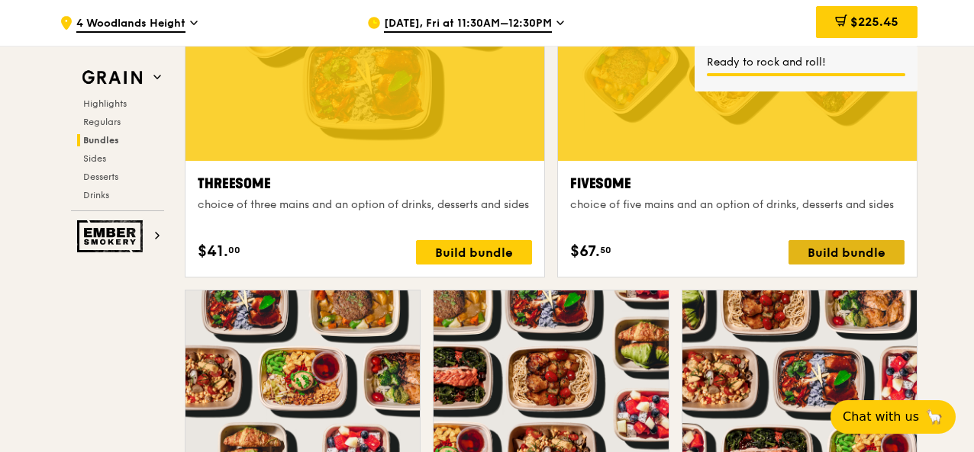
click at [823, 249] on div "Build bundle" at bounding box center [846, 252] width 116 height 24
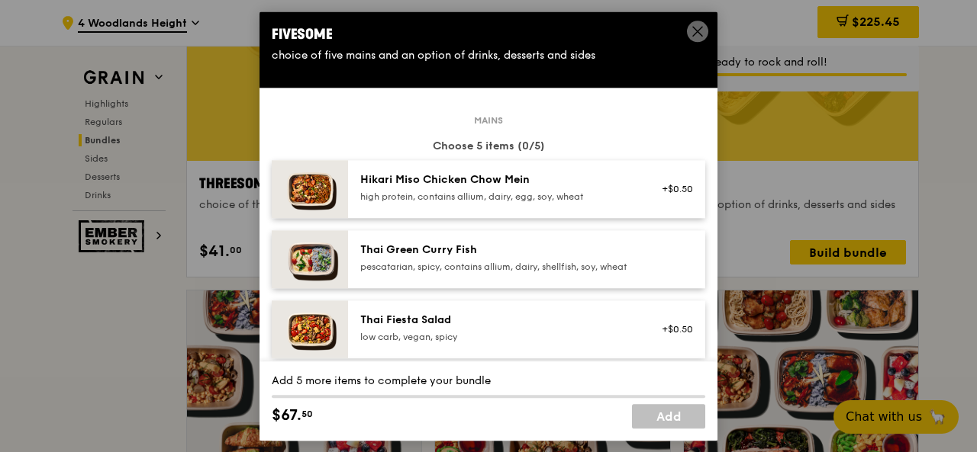
click at [575, 175] on div "Hikari Miso Chicken Chow Mein" at bounding box center [497, 179] width 274 height 15
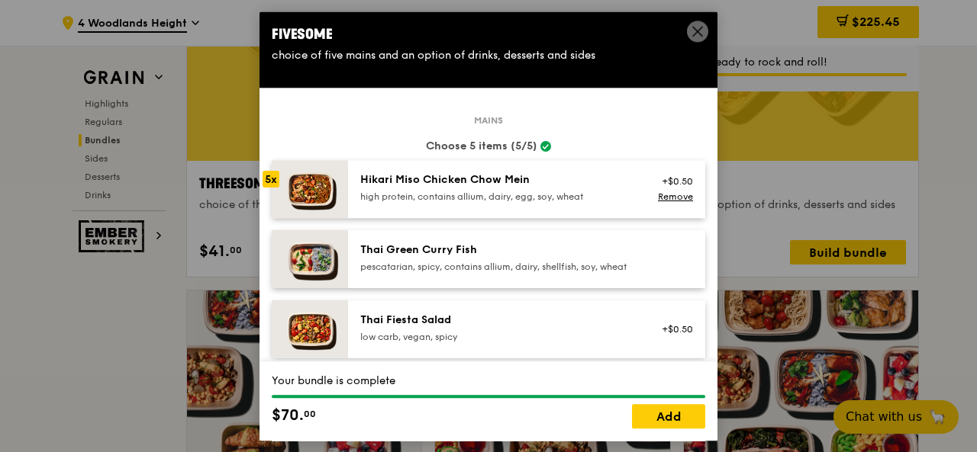
click at [701, 30] on icon at bounding box center [698, 31] width 14 height 14
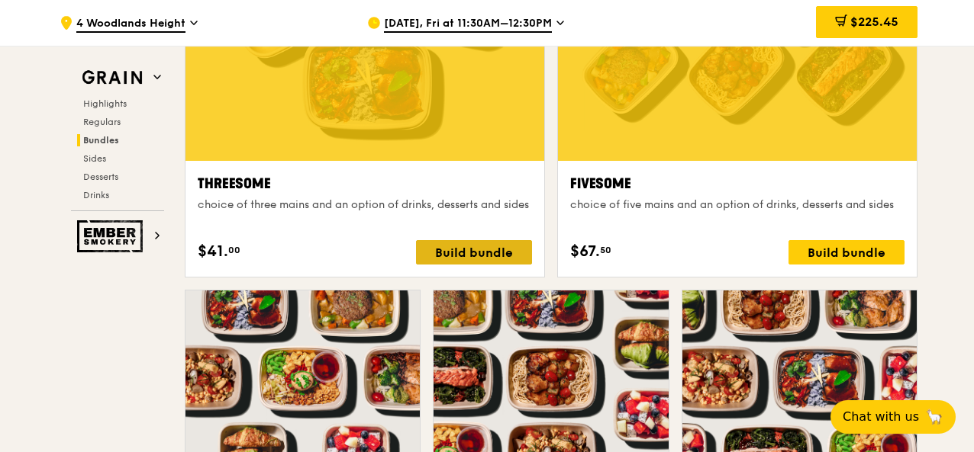
click at [459, 249] on div "Build bundle" at bounding box center [474, 252] width 116 height 24
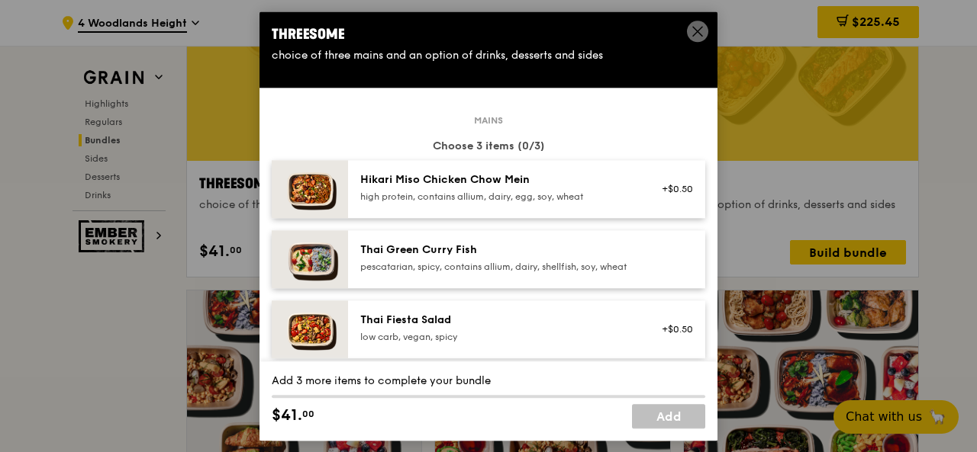
click at [551, 189] on div "Hikari Miso Chicken Chow Mein high protein, contains allium, dairy, egg, soy, w…" at bounding box center [497, 187] width 274 height 31
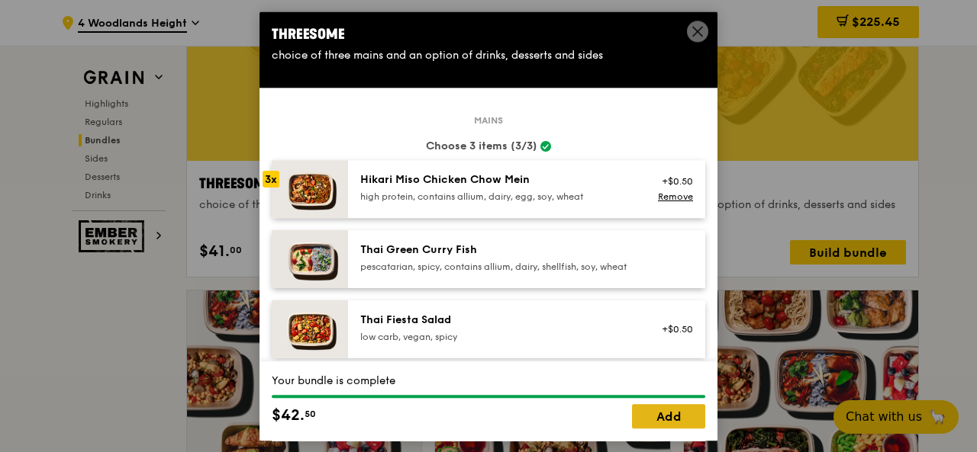
click at [662, 419] on link "Add" at bounding box center [668, 416] width 73 height 24
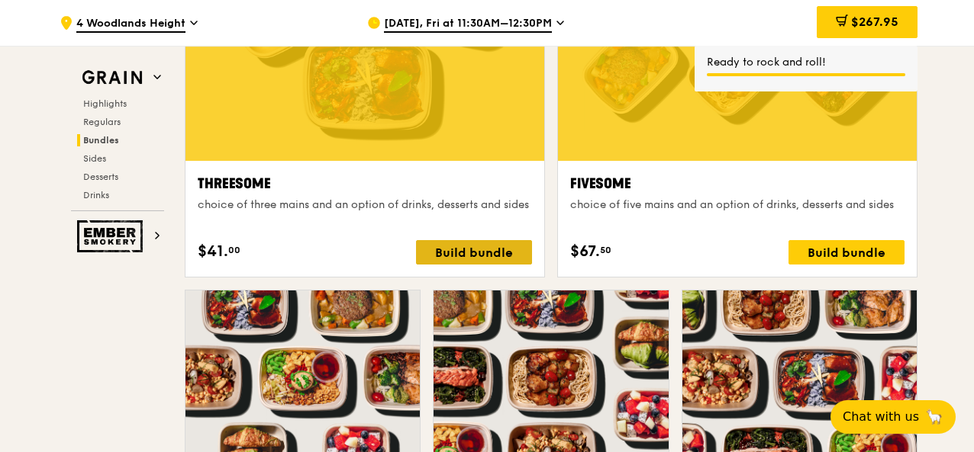
click at [473, 251] on div "Build bundle" at bounding box center [474, 252] width 116 height 24
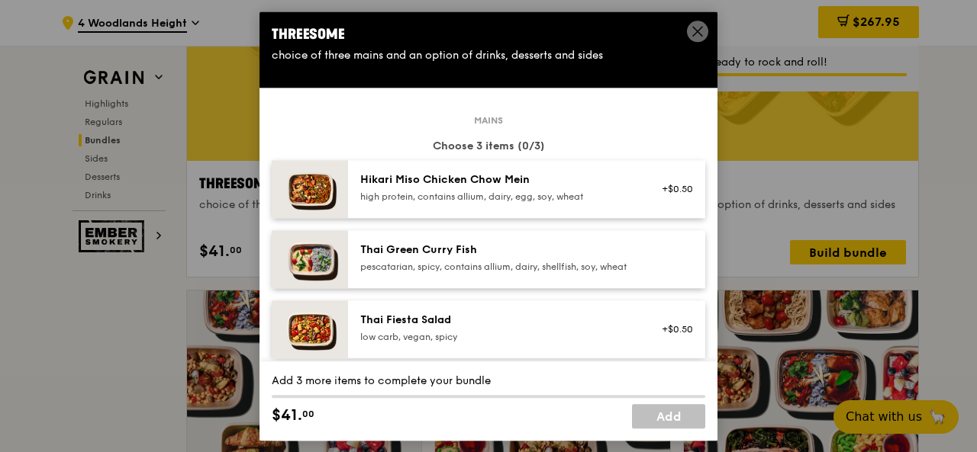
click at [505, 185] on div "Hikari Miso Chicken Chow Mein" at bounding box center [497, 179] width 274 height 15
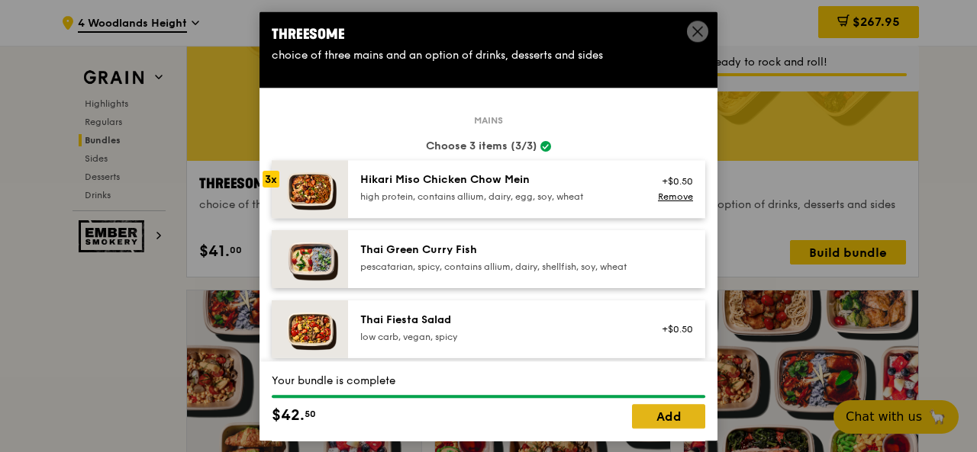
click at [658, 411] on link "Add" at bounding box center [668, 416] width 73 height 24
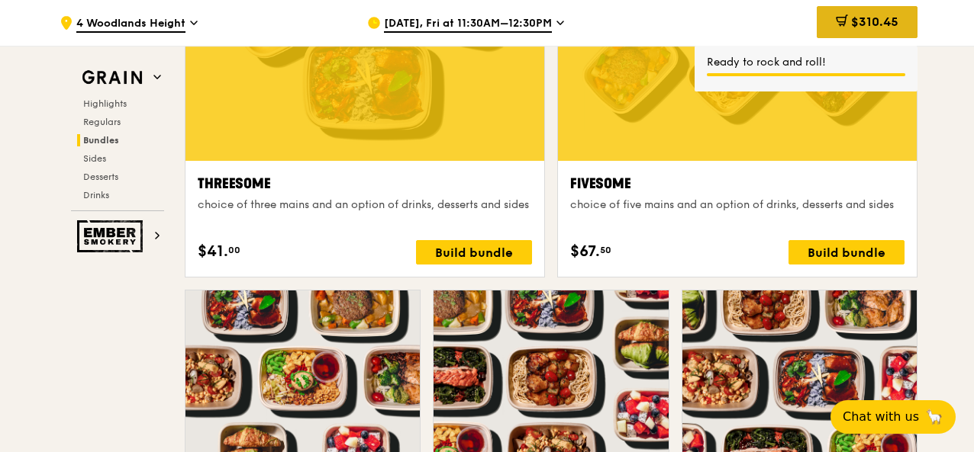
click at [859, 29] on span "$310.45" at bounding box center [874, 21] width 47 height 14
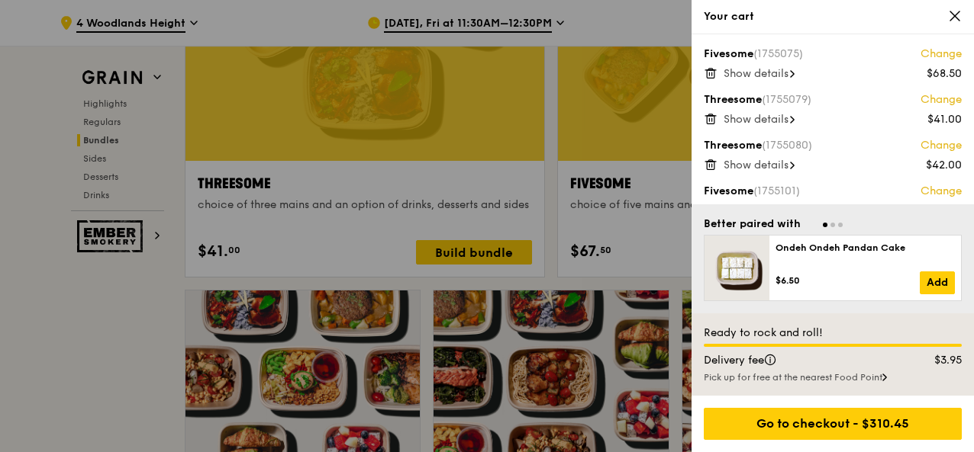
click at [707, 72] on icon at bounding box center [710, 73] width 14 height 14
click at [710, 77] on icon at bounding box center [710, 73] width 14 height 14
click at [708, 80] on div "Threesome (1755080) Change $42.00 Show details Fivesome (1755101) Change $70.00…" at bounding box center [832, 119] width 282 height 170
click at [708, 72] on icon at bounding box center [710, 73] width 14 height 14
click at [837, 226] on div at bounding box center [832, 224] width 258 height 14
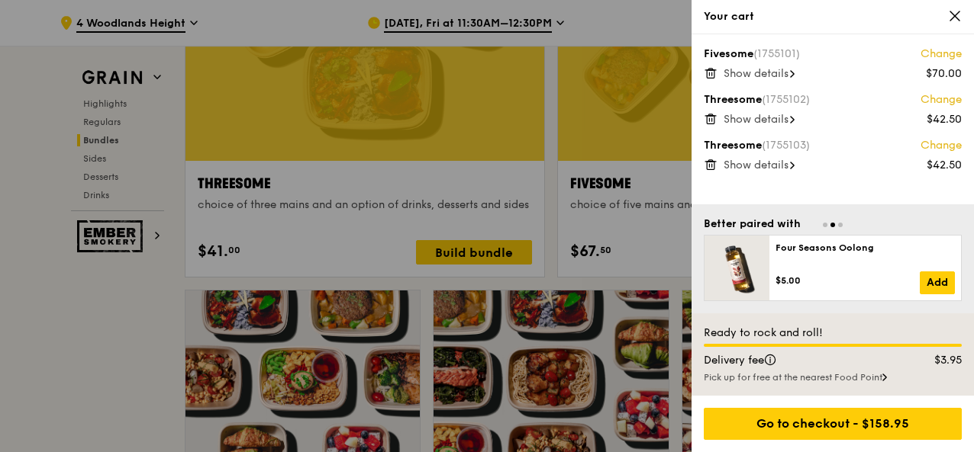
click at [839, 226] on span "Go to slide 3" at bounding box center [840, 225] width 5 height 5
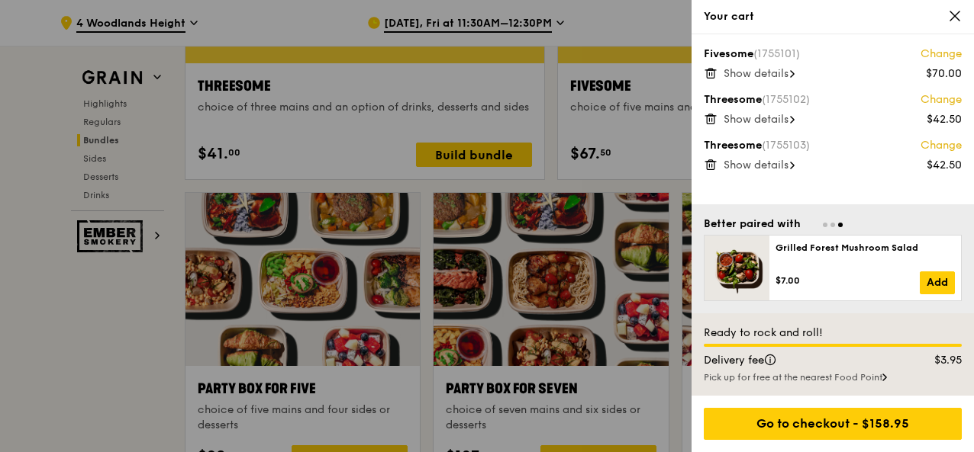
scroll to position [2941, 0]
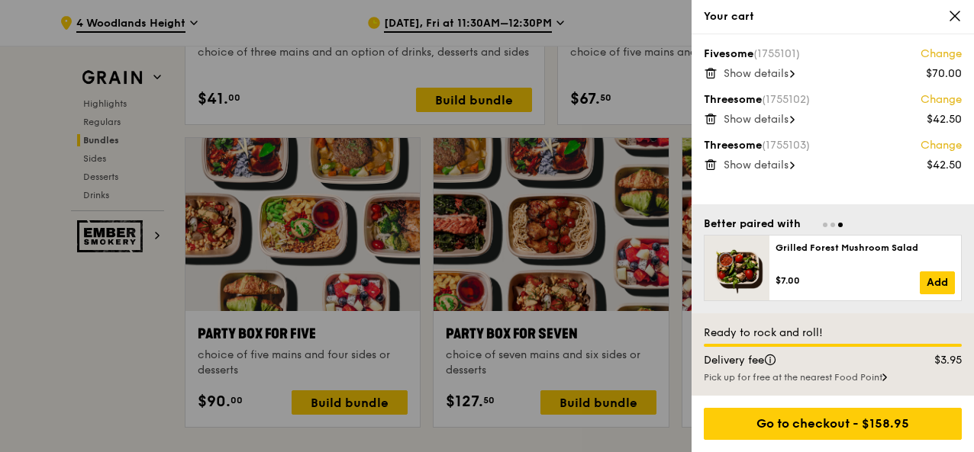
click at [962, 25] on div "Your cart" at bounding box center [832, 17] width 282 height 34
click at [955, 18] on icon at bounding box center [955, 16] width 14 height 14
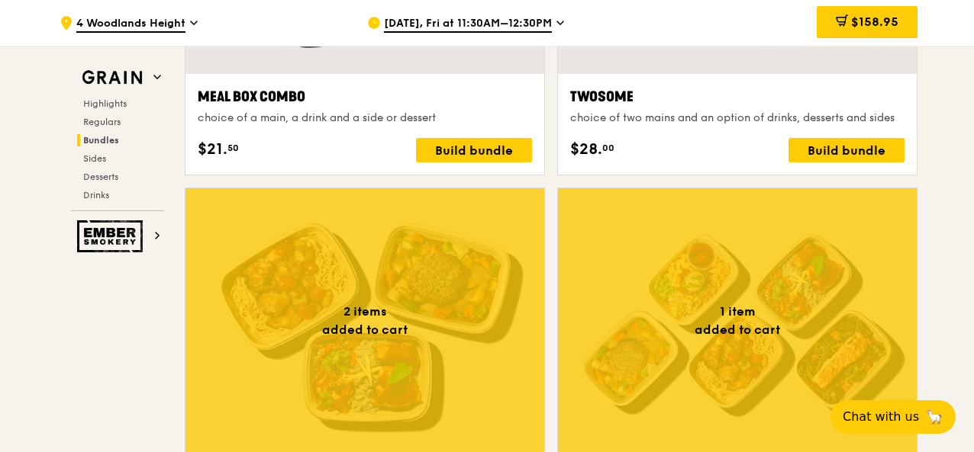
scroll to position [2473, 0]
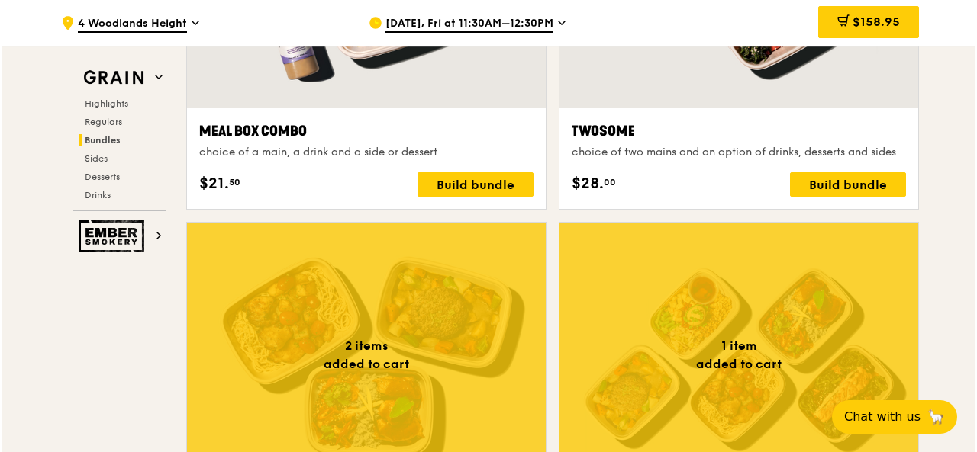
scroll to position [2671, 0]
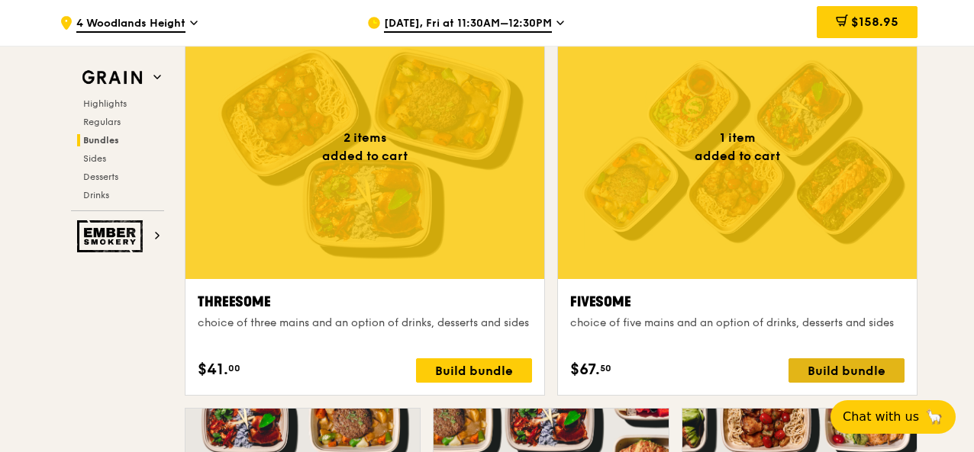
click at [856, 362] on div "Build bundle" at bounding box center [846, 371] width 116 height 24
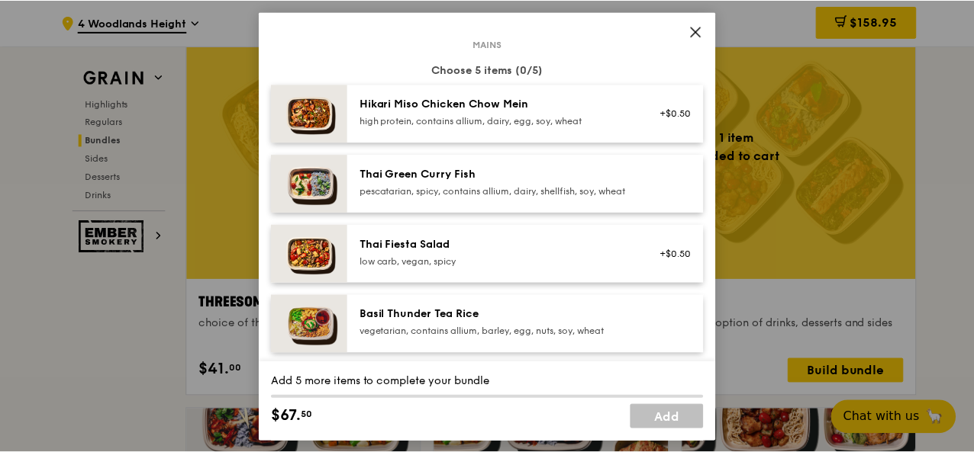
scroll to position [0, 0]
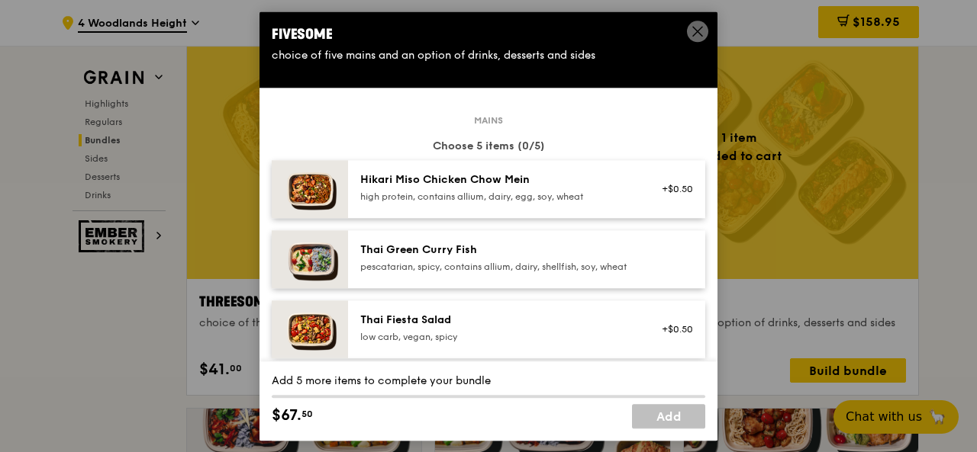
click at [694, 27] on icon at bounding box center [698, 31] width 14 height 14
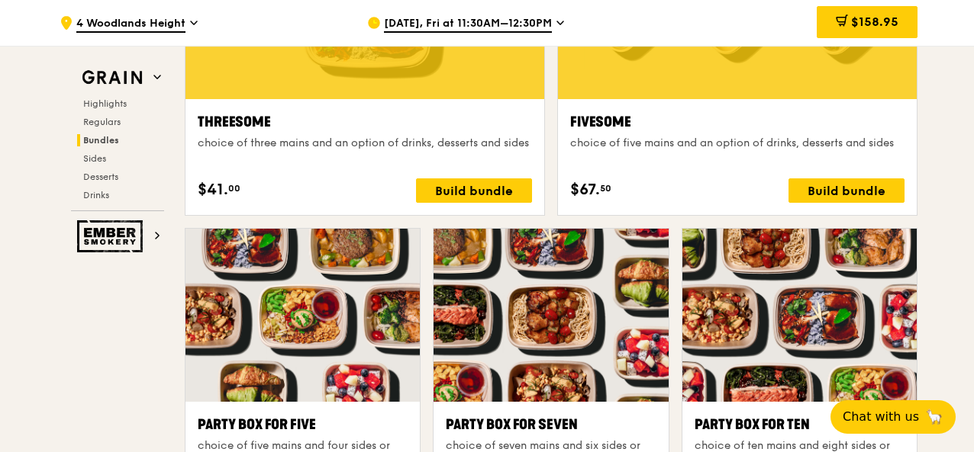
scroll to position [2747, 0]
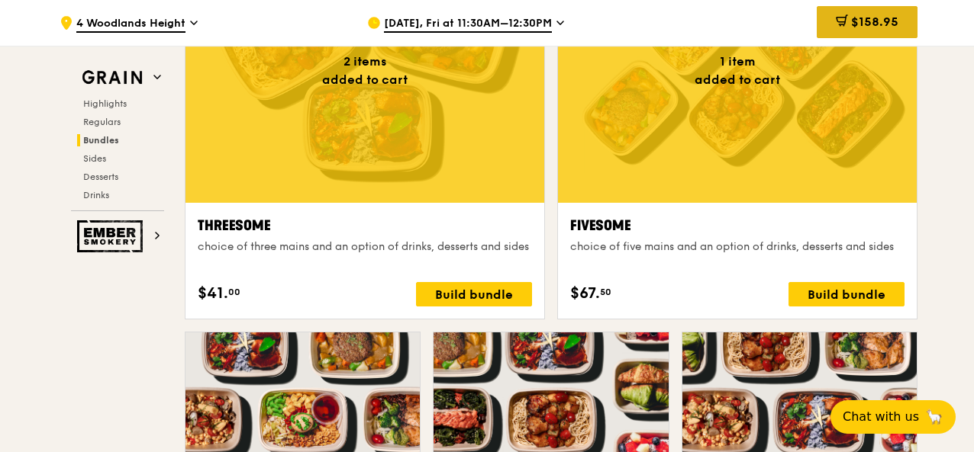
click at [855, 8] on div "$158.95" at bounding box center [866, 22] width 101 height 32
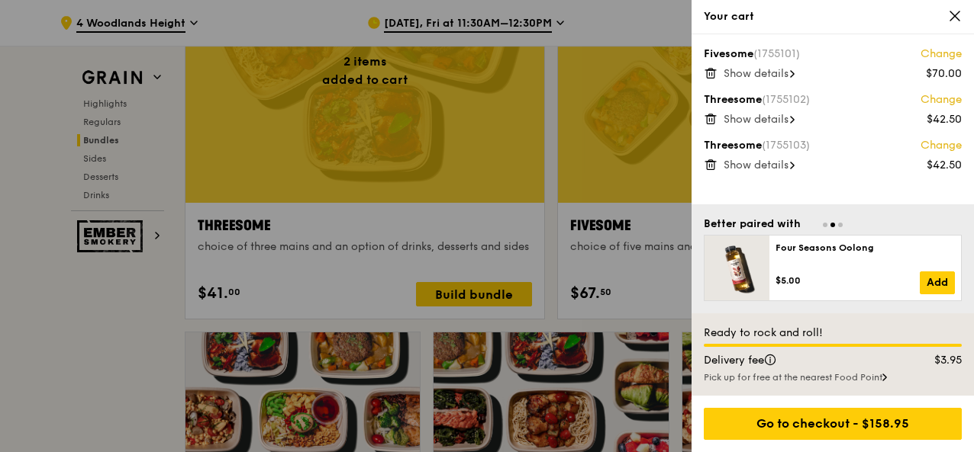
drag, startPoint x: 87, startPoint y: 316, endPoint x: 148, endPoint y: 318, distance: 61.1
click at [99, 318] on div at bounding box center [487, 226] width 974 height 452
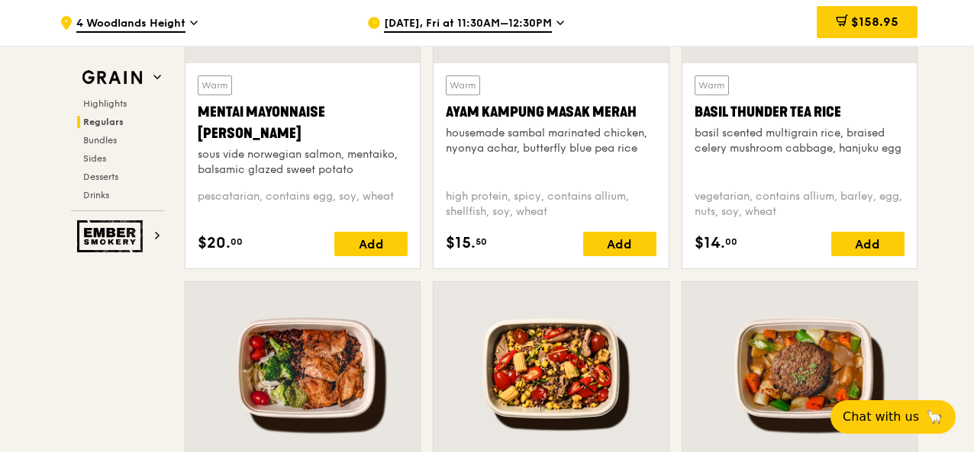
scroll to position [1679, 0]
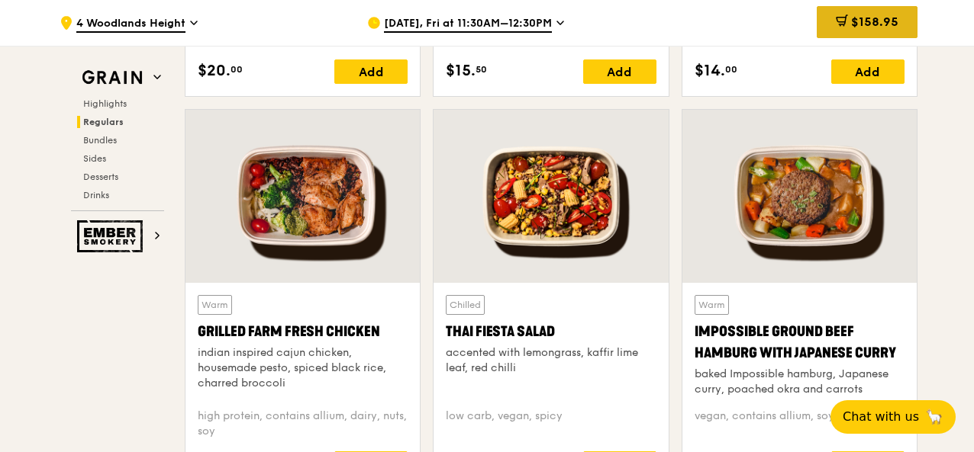
click at [900, 25] on div "$158.95" at bounding box center [866, 22] width 101 height 32
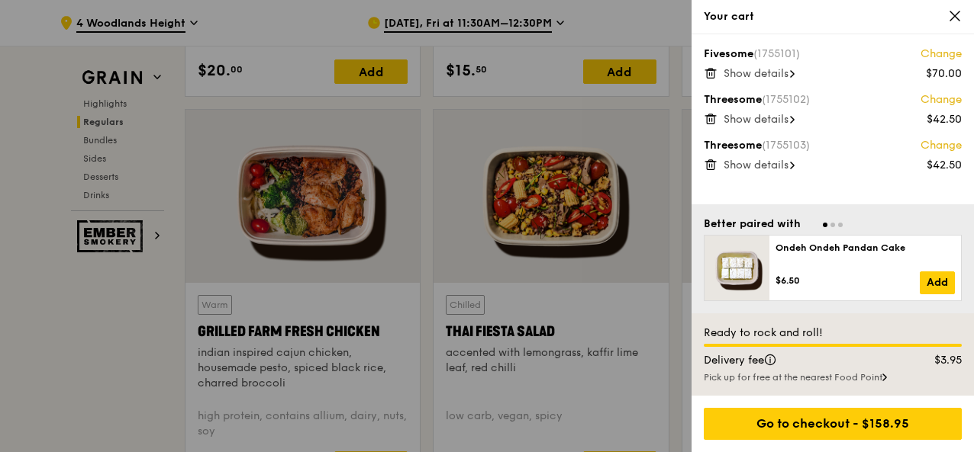
click at [819, 382] on div "Pick up for free at the nearest Food Point" at bounding box center [832, 378] width 258 height 12
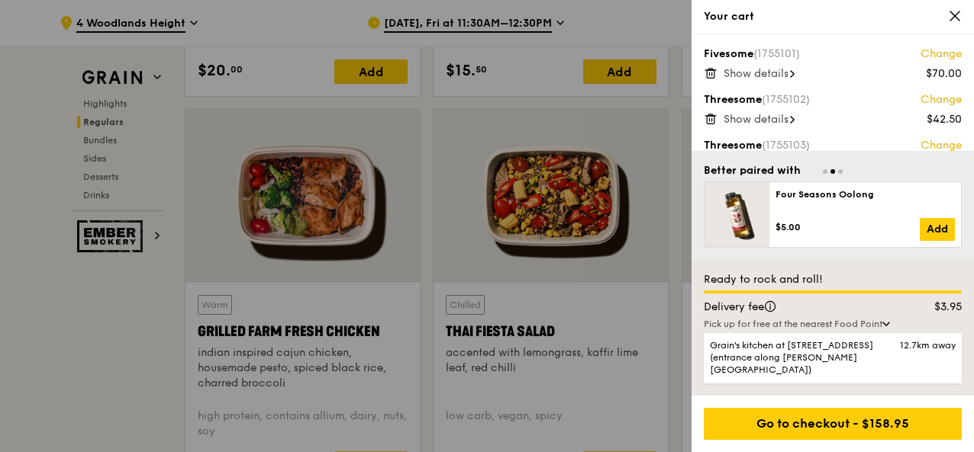
click at [114, 365] on div at bounding box center [487, 226] width 974 height 452
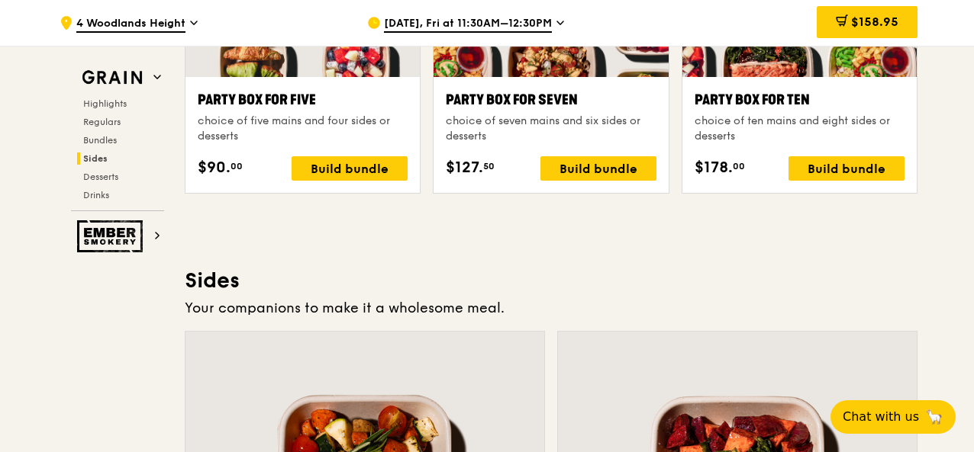
scroll to position [3413, 0]
